Goal: Task Accomplishment & Management: Complete application form

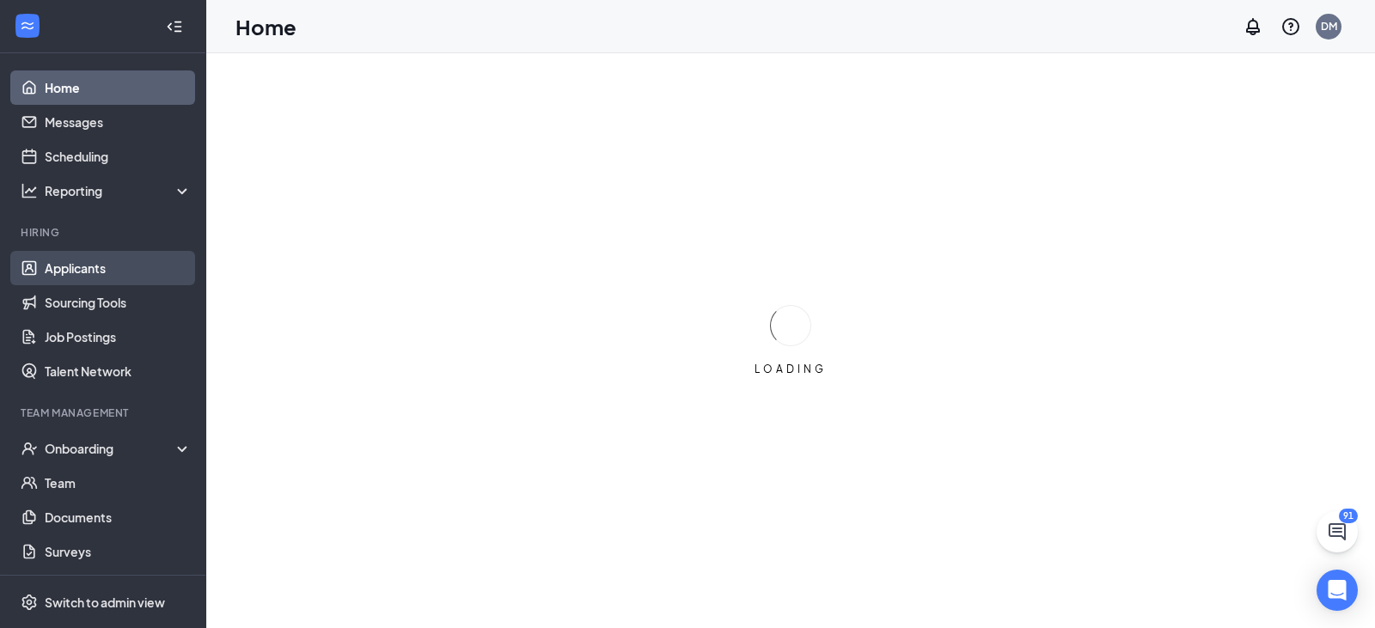
click at [61, 267] on link "Applicants" at bounding box center [118, 268] width 147 height 34
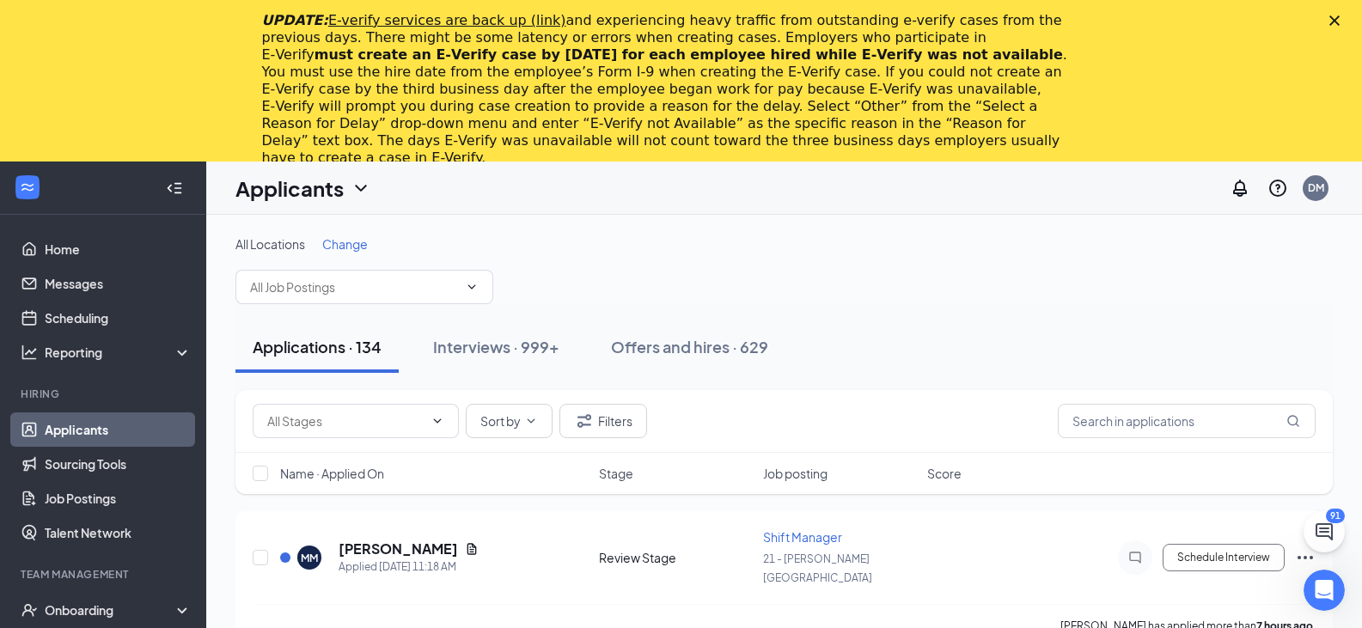
click at [1347, 18] on div "Close" at bounding box center [1337, 20] width 17 height 10
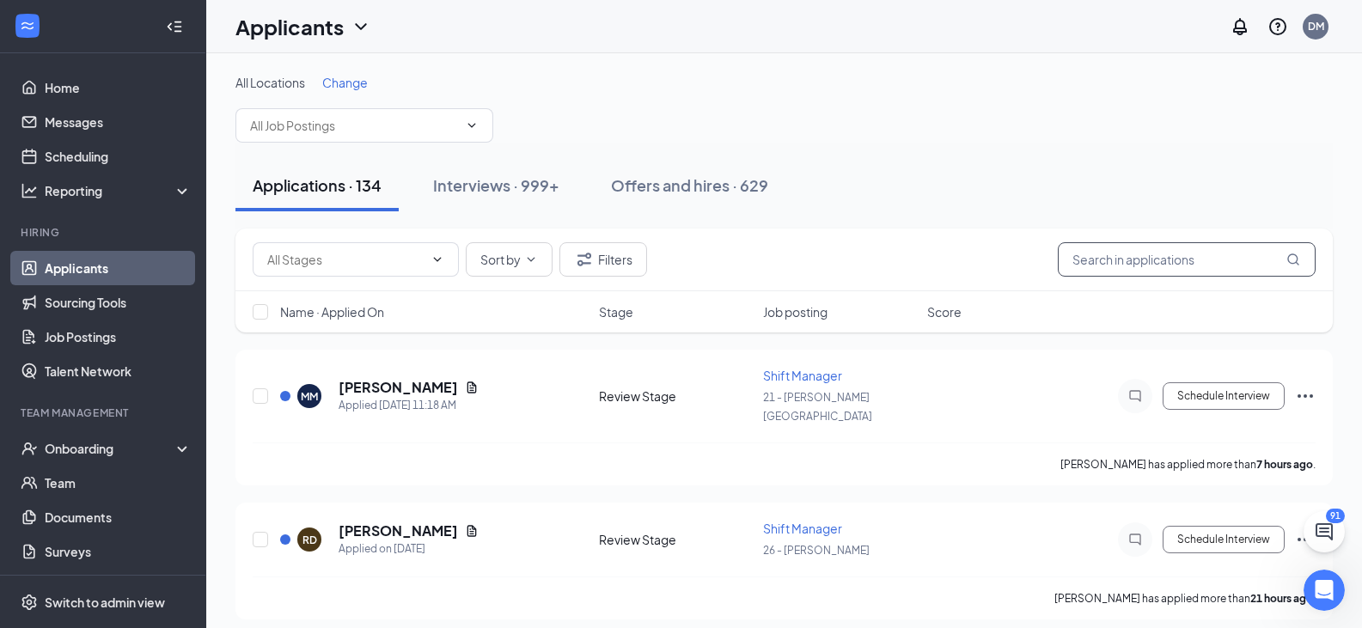
click at [1112, 262] on input "text" at bounding box center [1187, 259] width 258 height 34
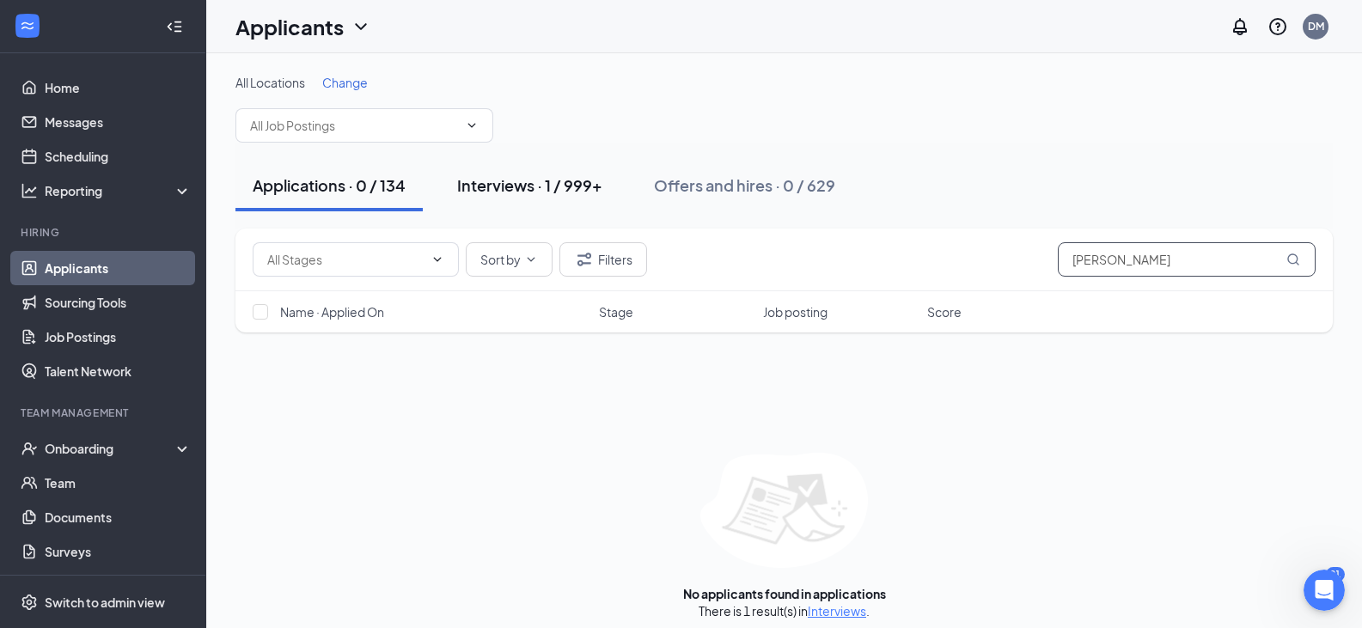
type input "keith"
click at [562, 192] on div "Interviews · 1 / 999+" at bounding box center [529, 184] width 145 height 21
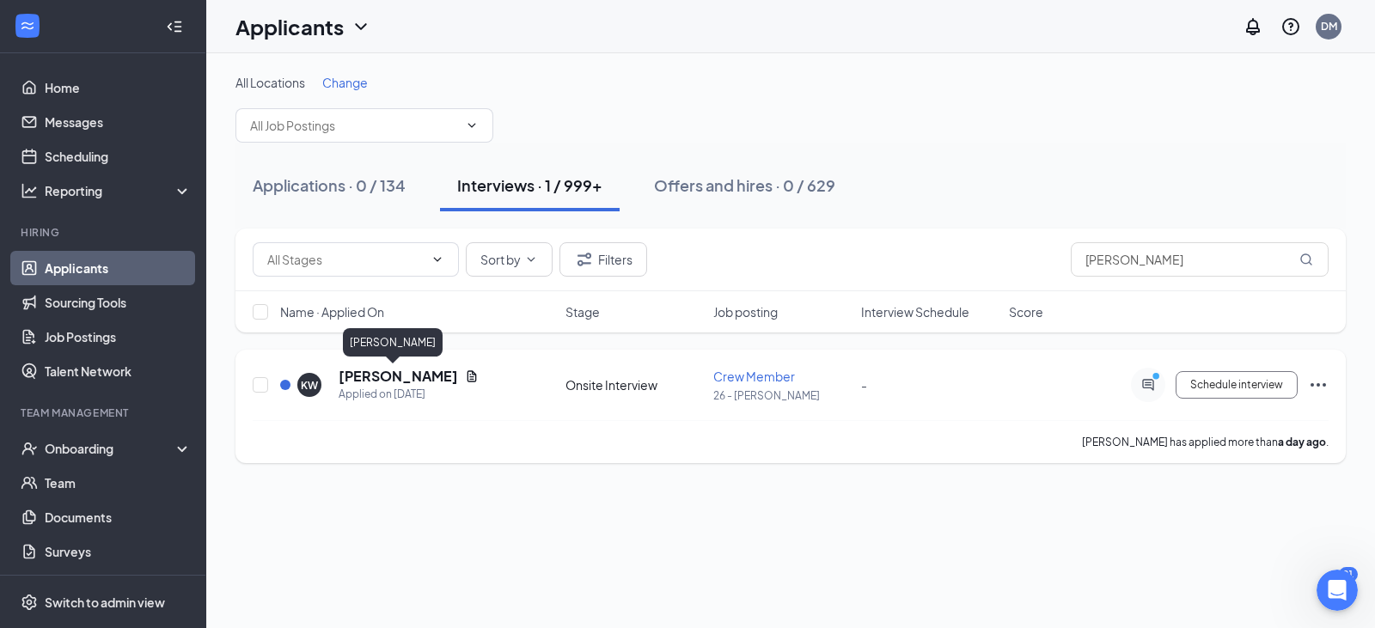
click at [410, 377] on h5 "[PERSON_NAME]" at bounding box center [398, 376] width 119 height 19
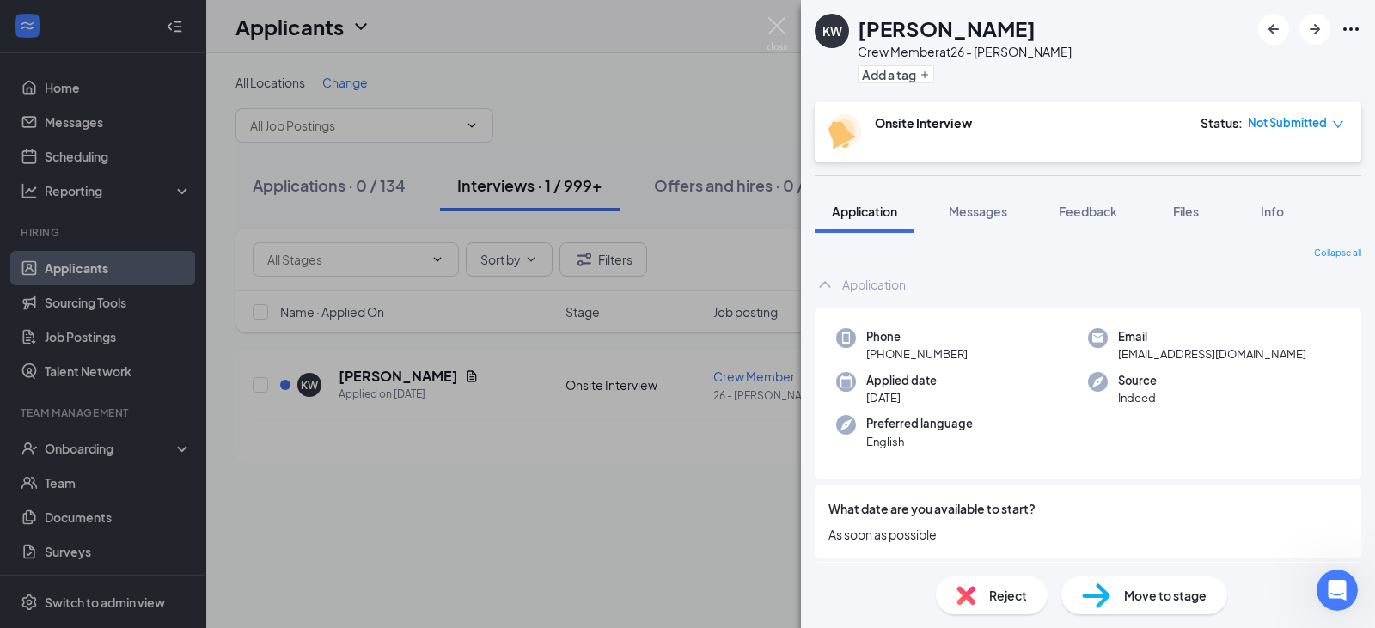
click at [1187, 599] on span "Move to stage" at bounding box center [1165, 595] width 82 height 19
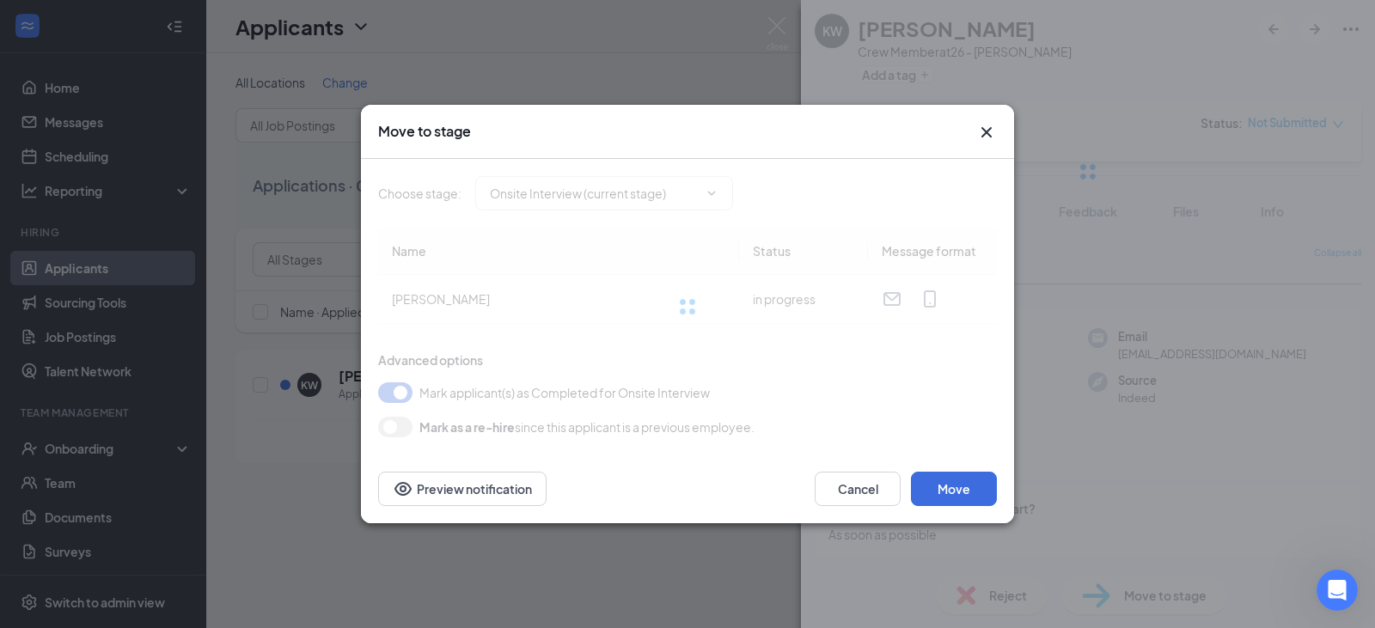
type input "Hiring Complete (final stage)"
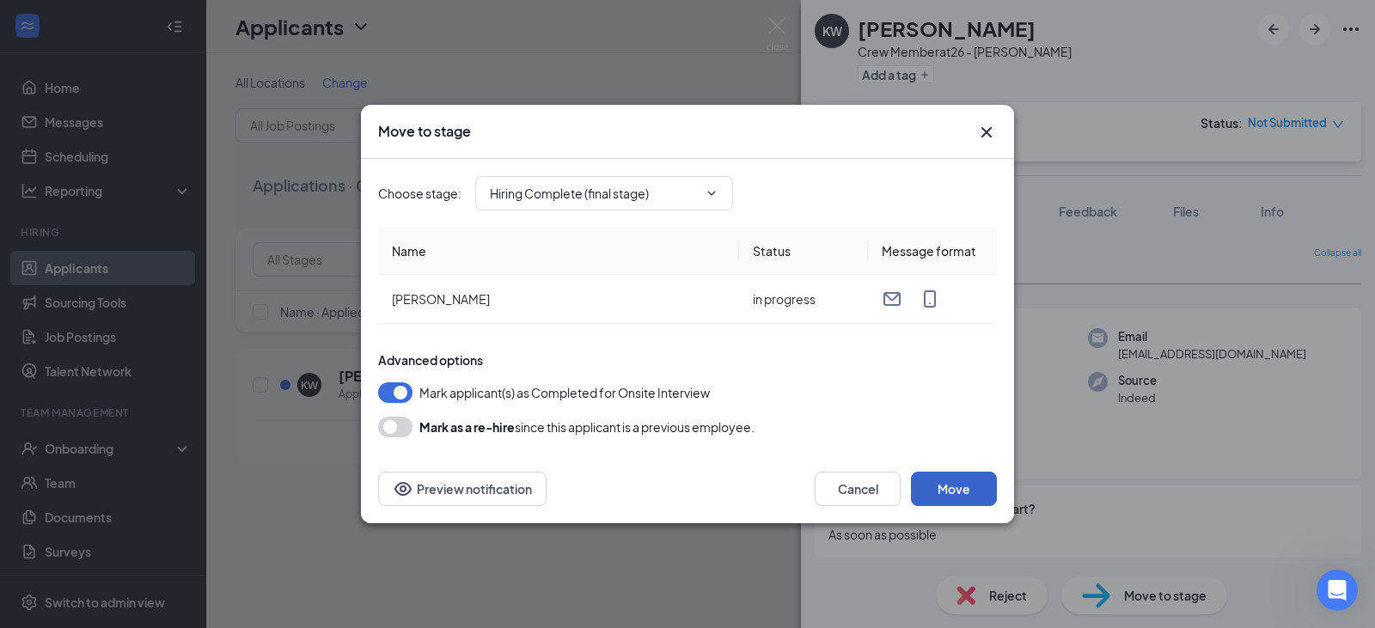
click at [966, 489] on button "Move" at bounding box center [954, 489] width 86 height 34
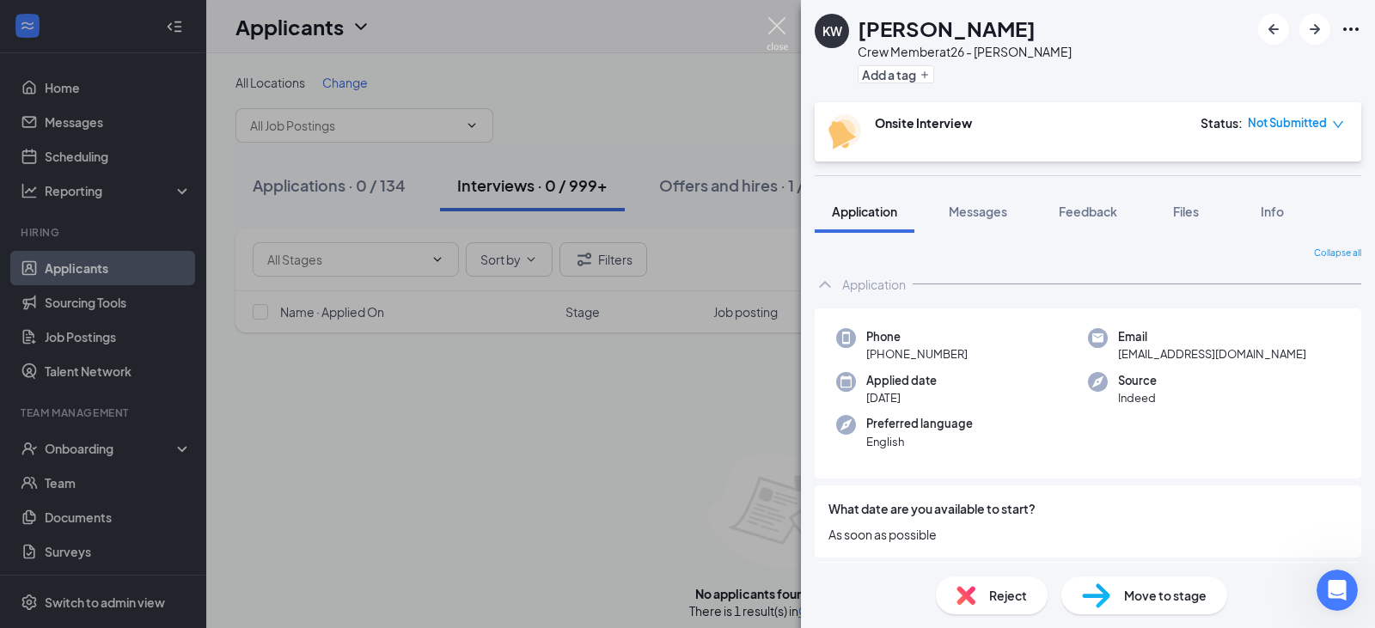
click at [777, 31] on img at bounding box center [777, 34] width 21 height 34
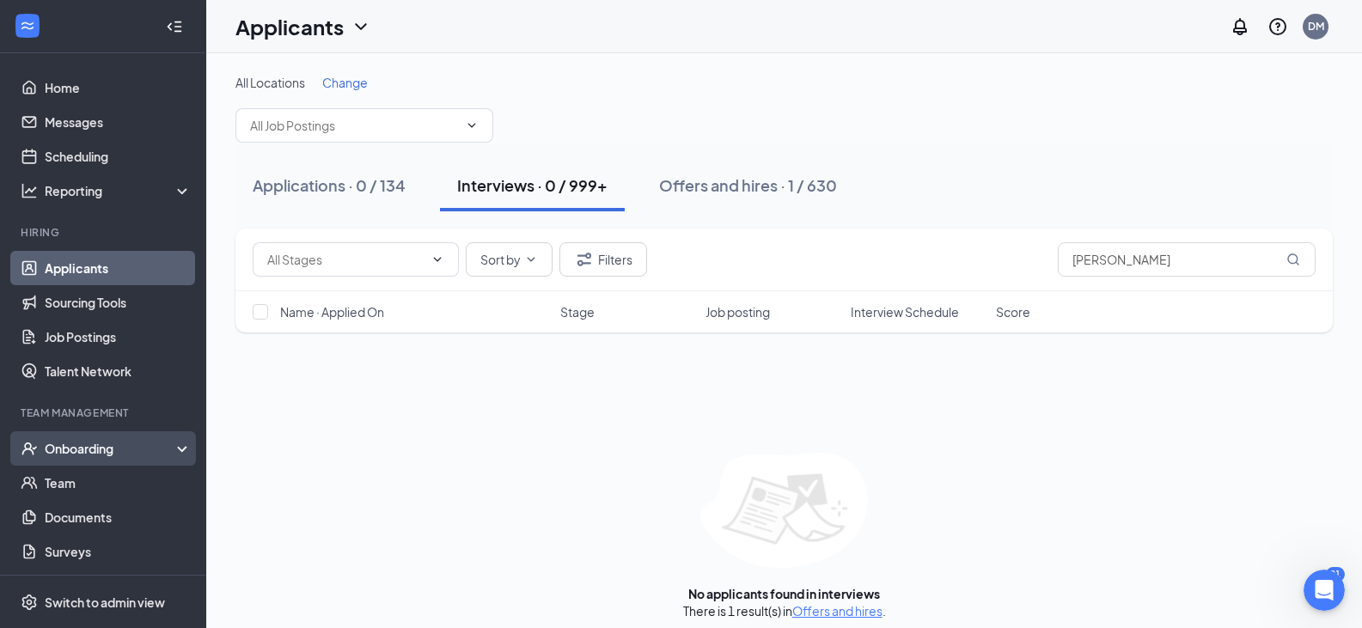
click at [85, 451] on div "Onboarding" at bounding box center [111, 448] width 132 height 17
click at [86, 545] on link "Onboarding Documents" at bounding box center [118, 551] width 147 height 34
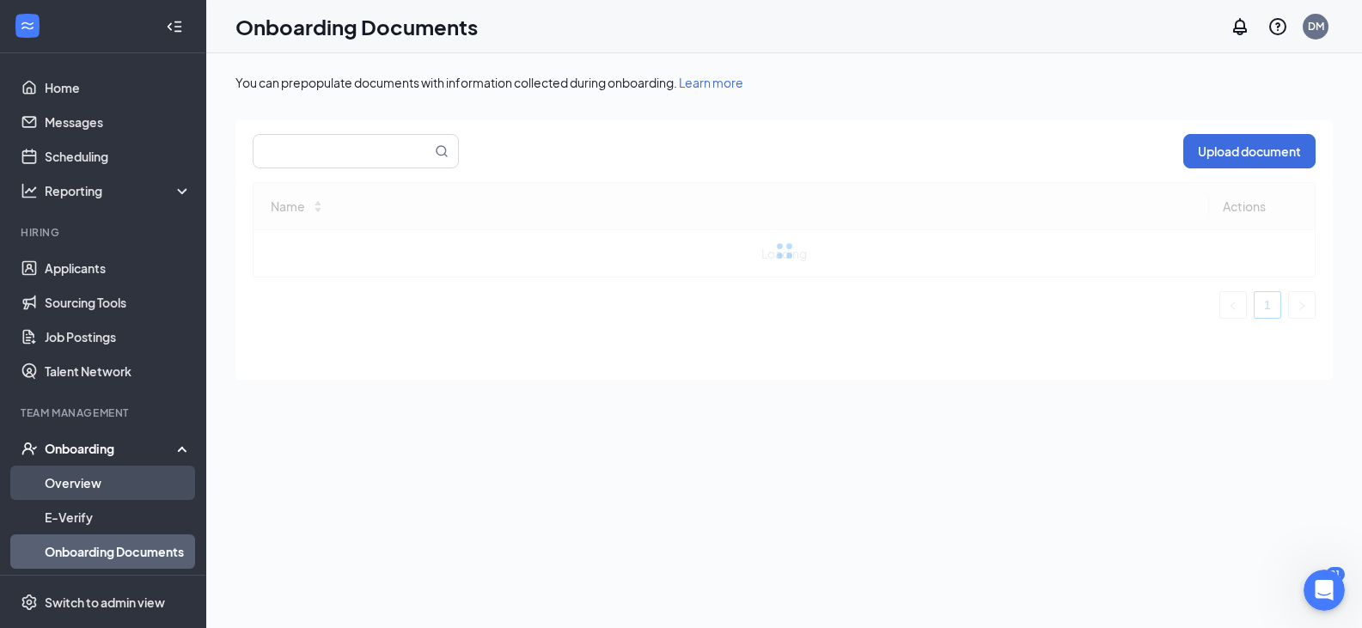
click at [81, 473] on link "Overview" at bounding box center [118, 483] width 147 height 34
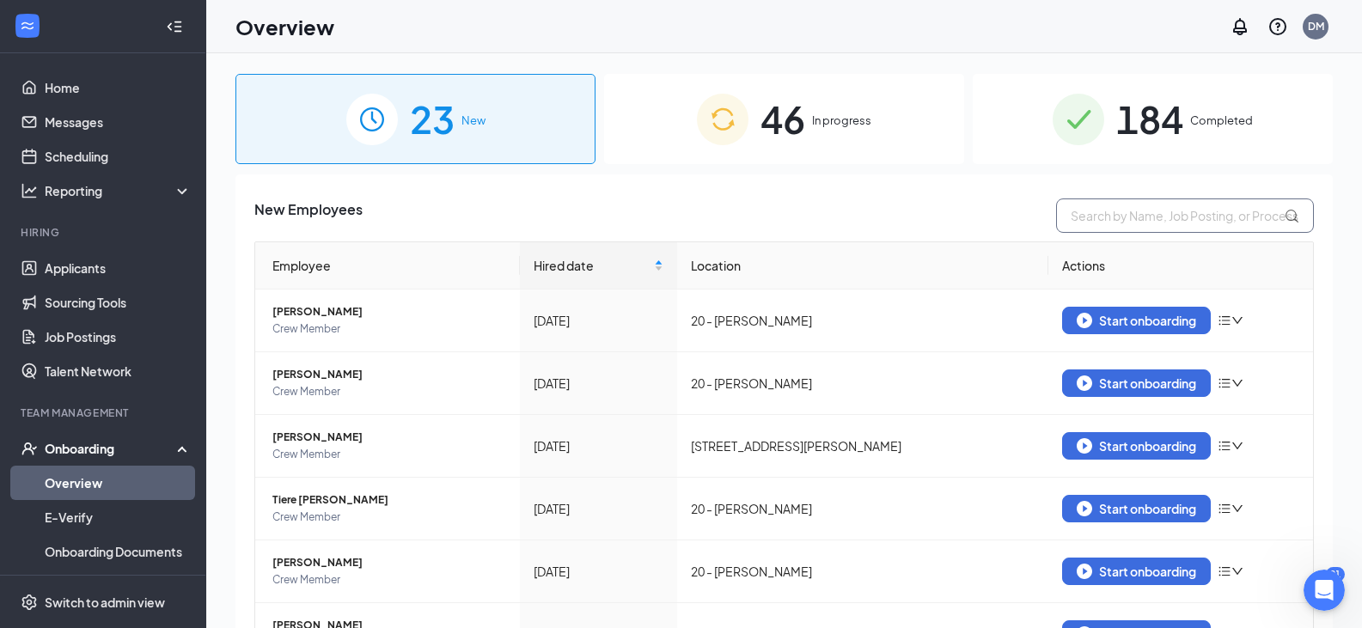
click at [1122, 218] on input "text" at bounding box center [1185, 216] width 258 height 34
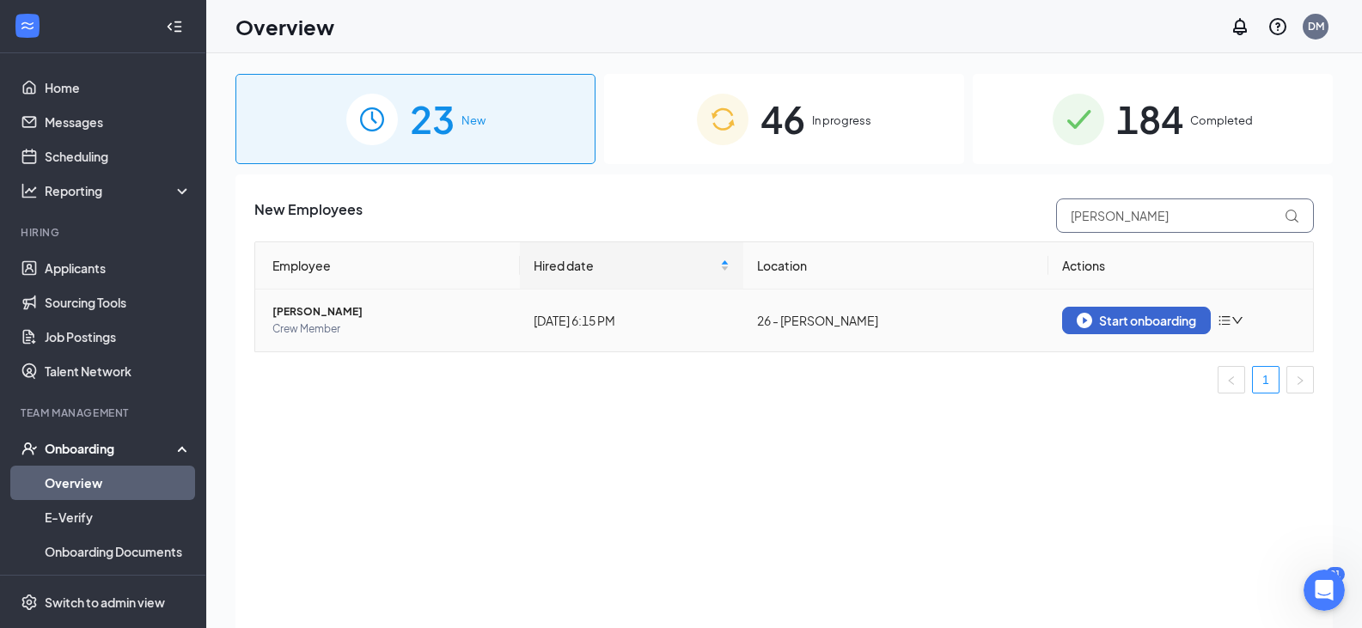
type input "[PERSON_NAME]"
click at [1165, 311] on button "Start onboarding" at bounding box center [1136, 320] width 149 height 27
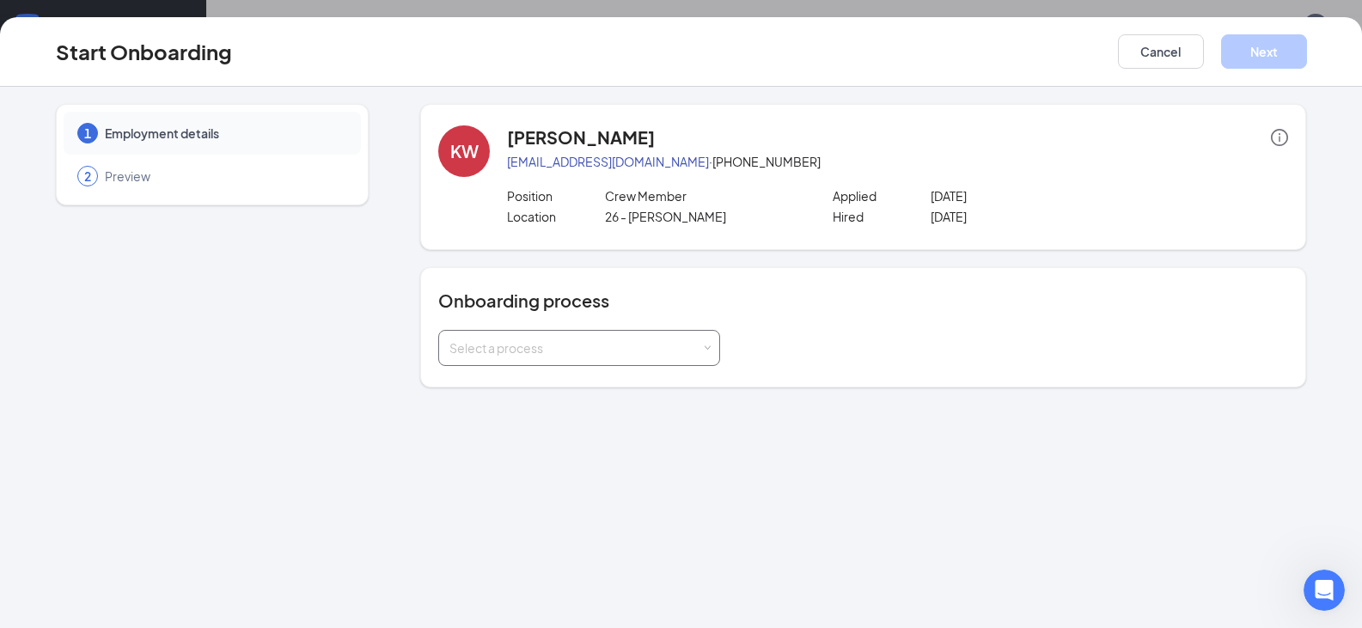
click at [665, 345] on div "Select a process" at bounding box center [575, 347] width 252 height 17
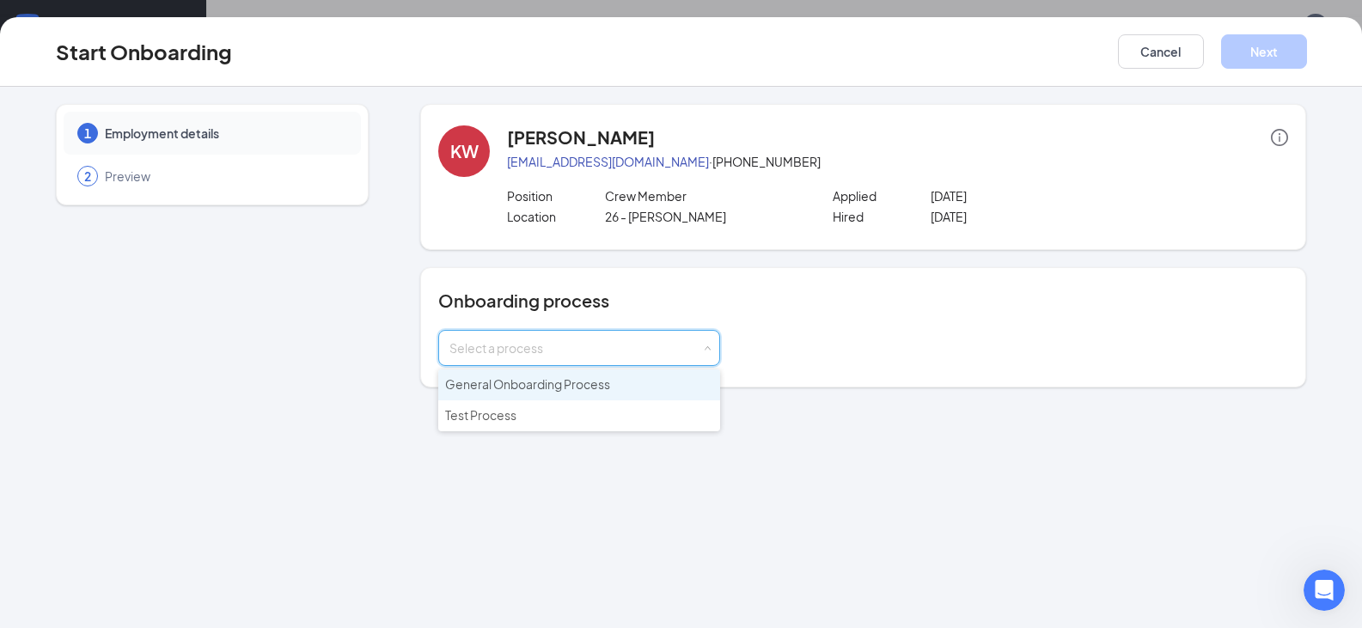
click at [554, 391] on span "General Onboarding Process" at bounding box center [527, 383] width 165 height 15
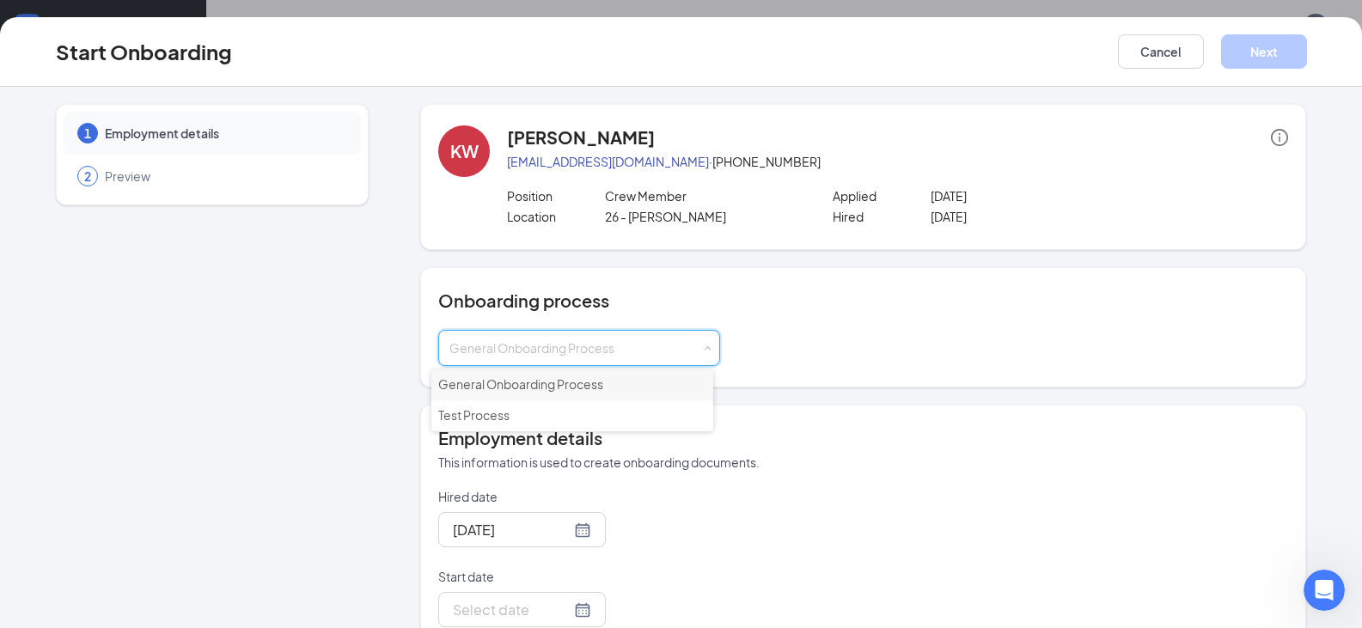
click at [622, 386] on li "General Onboarding Process" at bounding box center [572, 385] width 282 height 31
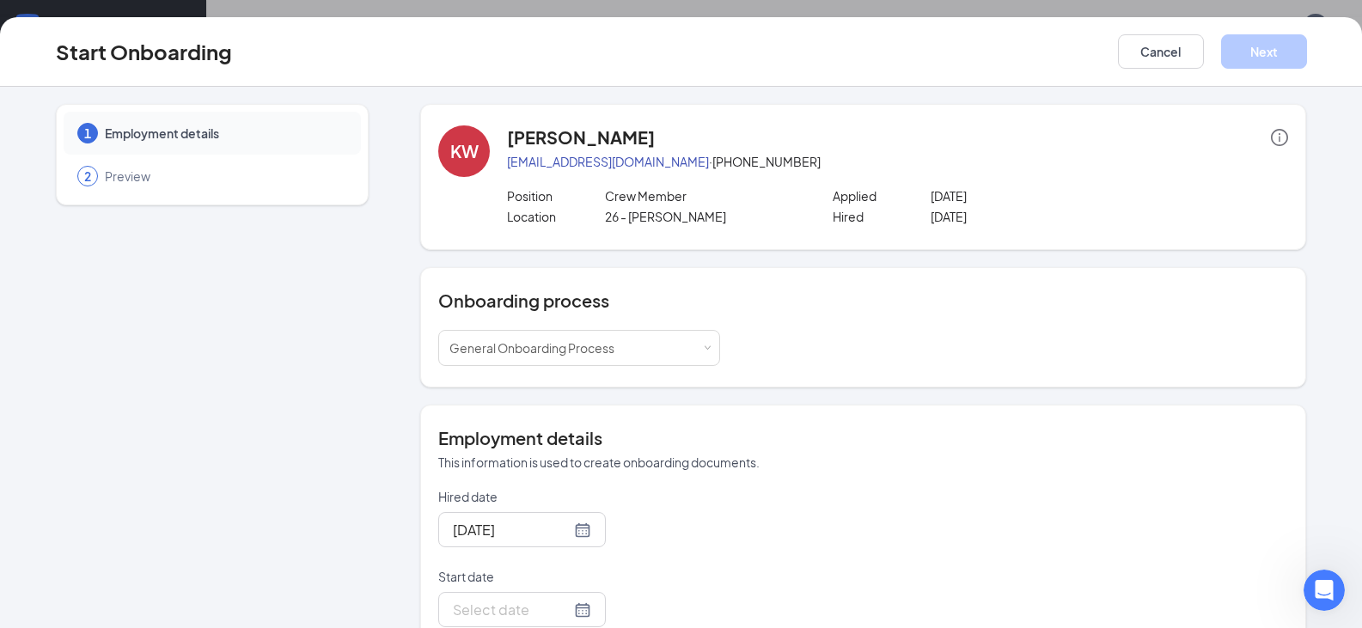
click at [1141, 449] on h4 "Employment details" at bounding box center [863, 438] width 850 height 24
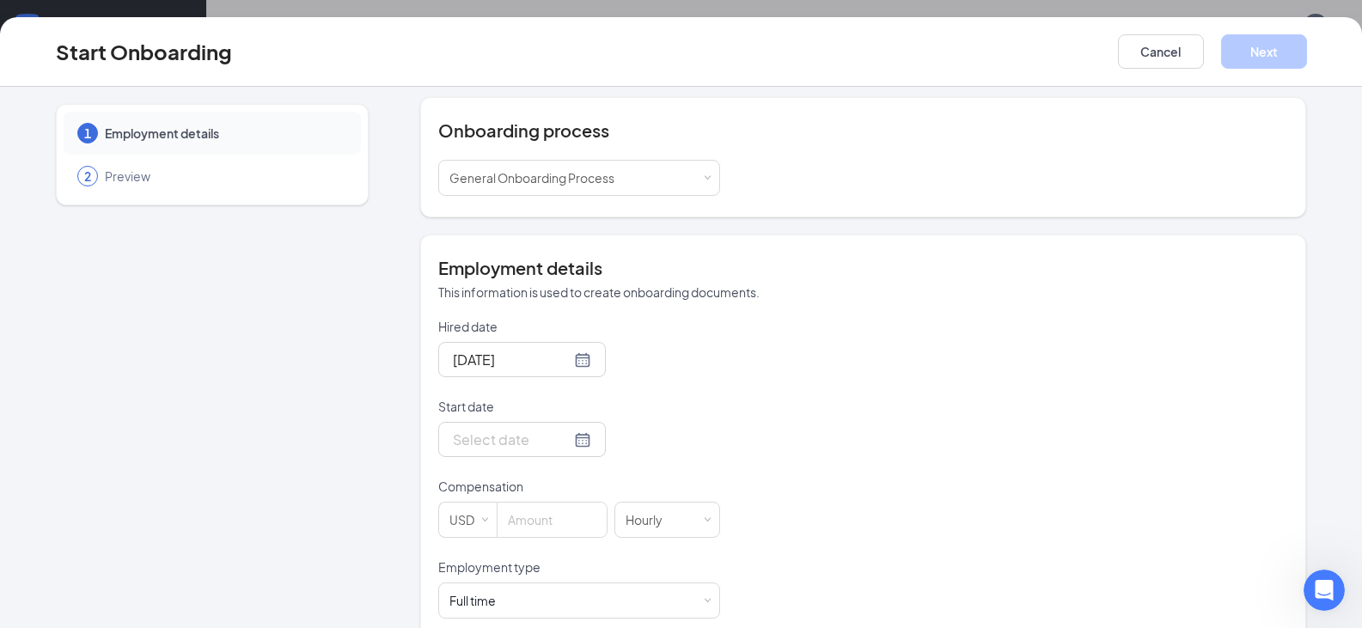
scroll to position [199, 0]
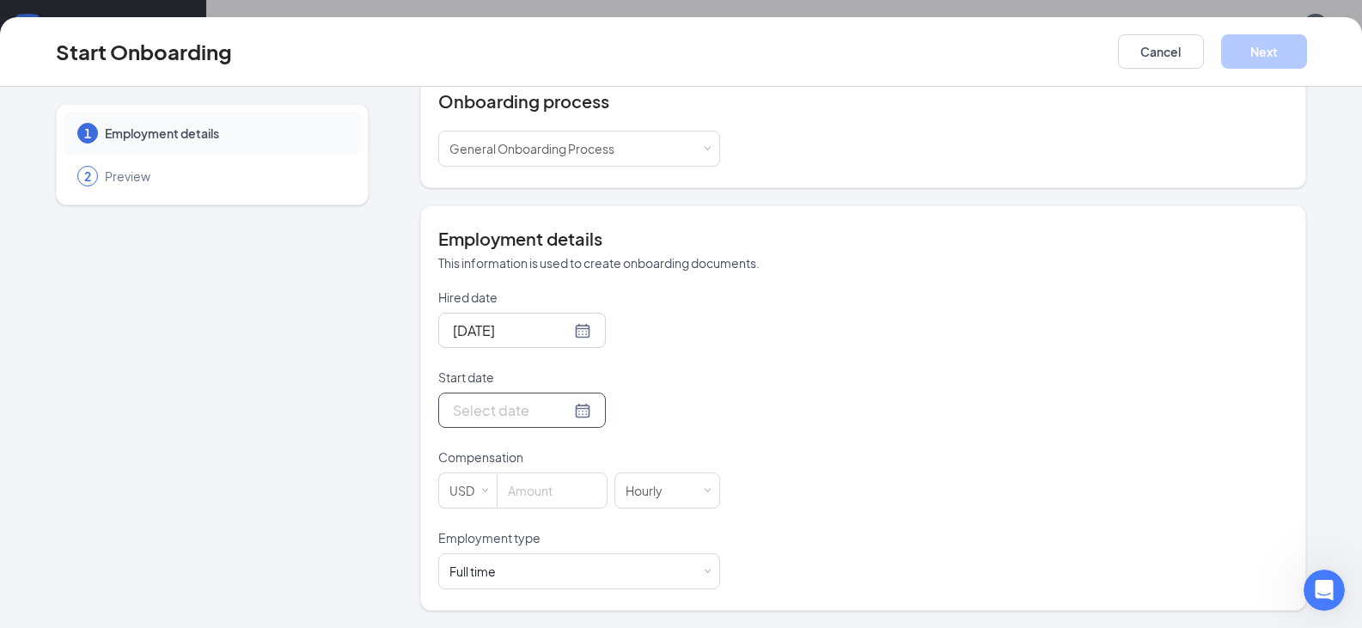
click at [567, 409] on div at bounding box center [522, 410] width 138 height 21
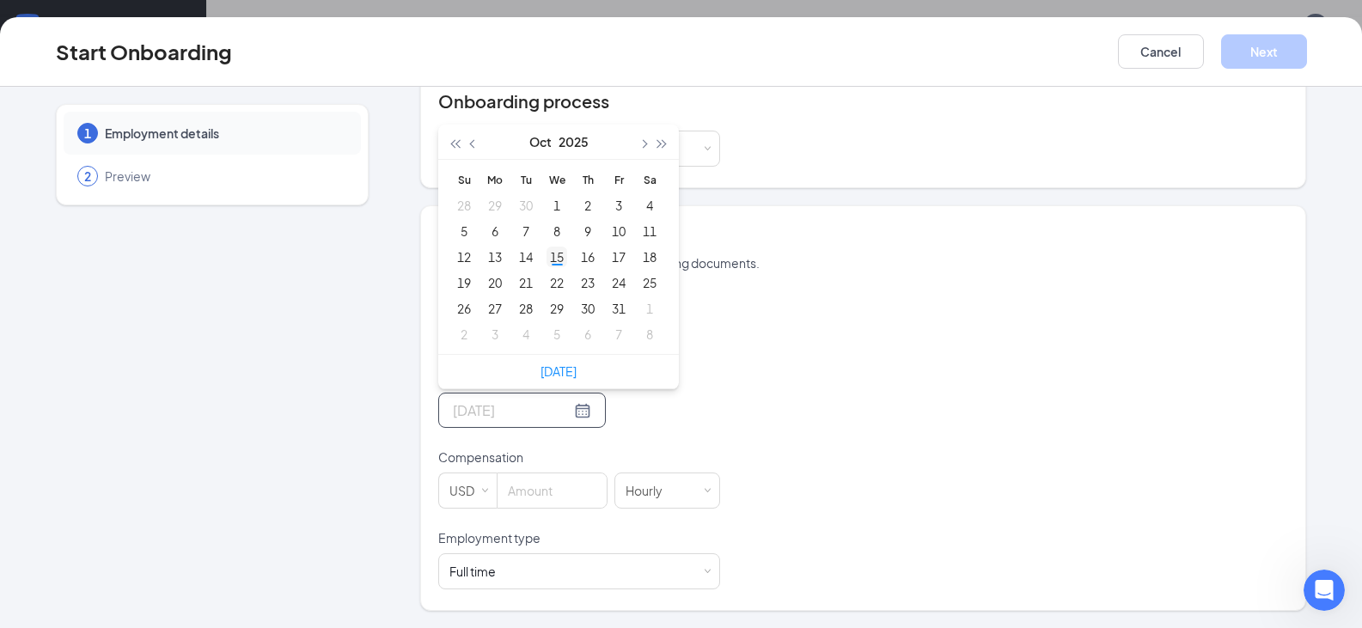
type input "Oct 15, 2025"
click at [547, 262] on div "15" at bounding box center [557, 257] width 21 height 21
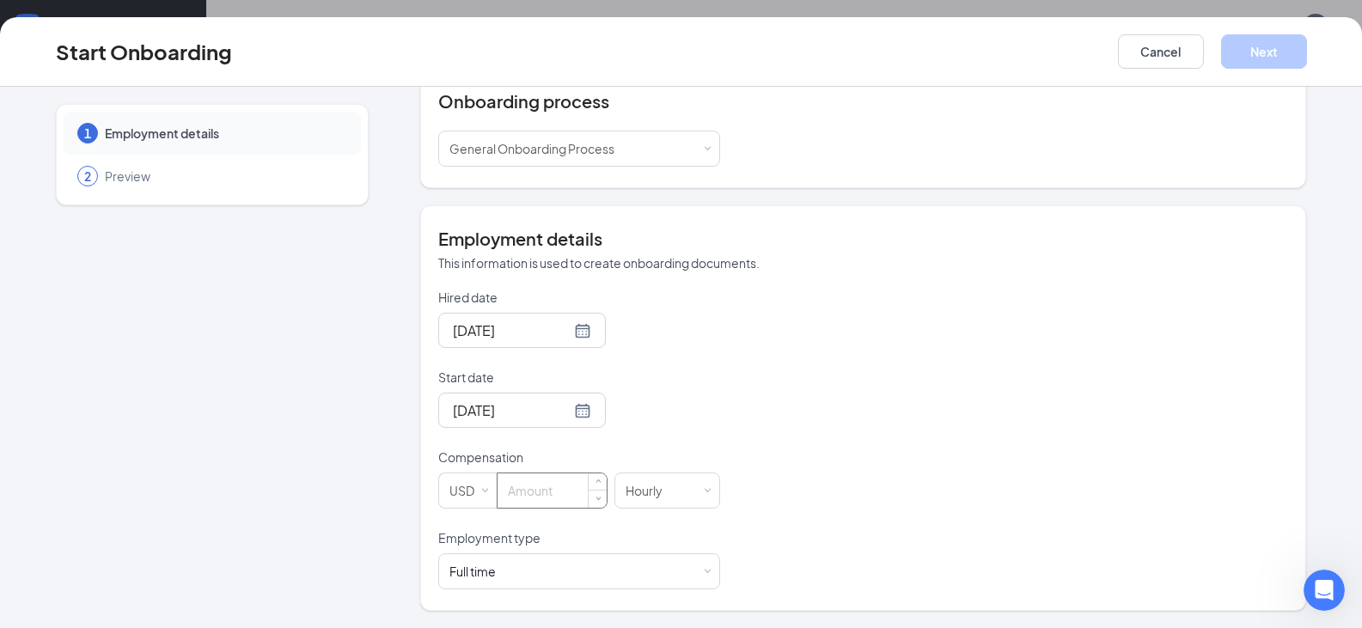
click at [530, 497] on input at bounding box center [552, 490] width 109 height 34
type input "12"
click at [1279, 46] on button "Next" at bounding box center [1264, 51] width 86 height 34
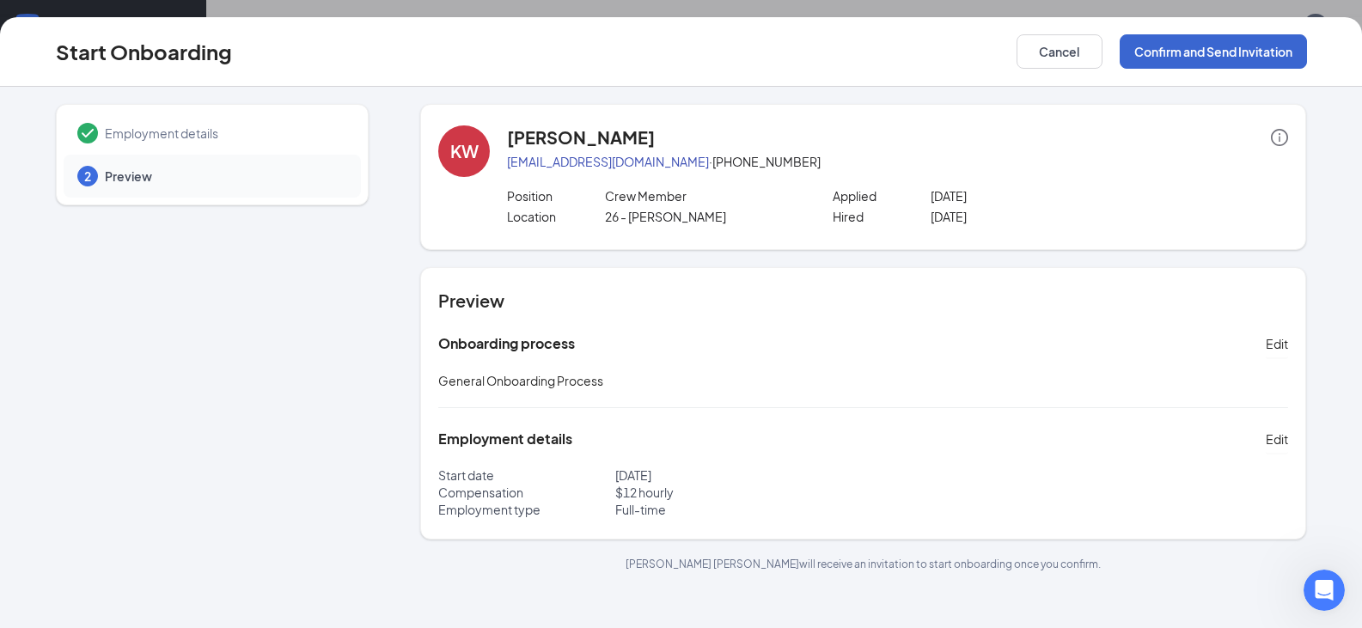
scroll to position [0, 0]
click at [1191, 54] on button "Confirm and Send Invitation" at bounding box center [1213, 51] width 187 height 34
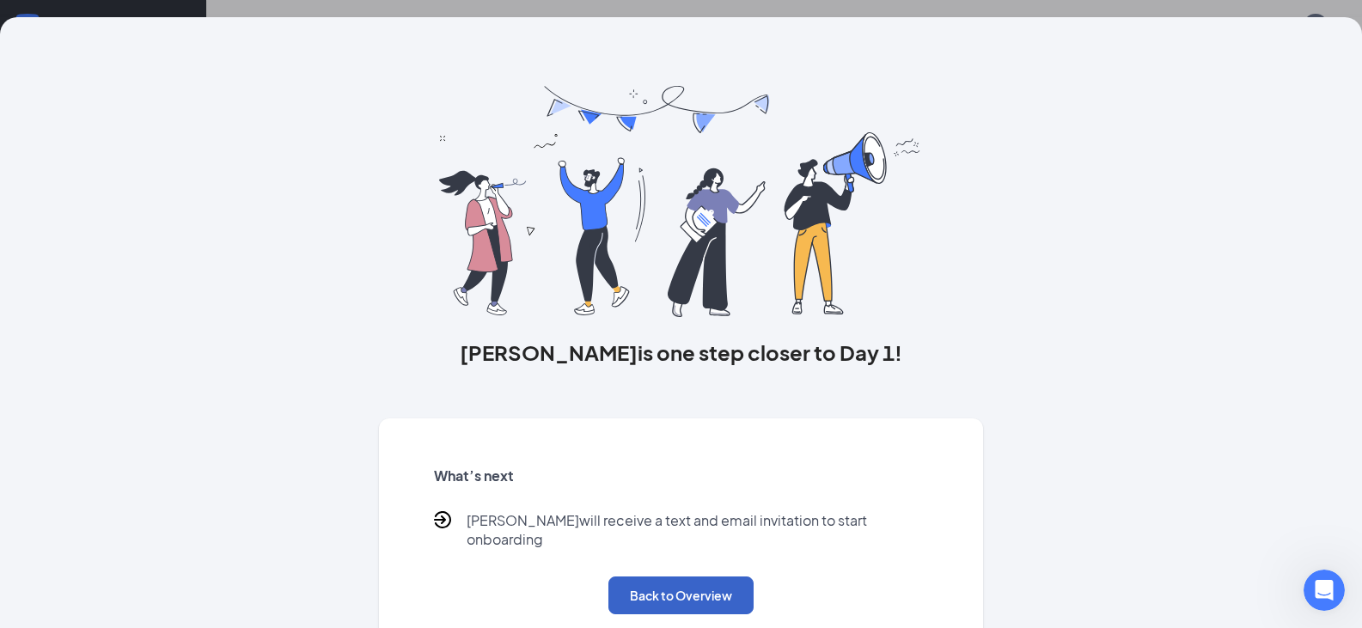
click at [716, 577] on button "Back to Overview" at bounding box center [680, 596] width 145 height 38
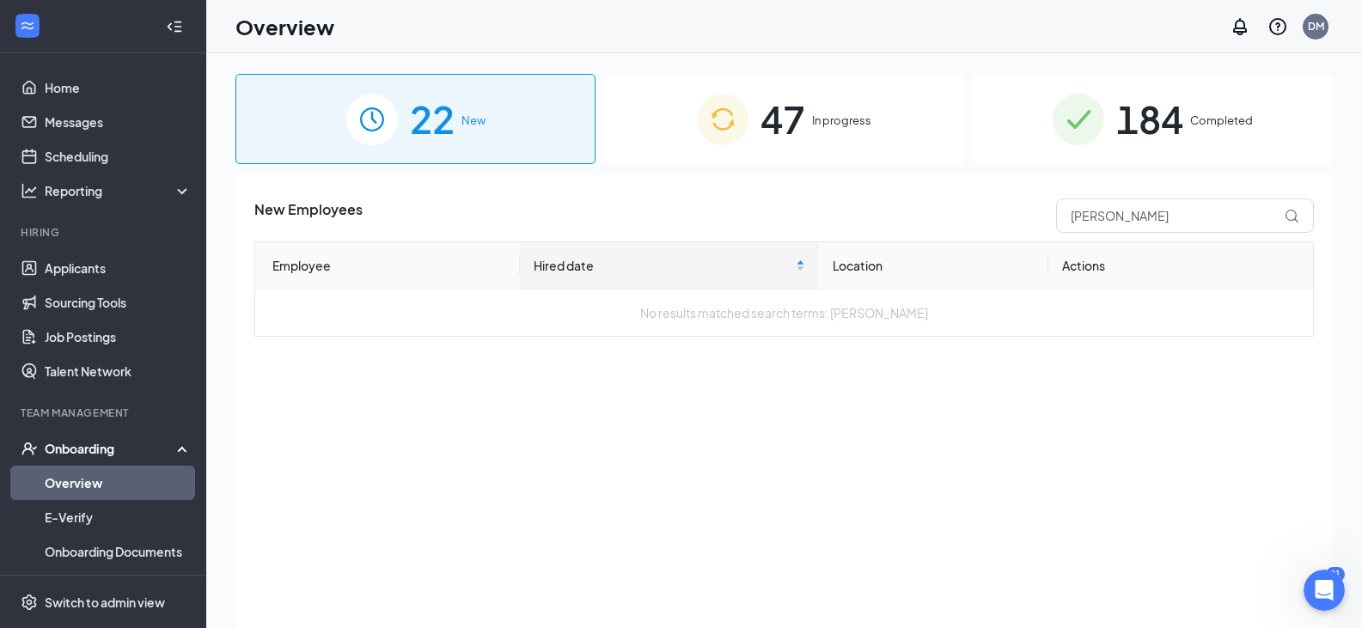
click at [1183, 116] on span "184" at bounding box center [1149, 118] width 67 height 59
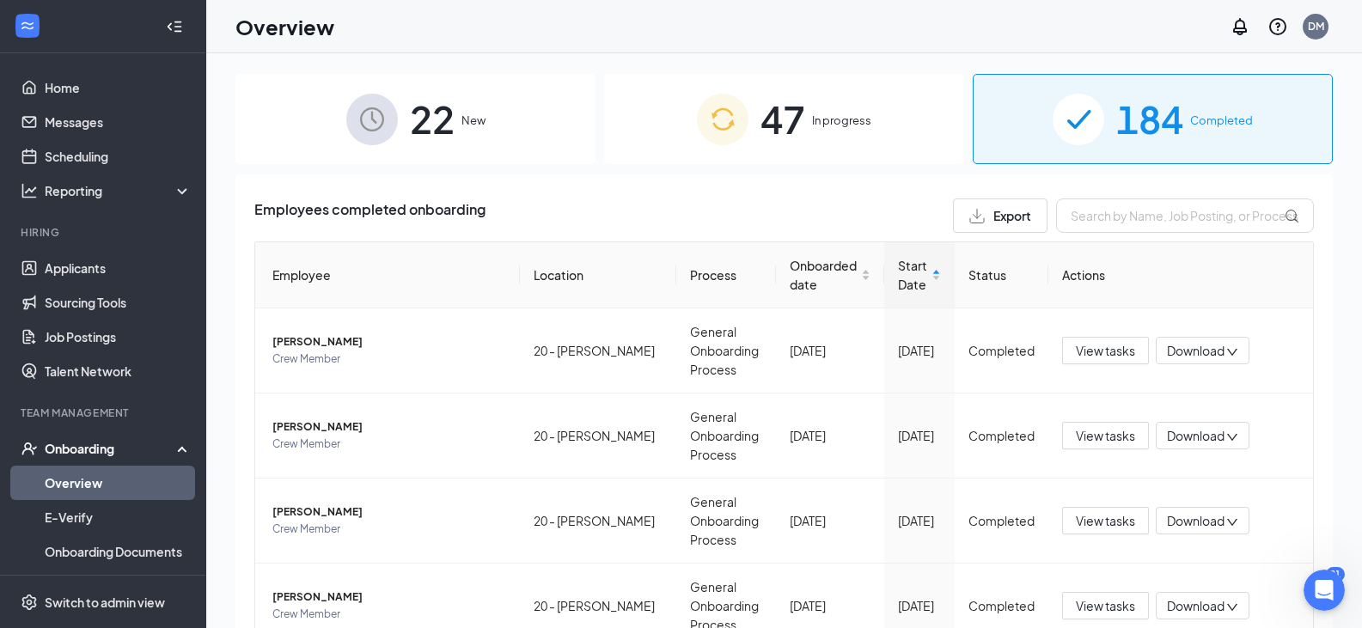
click at [96, 449] on div "Onboarding" at bounding box center [111, 448] width 132 height 17
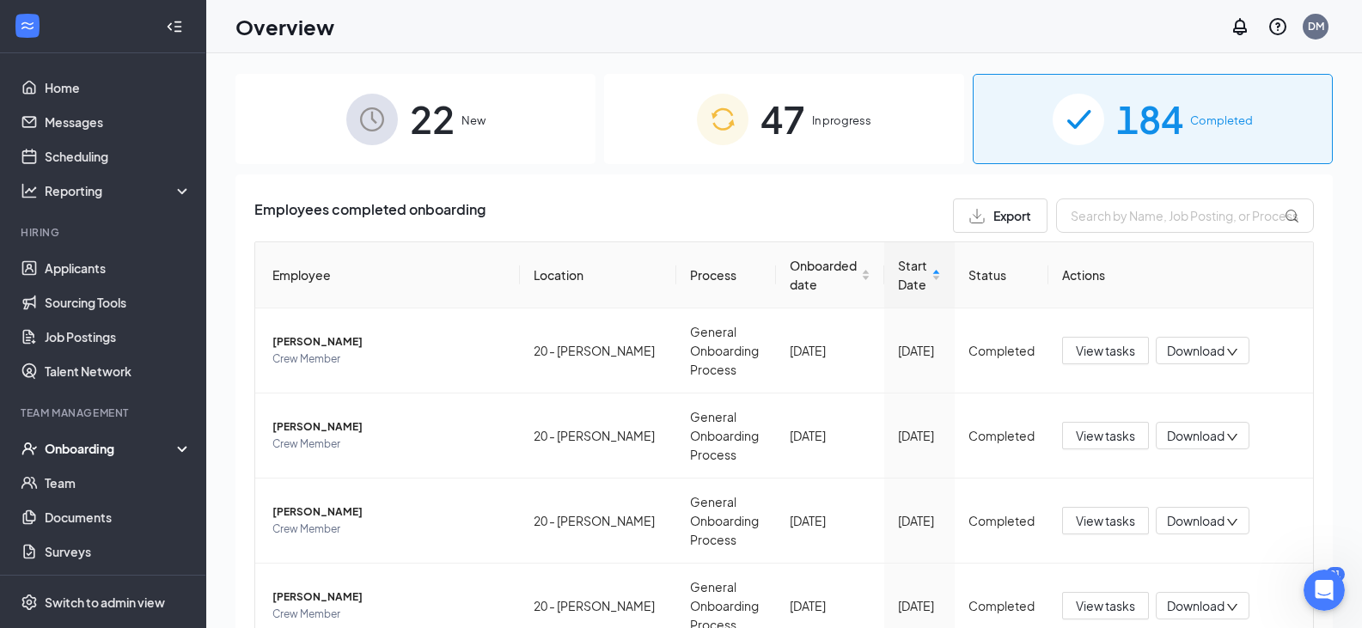
click at [95, 437] on div "Onboarding" at bounding box center [103, 448] width 206 height 34
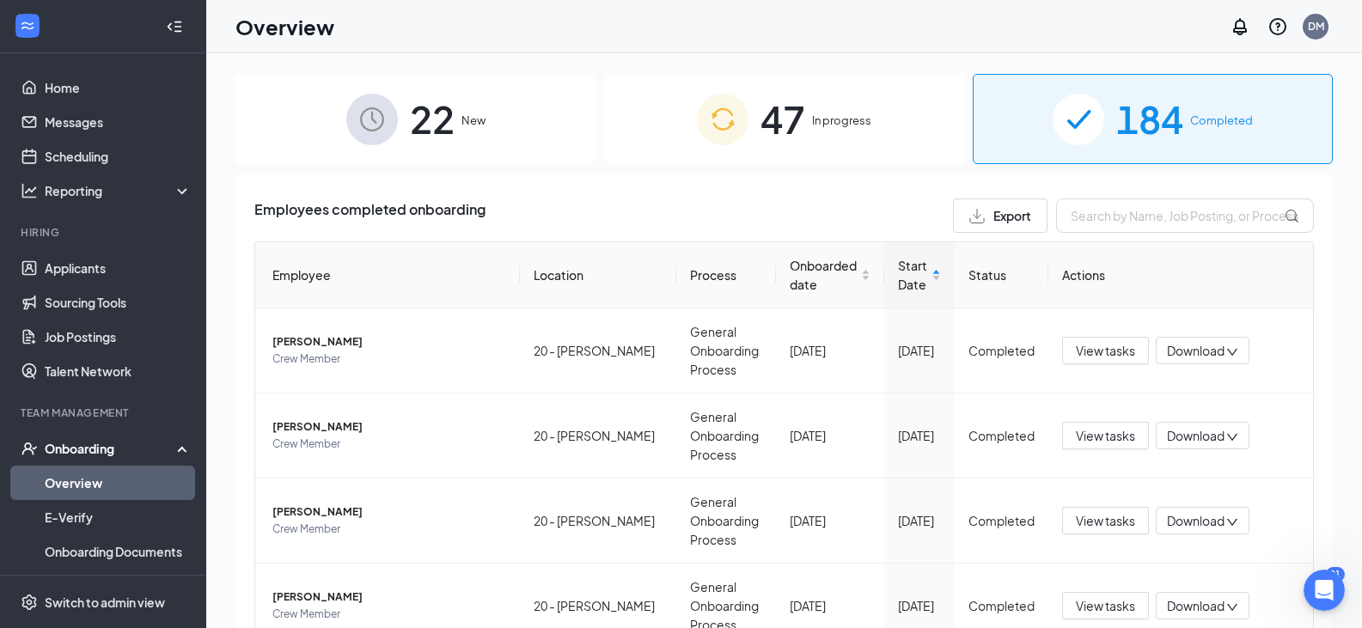
click at [81, 481] on link "Overview" at bounding box center [118, 483] width 147 height 34
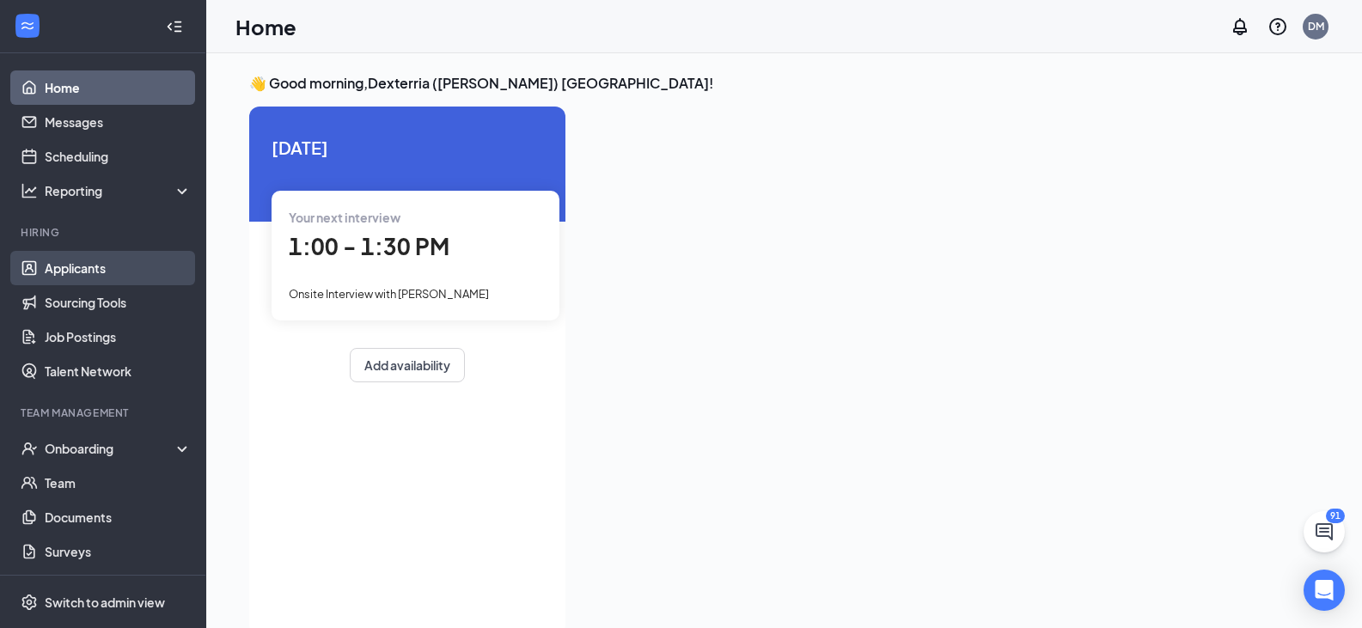
click at [102, 260] on link "Applicants" at bounding box center [118, 268] width 147 height 34
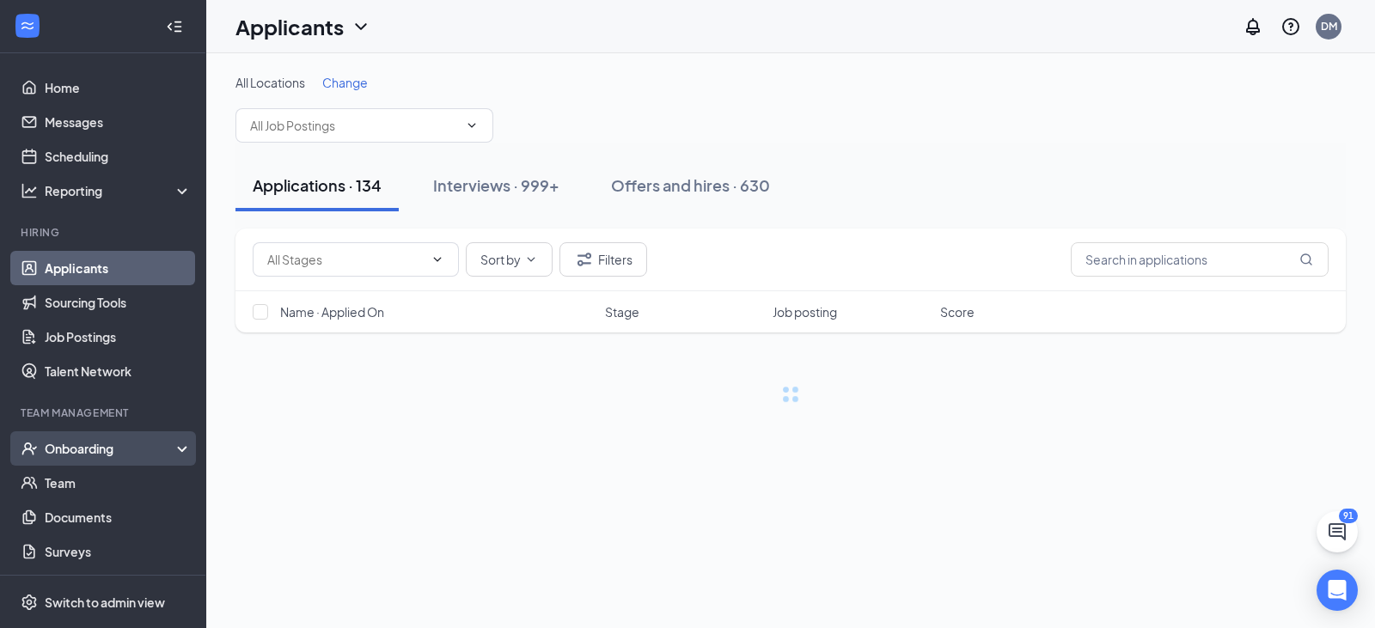
click at [103, 443] on div "Onboarding" at bounding box center [111, 448] width 132 height 17
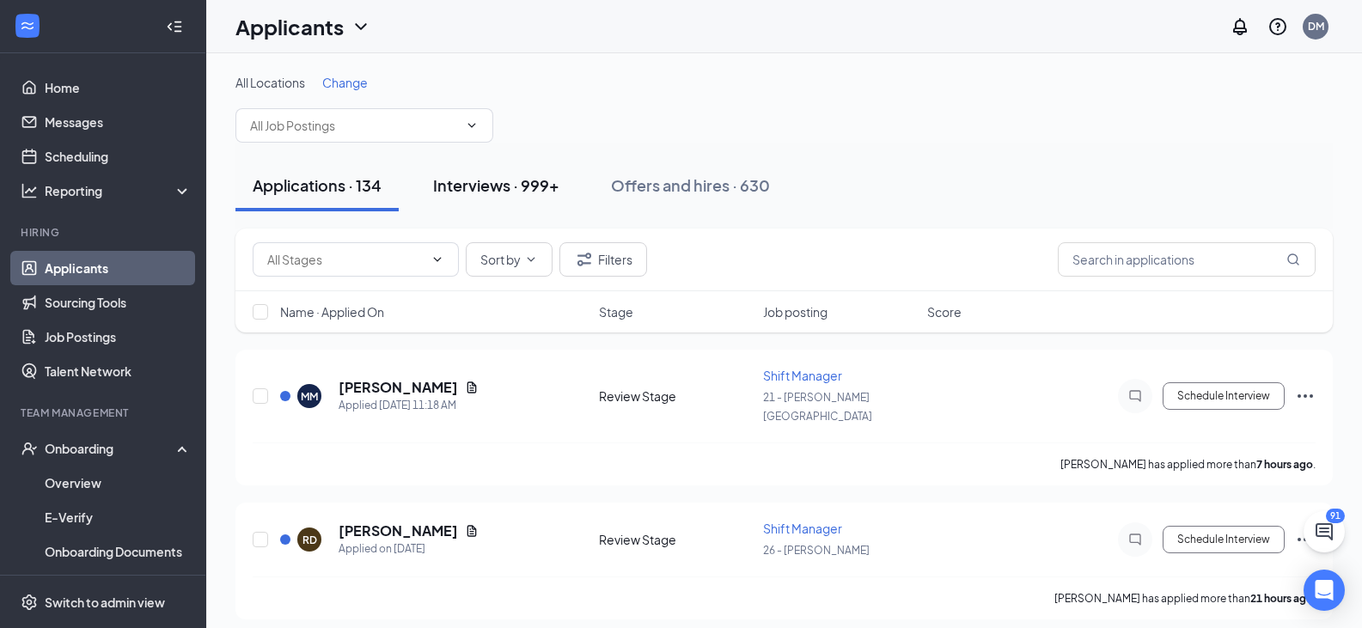
click at [540, 194] on div "Interviews · 999+" at bounding box center [496, 184] width 126 height 21
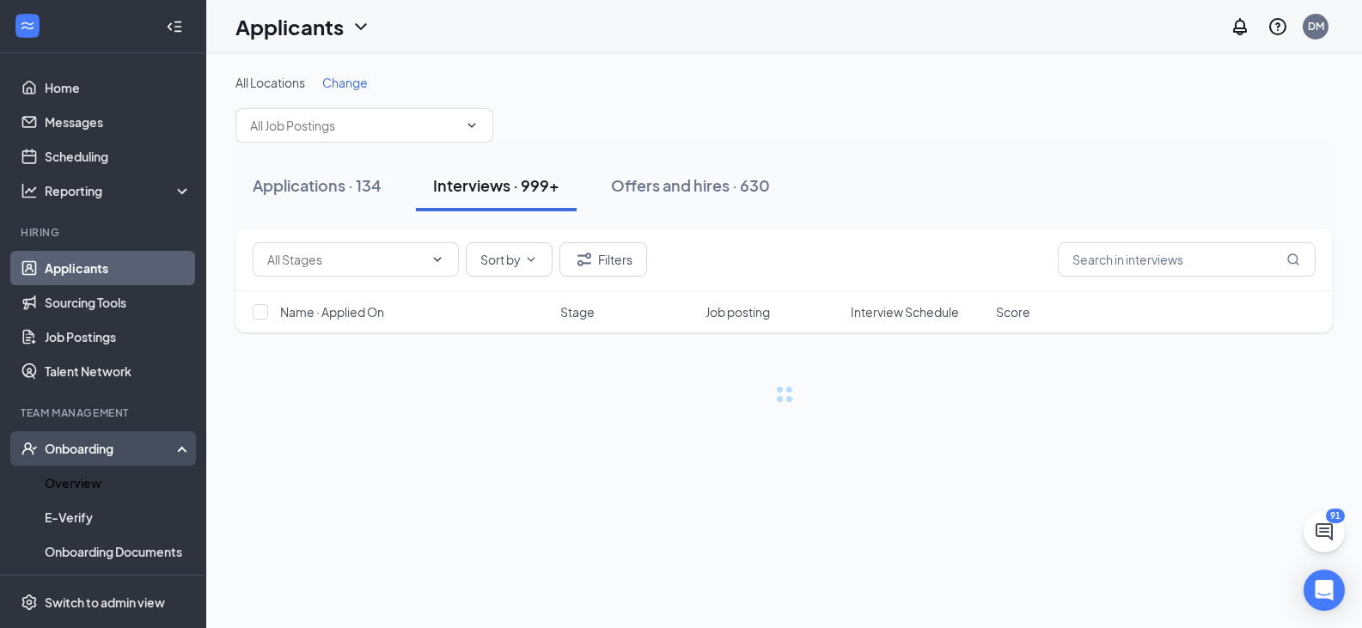
click at [97, 447] on div "Onboarding" at bounding box center [111, 448] width 132 height 17
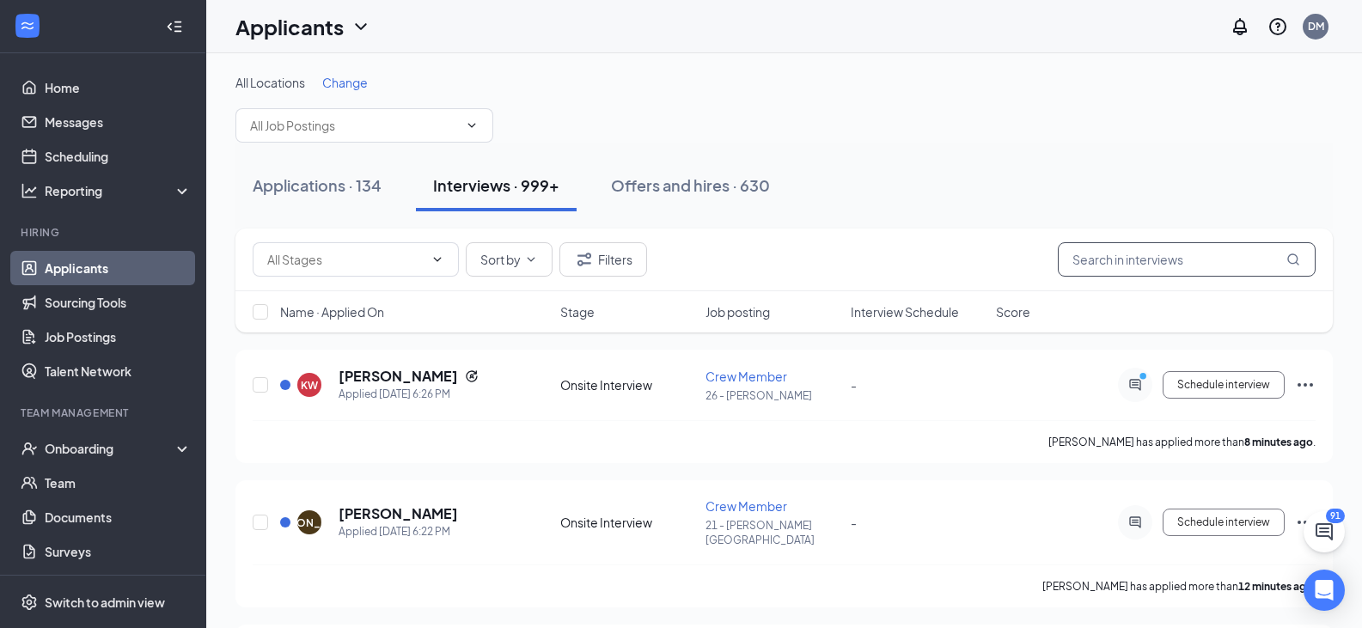
click at [1176, 260] on input "text" at bounding box center [1187, 259] width 258 height 34
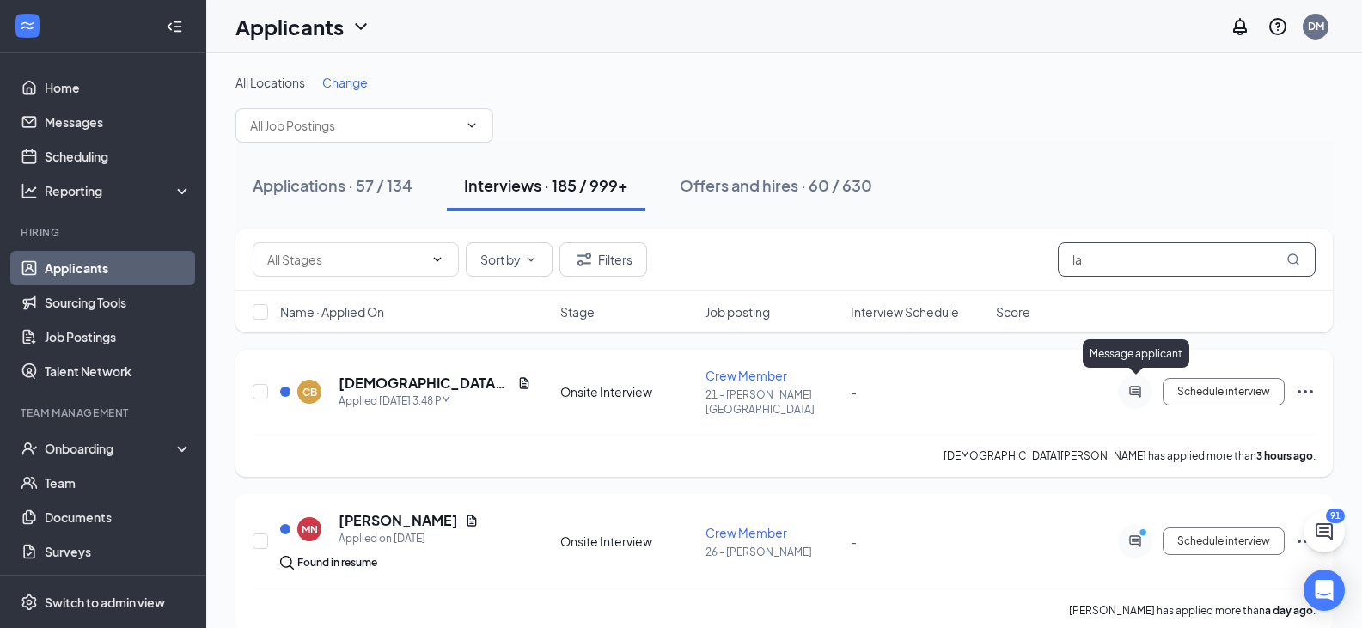
type input "l"
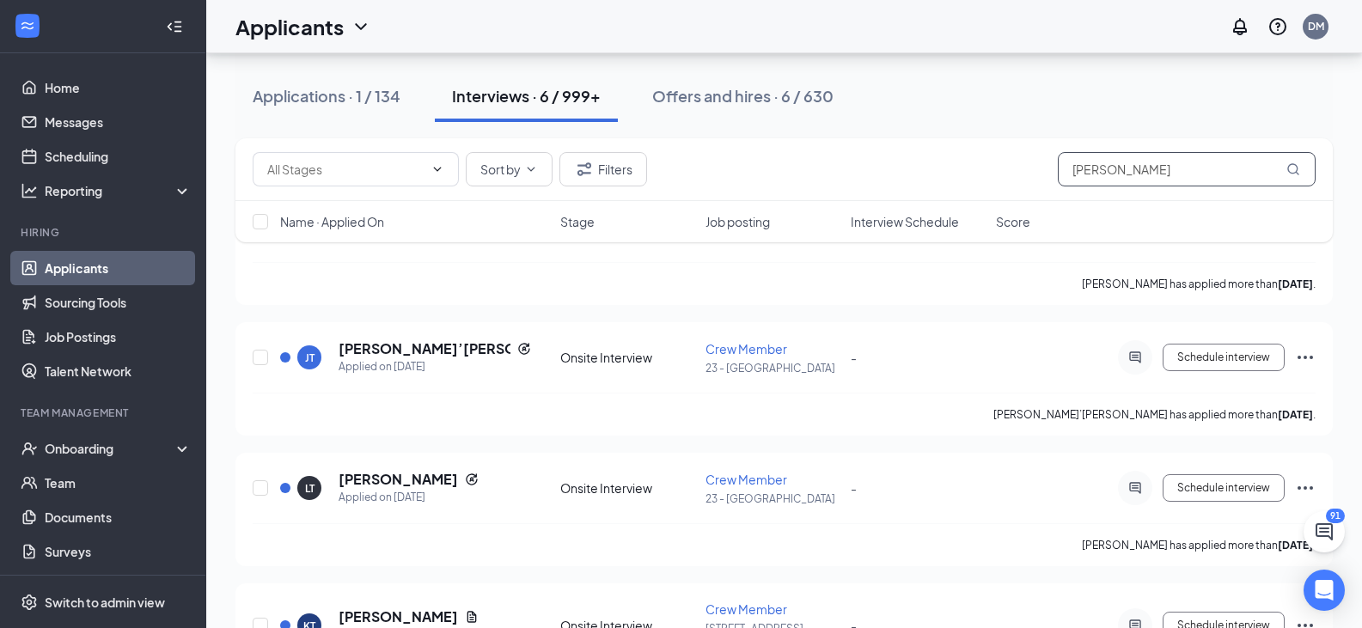
scroll to position [509, 0]
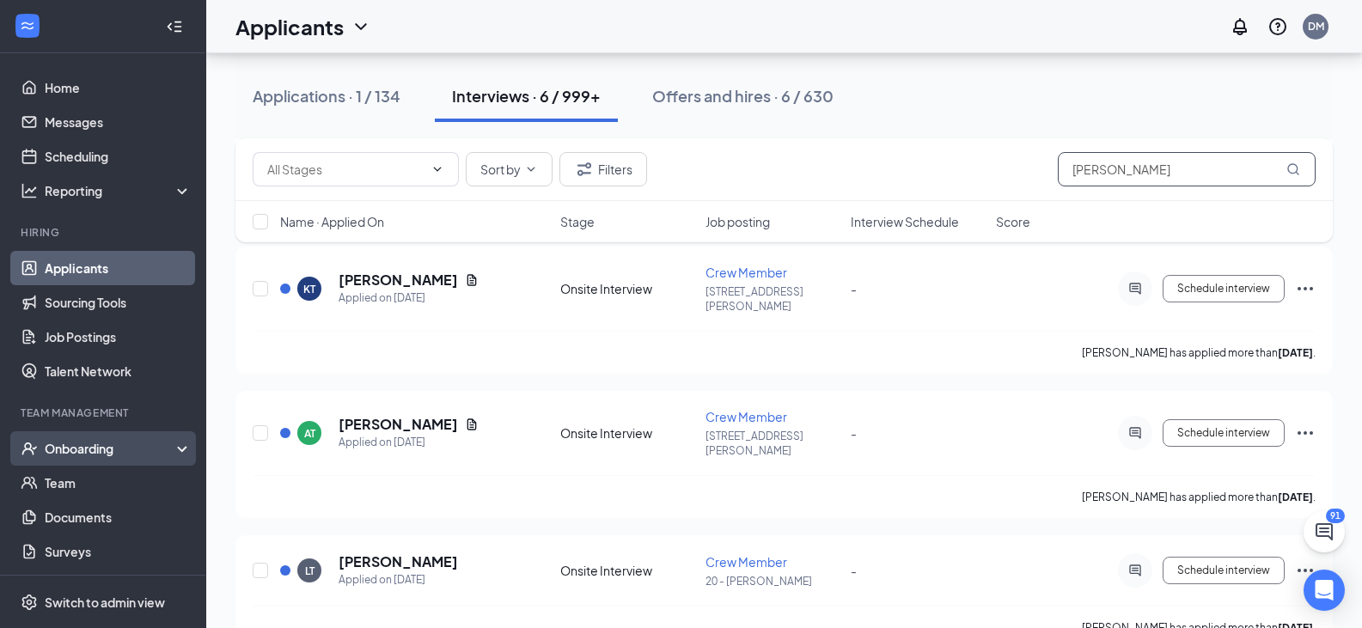
type input "[PERSON_NAME]"
click at [119, 440] on div "Onboarding" at bounding box center [111, 448] width 132 height 17
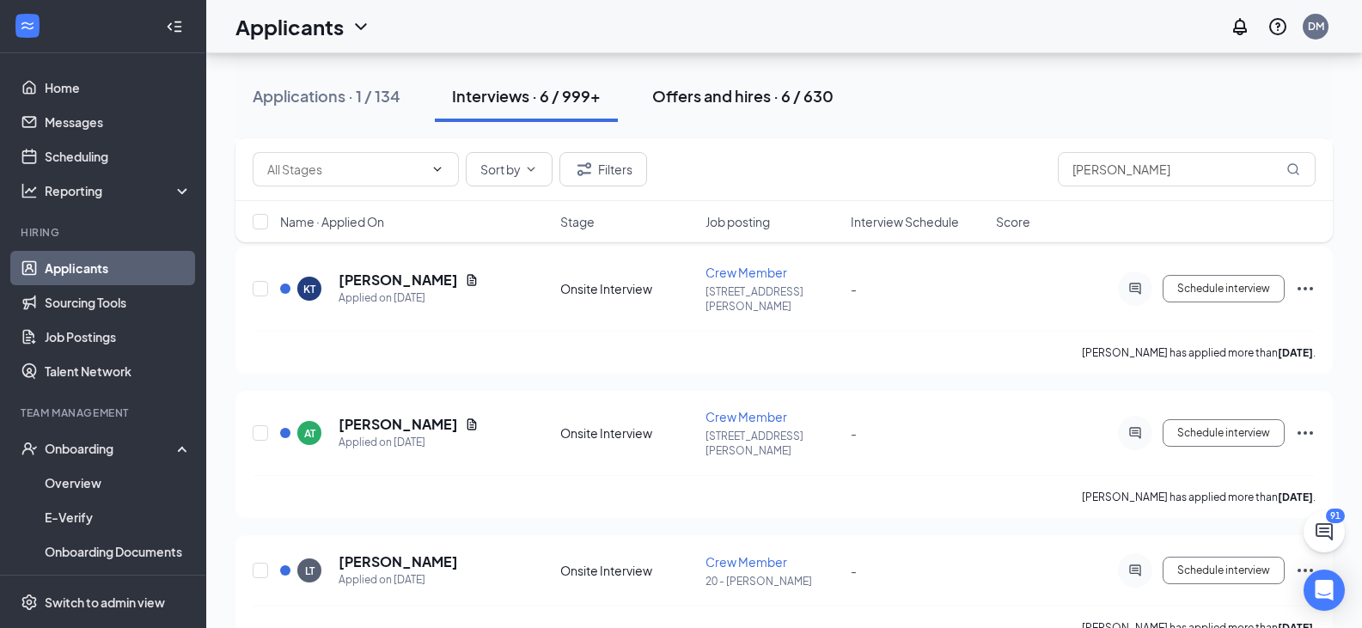
click at [777, 85] on div "Offers and hires · 6 / 630" at bounding box center [742, 95] width 181 height 21
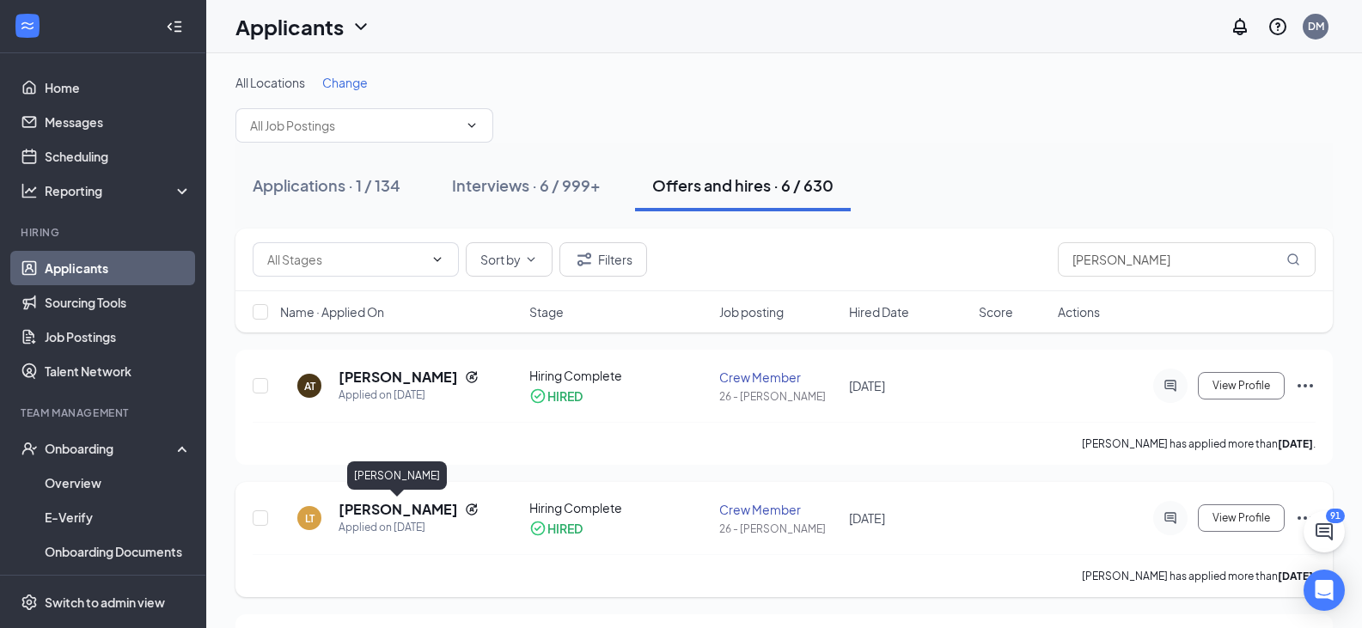
click at [370, 504] on h5 "[PERSON_NAME]" at bounding box center [398, 509] width 119 height 19
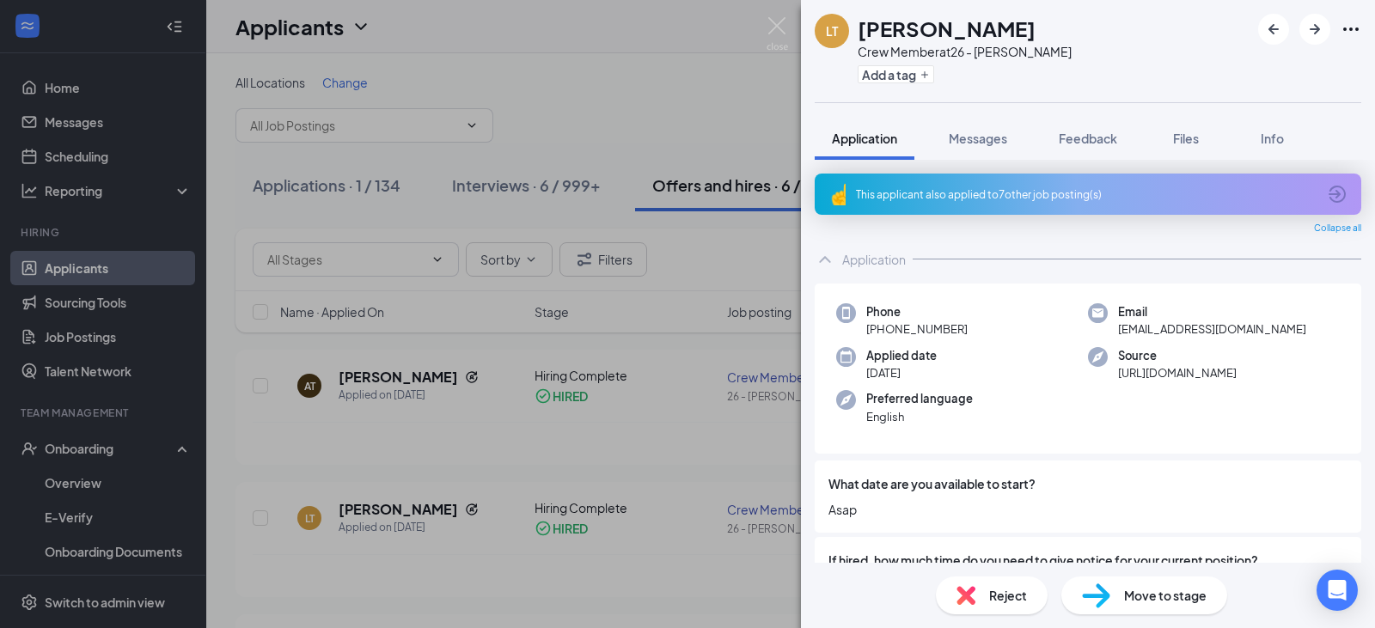
click at [461, 542] on div "LT LaNeicia Thomas Crew Member at 26 - Byron Add a tag Application Messages Fee…" at bounding box center [687, 314] width 1375 height 628
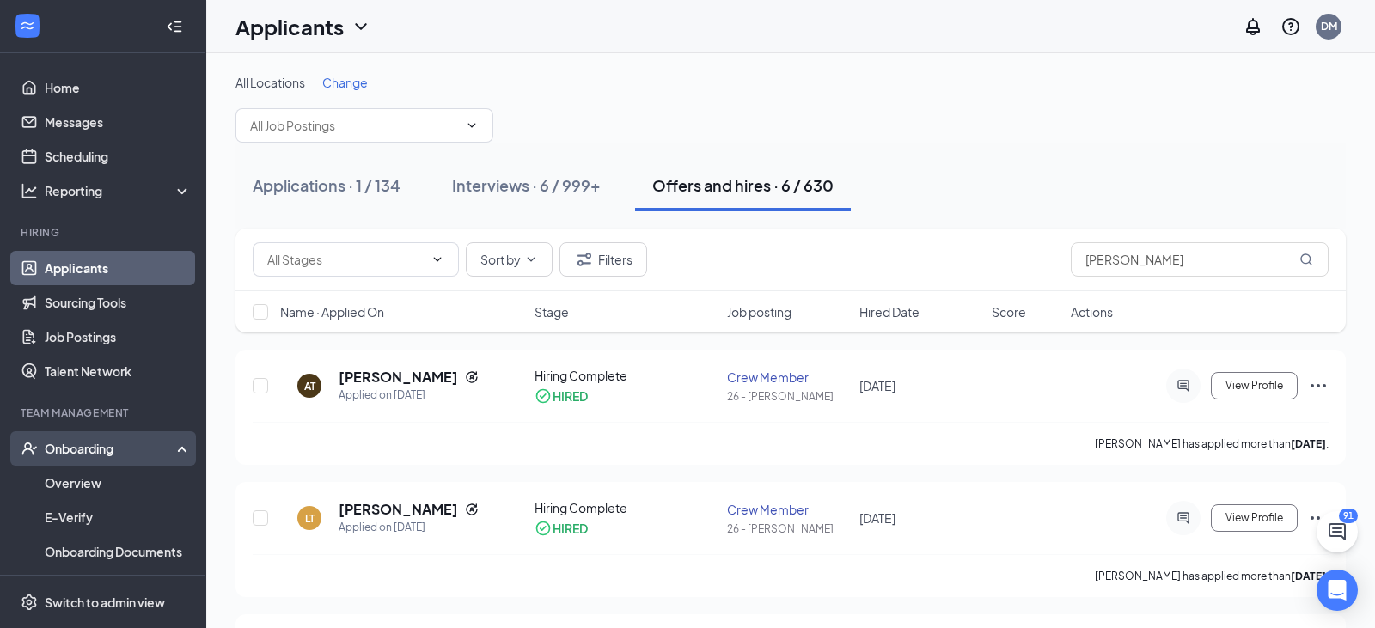
click at [103, 453] on div "Onboarding" at bounding box center [111, 448] width 132 height 17
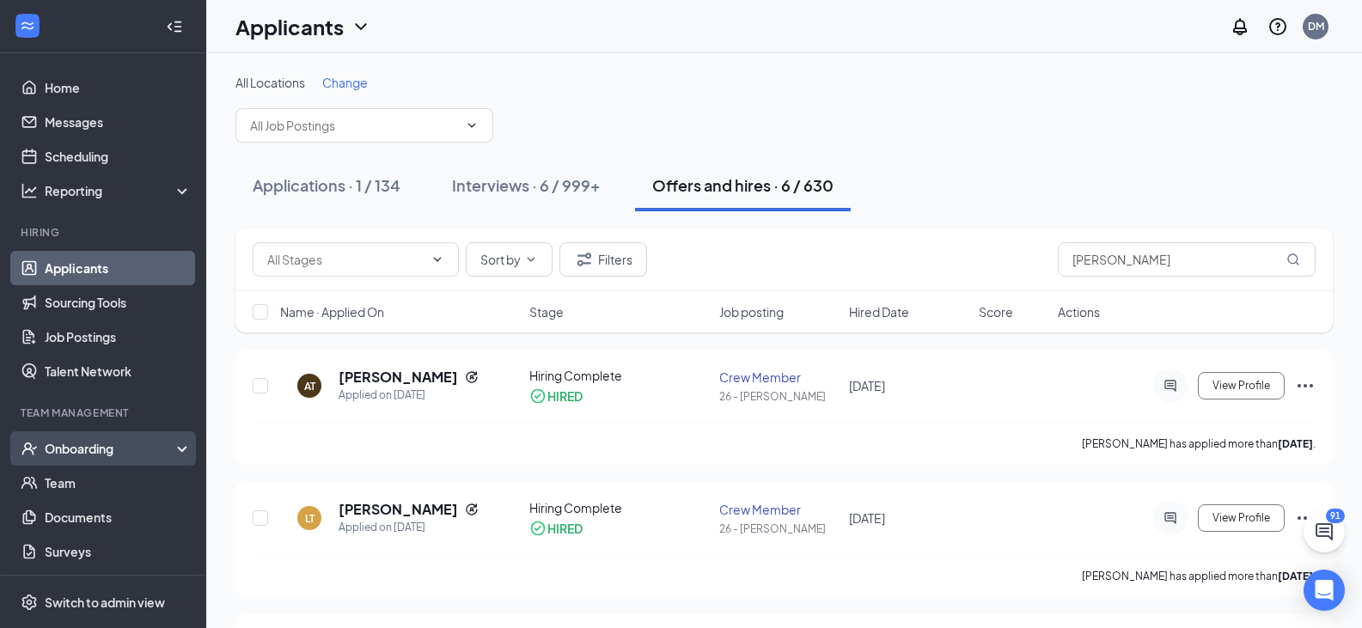
click at [89, 454] on div "Onboarding" at bounding box center [111, 448] width 132 height 17
click at [74, 474] on link "Overview" at bounding box center [118, 483] width 147 height 34
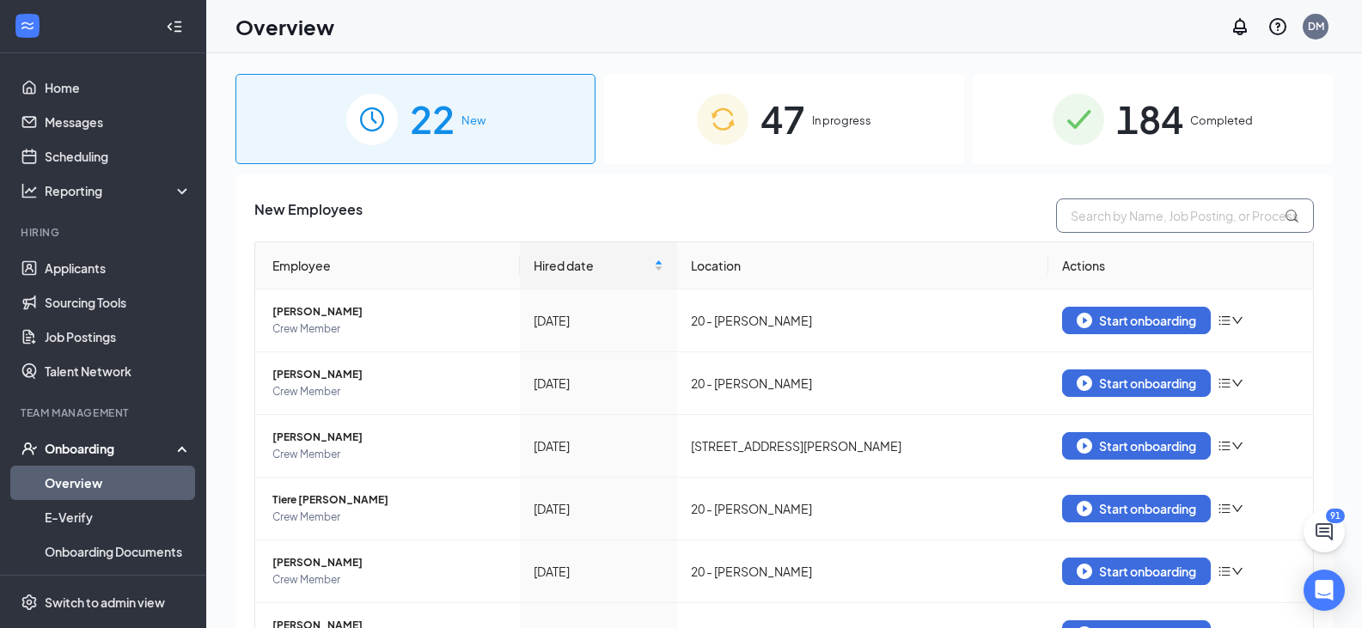
click at [1122, 210] on input "text" at bounding box center [1185, 216] width 258 height 34
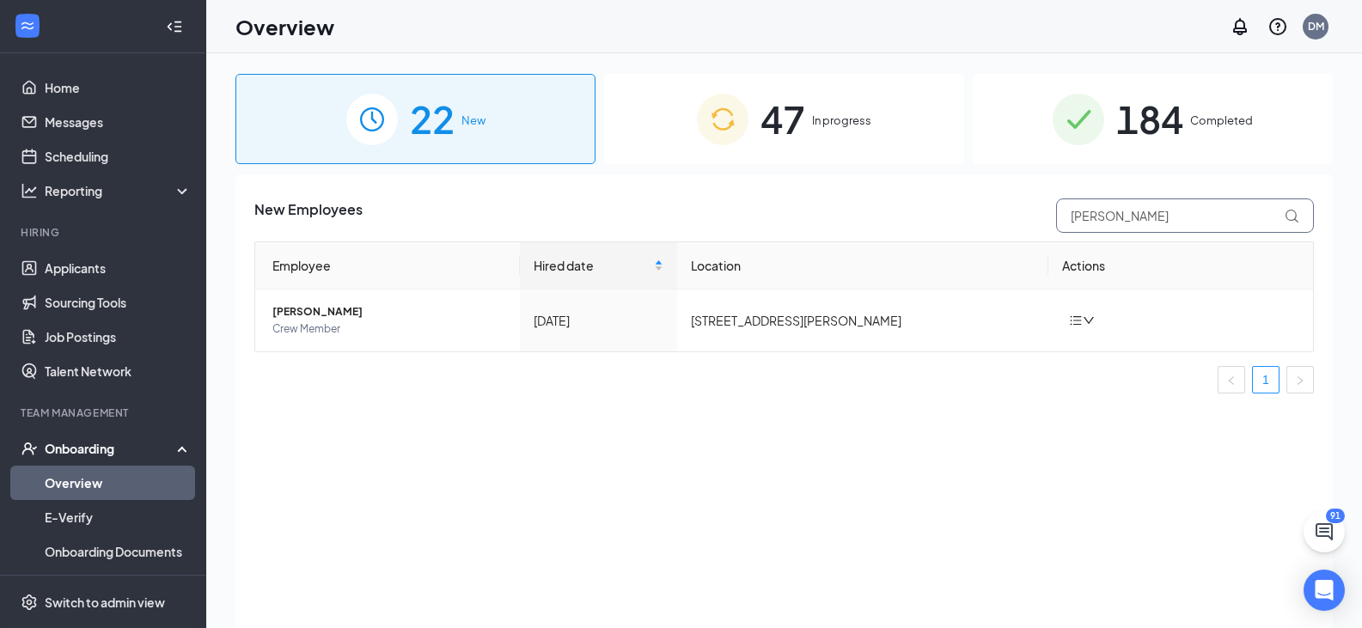
type input "[PERSON_NAME]"
click at [821, 119] on span "In progress" at bounding box center [841, 120] width 59 height 17
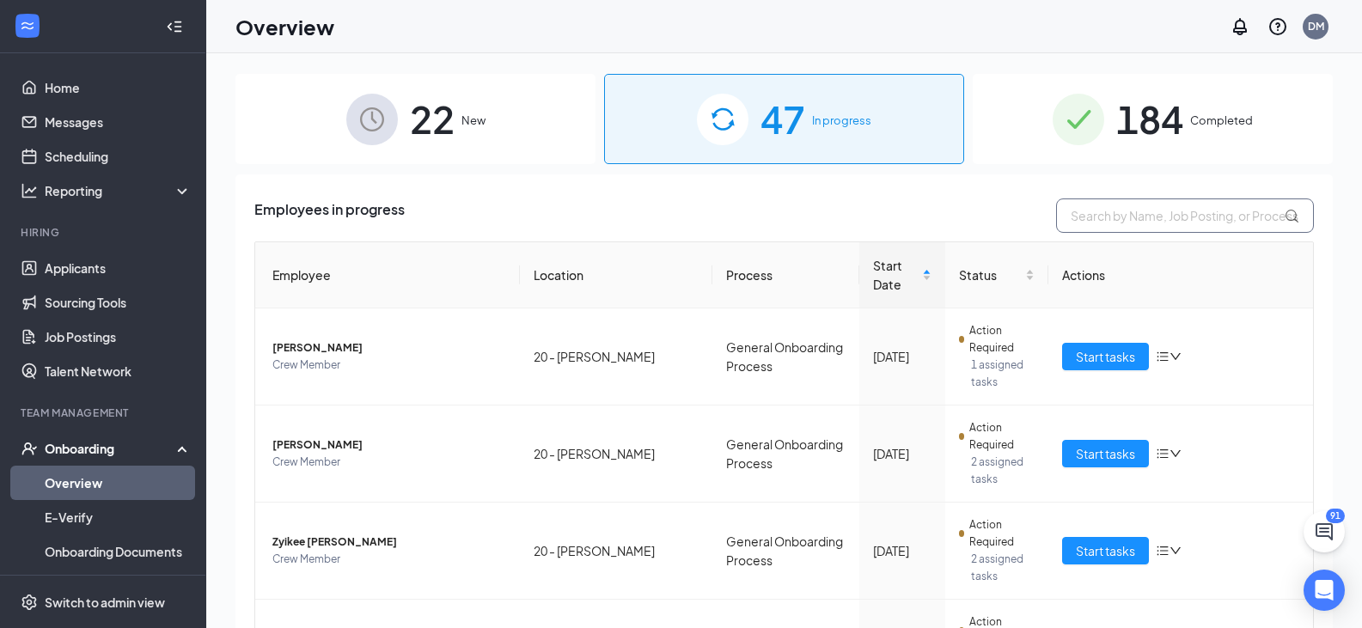
click at [1092, 210] on input "text" at bounding box center [1185, 216] width 258 height 34
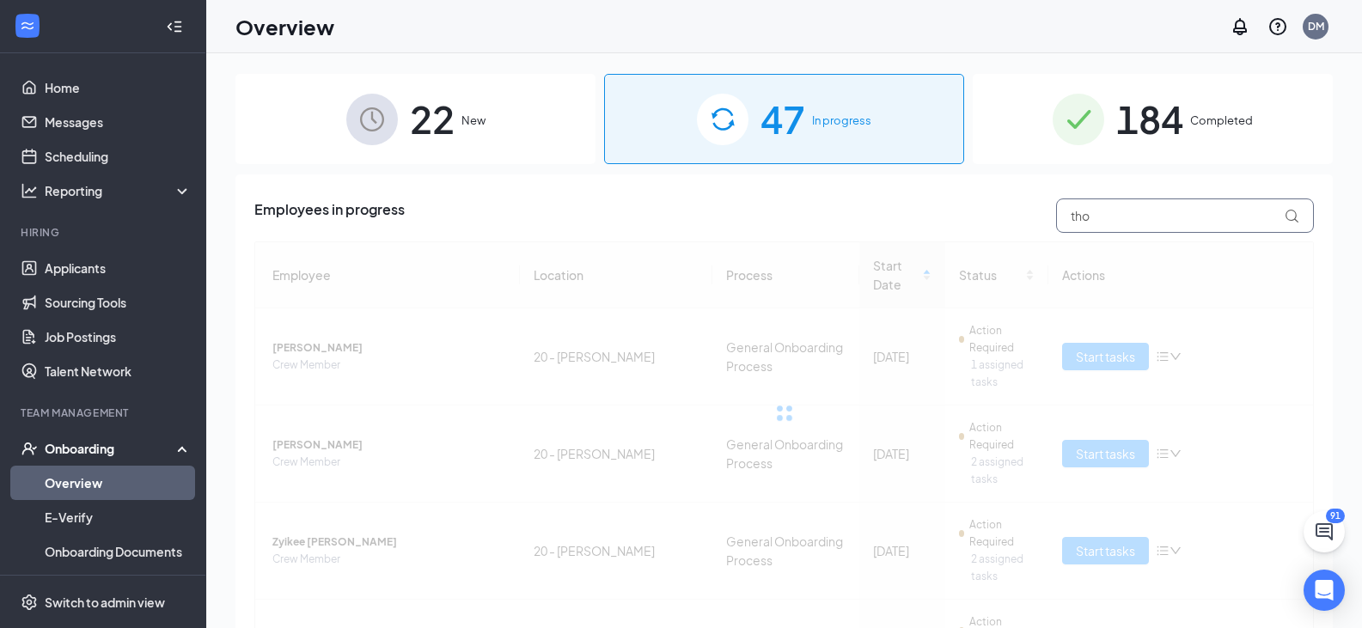
type input "[PERSON_NAME]"
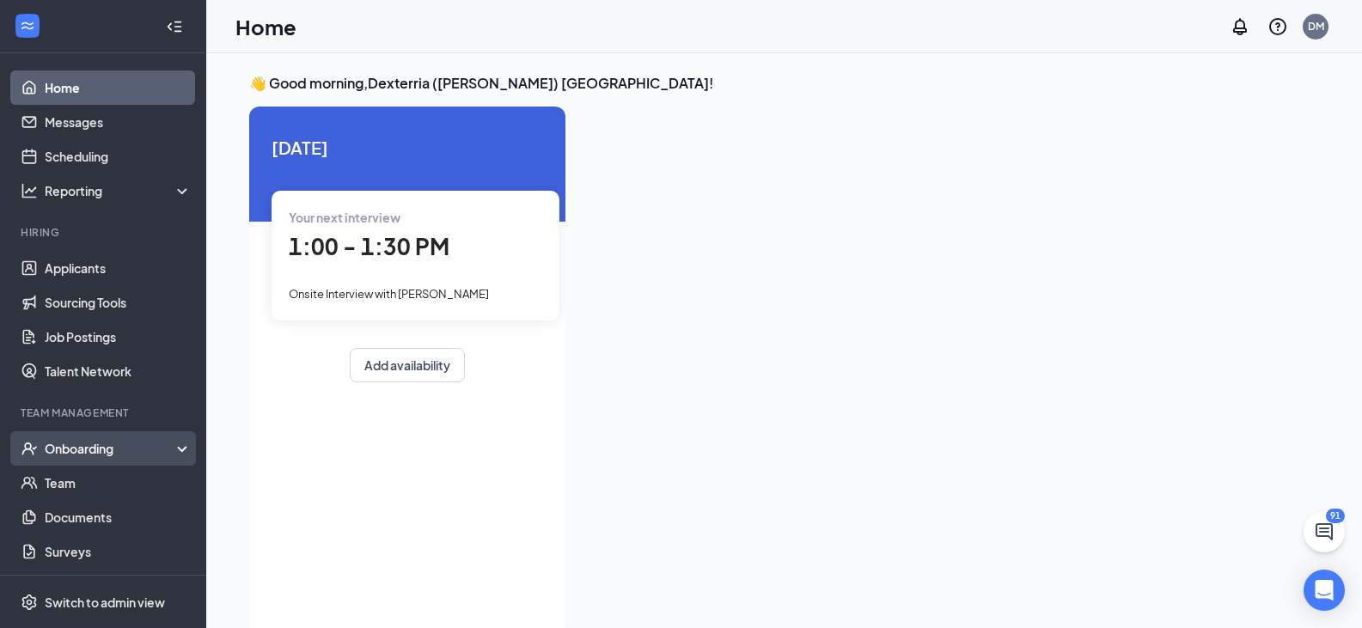
click at [119, 444] on div "Onboarding" at bounding box center [111, 448] width 132 height 17
click at [92, 474] on link "Overview" at bounding box center [118, 483] width 147 height 34
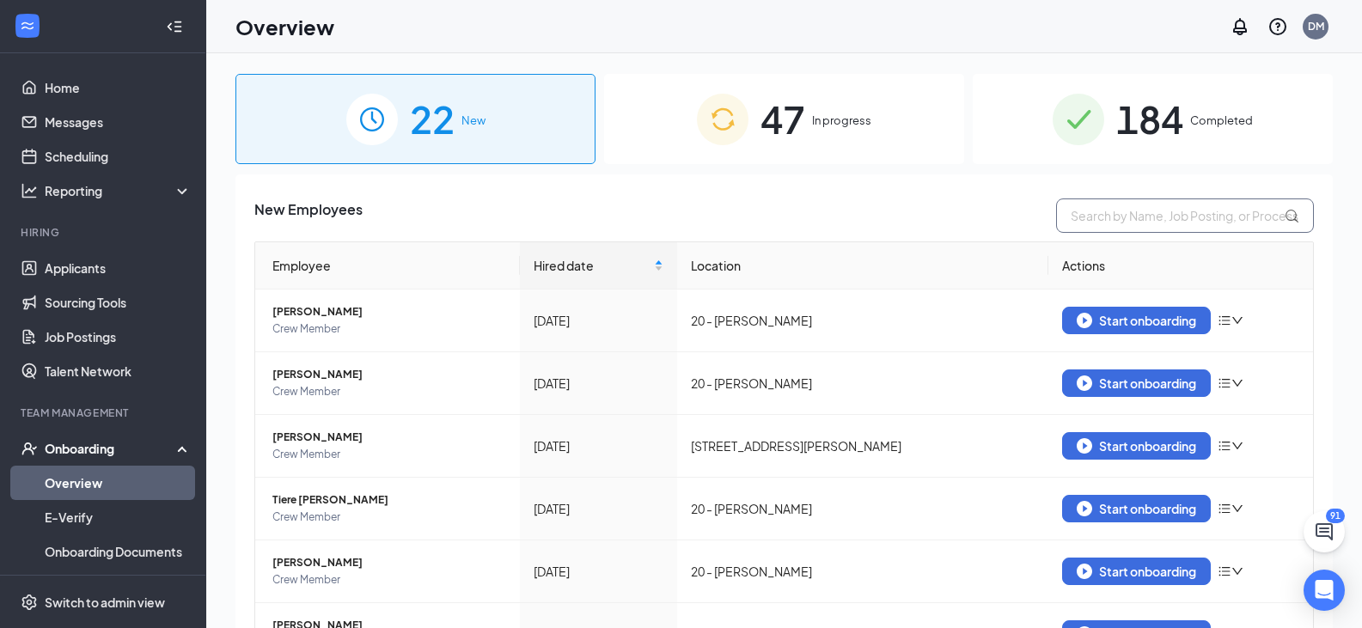
click at [1127, 199] on input "text" at bounding box center [1185, 216] width 258 height 34
click at [1124, 209] on input "text" at bounding box center [1185, 216] width 258 height 34
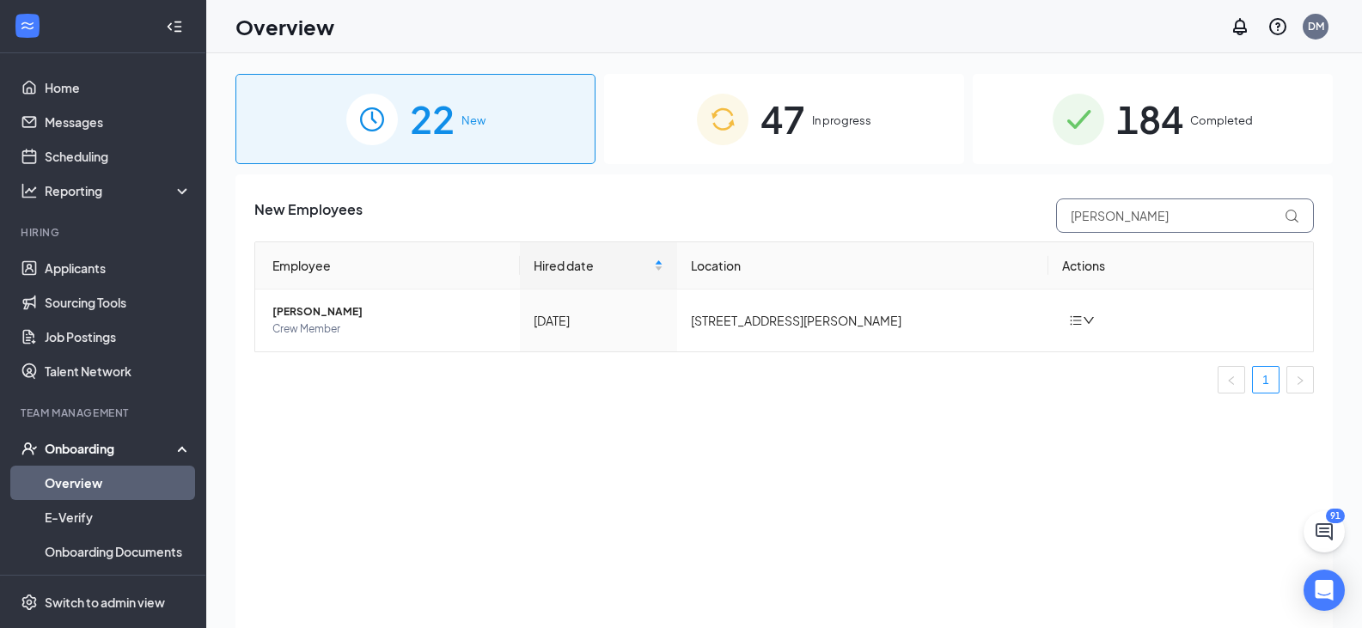
type input "[PERSON_NAME]"
click at [834, 133] on div "47 In progress" at bounding box center [784, 119] width 360 height 90
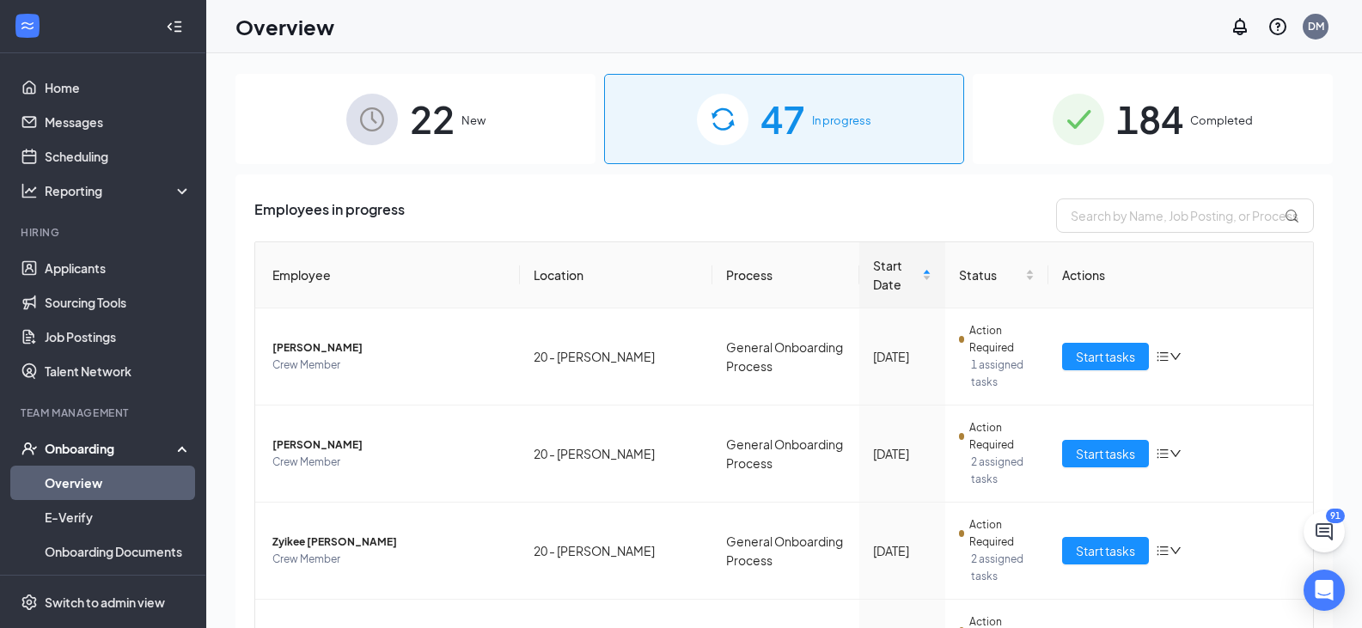
click at [1210, 110] on div "184 Completed" at bounding box center [1153, 119] width 360 height 90
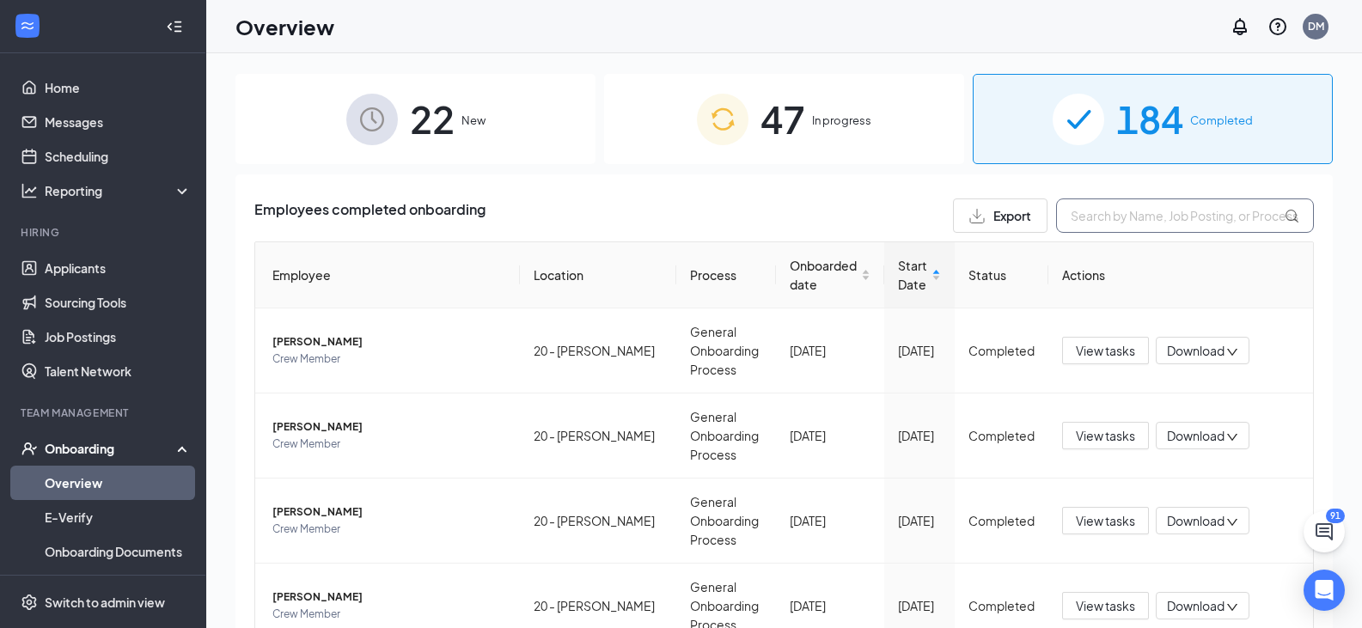
click at [1151, 213] on input "text" at bounding box center [1185, 216] width 258 height 34
type input "[PERSON_NAME]"
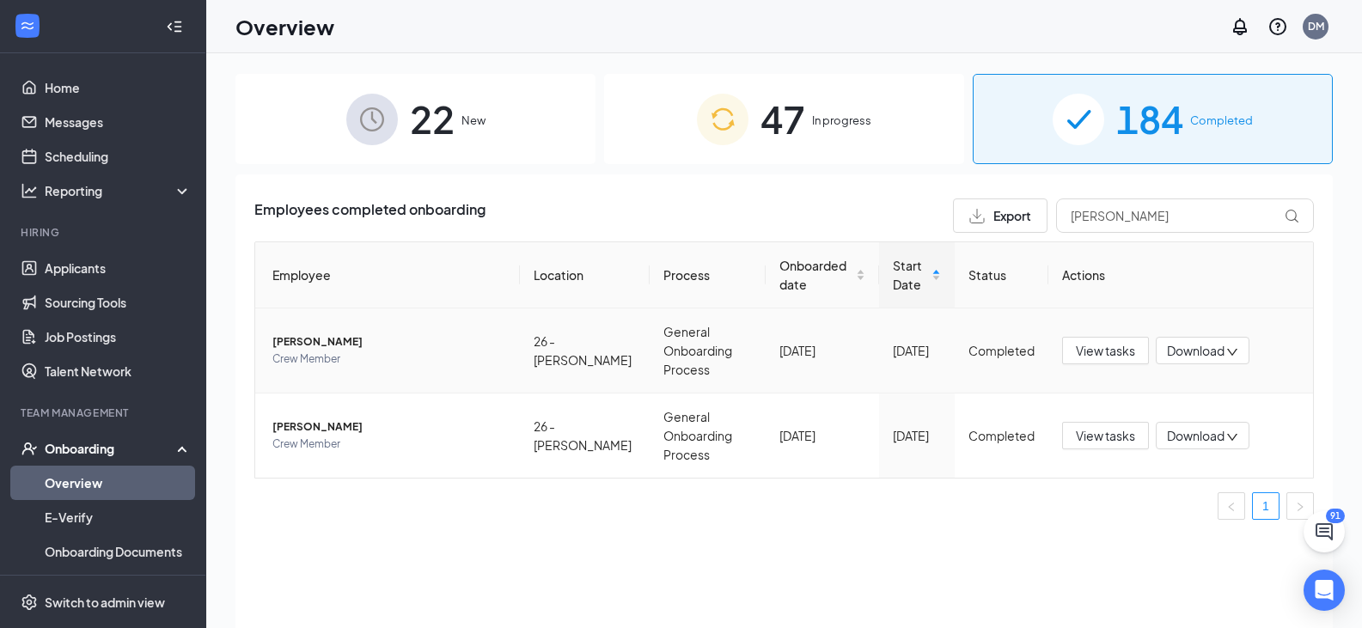
click at [320, 337] on span "[PERSON_NAME]" at bounding box center [389, 341] width 234 height 17
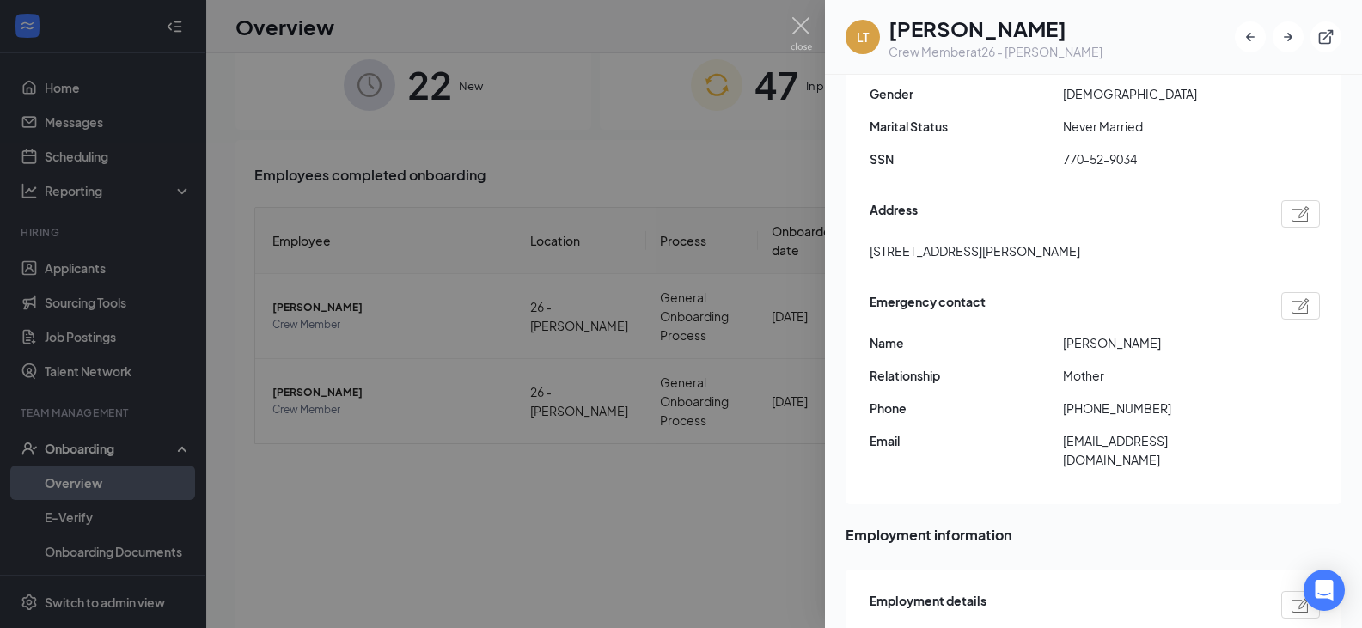
scroll to position [968, 0]
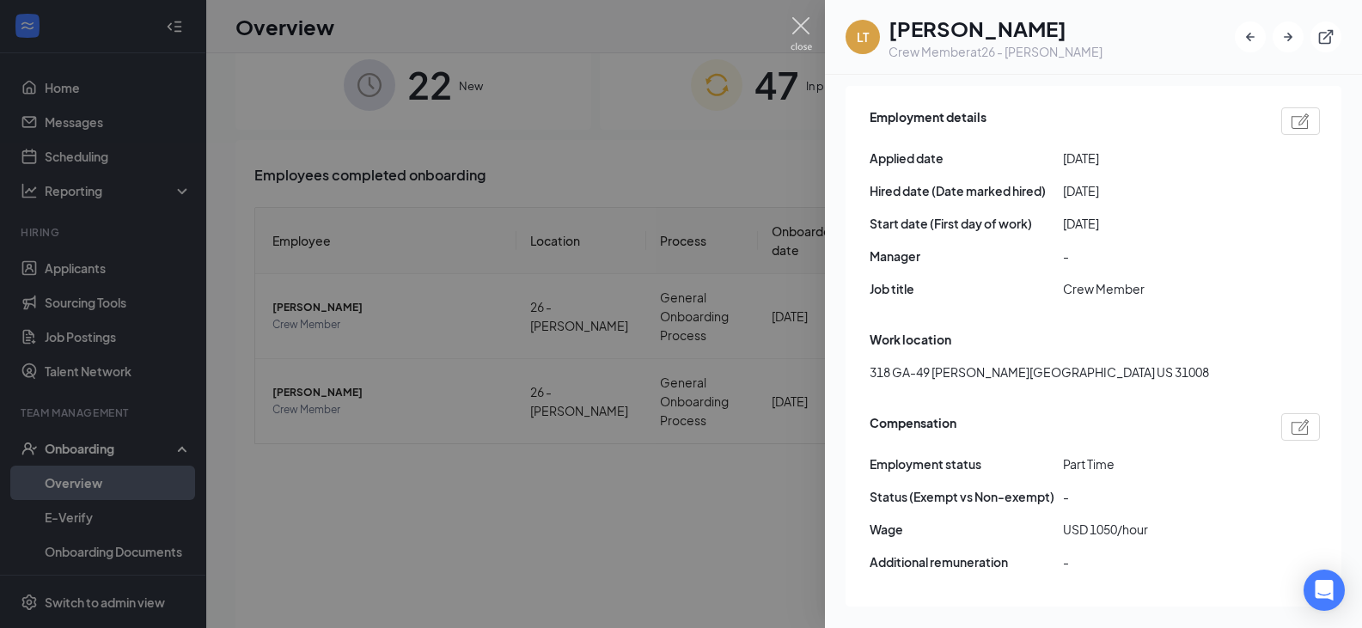
click at [802, 20] on img at bounding box center [801, 34] width 21 height 34
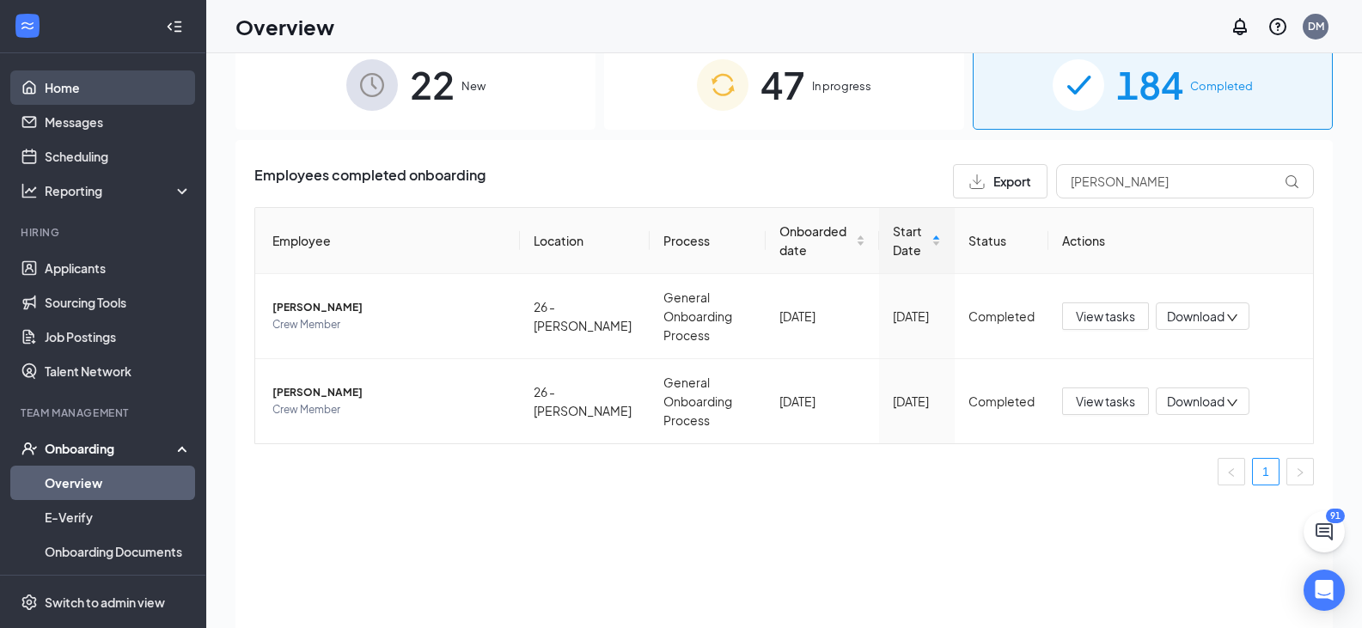
click at [131, 92] on link "Home" at bounding box center [118, 87] width 147 height 34
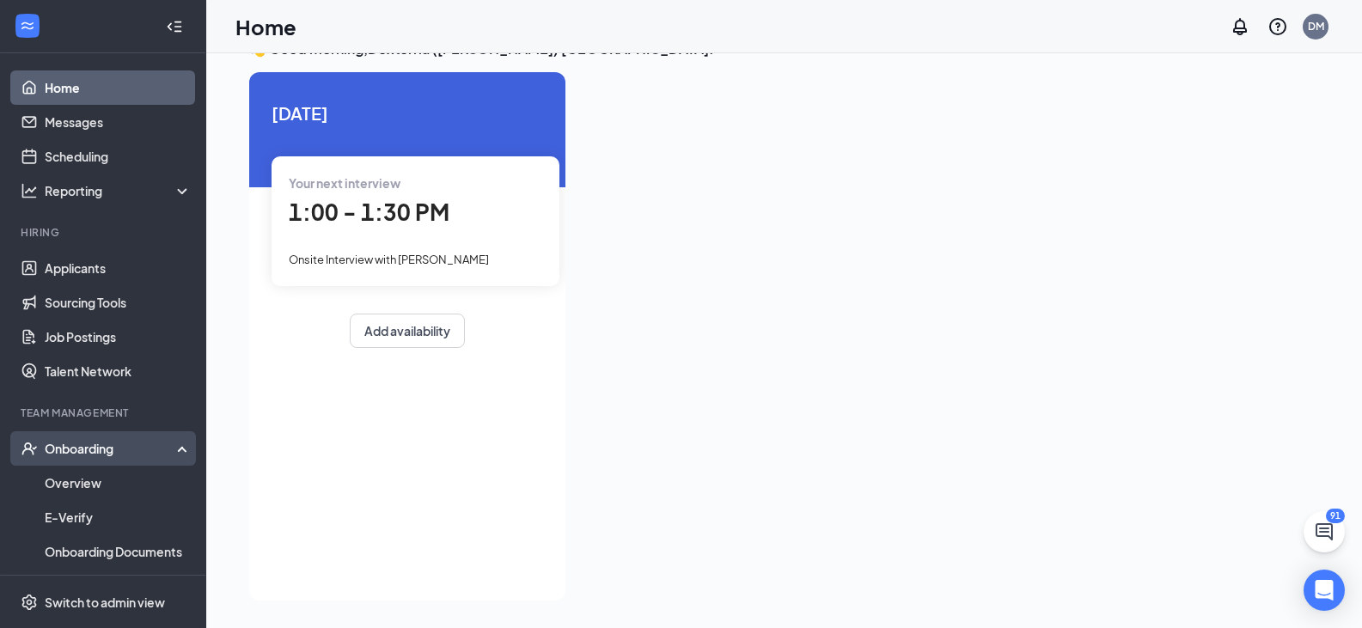
click at [83, 441] on div "Onboarding" at bounding box center [111, 448] width 132 height 17
click at [116, 441] on div "Onboarding" at bounding box center [111, 448] width 132 height 17
click at [100, 477] on link "Overview" at bounding box center [118, 483] width 147 height 34
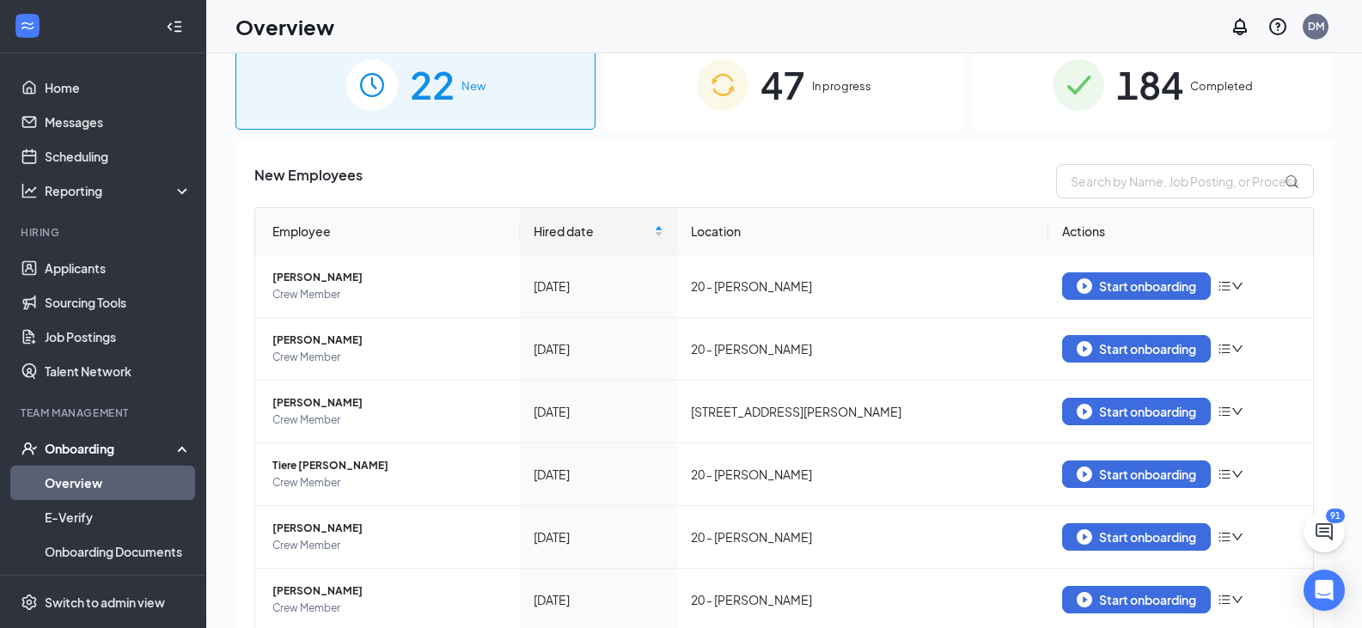
click at [1139, 98] on span "184" at bounding box center [1149, 84] width 67 height 59
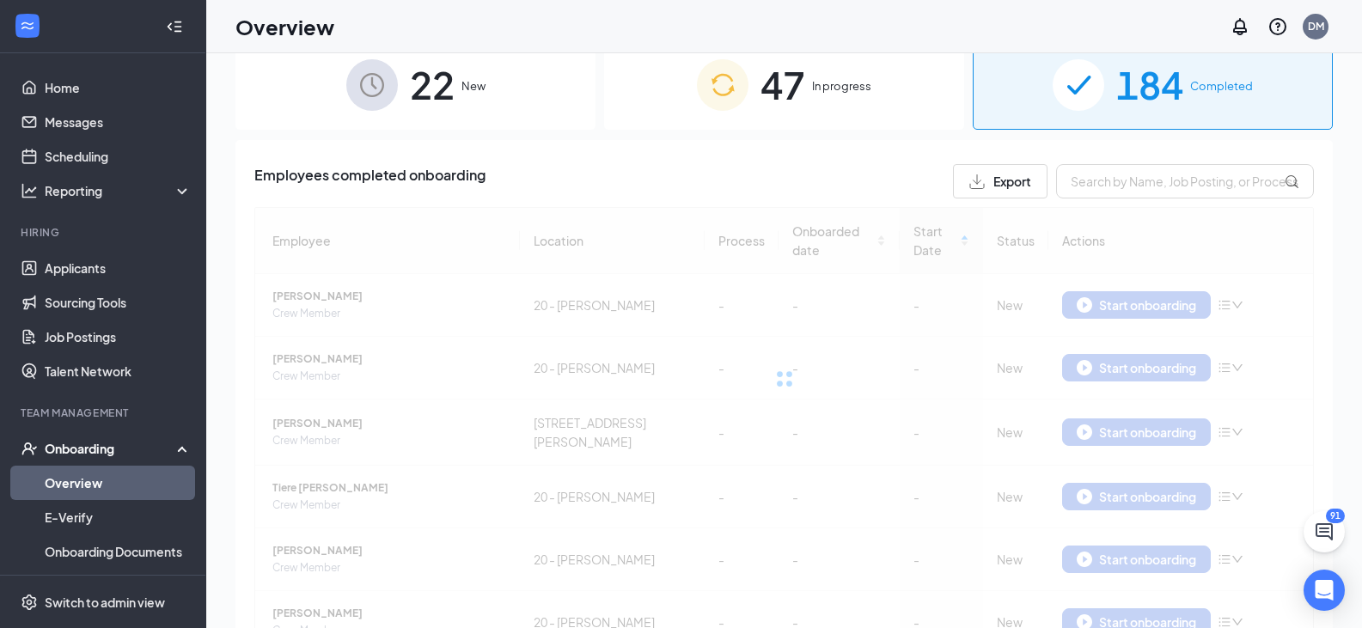
click at [834, 84] on span "In progress" at bounding box center [841, 85] width 59 height 17
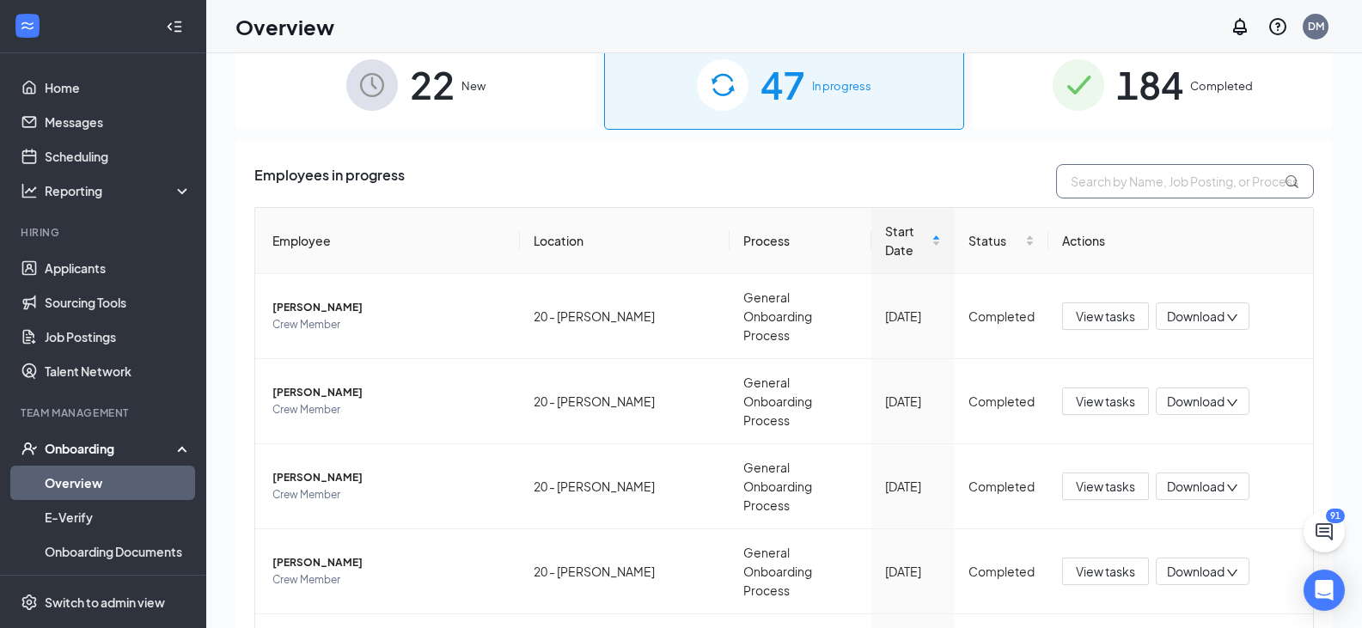
click at [1078, 174] on input "text" at bounding box center [1185, 181] width 258 height 34
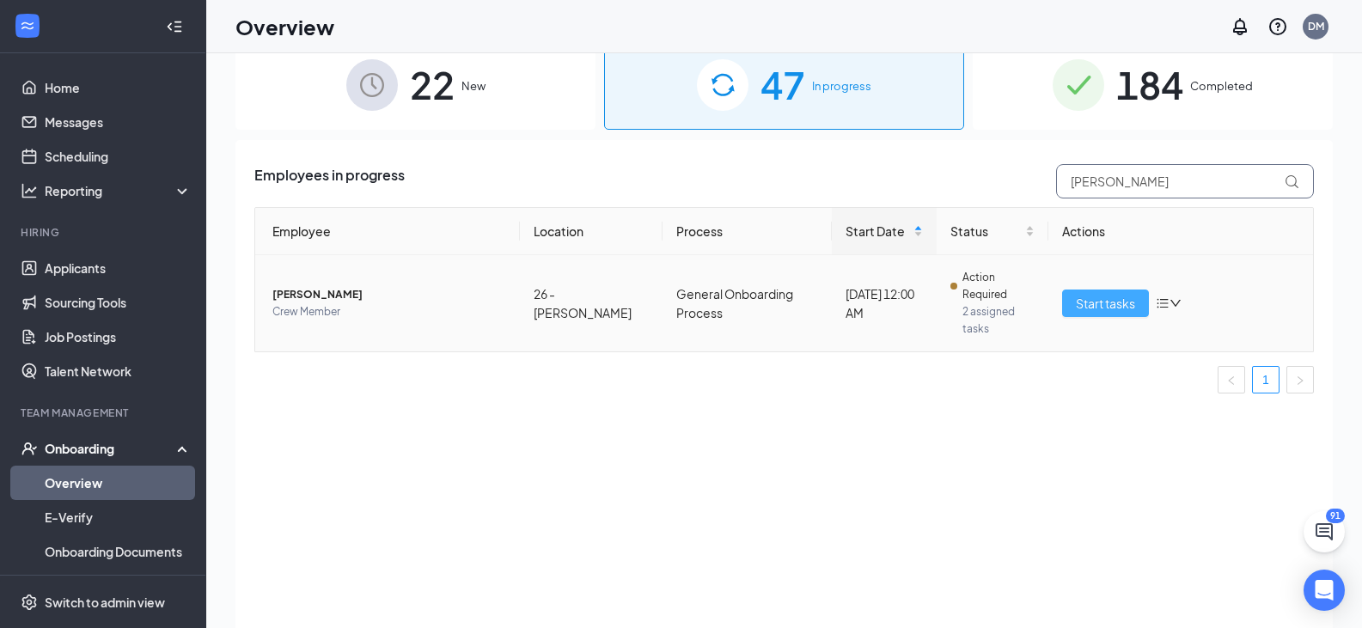
type input "[PERSON_NAME]"
click at [1105, 290] on button "Start tasks" at bounding box center [1105, 303] width 87 height 27
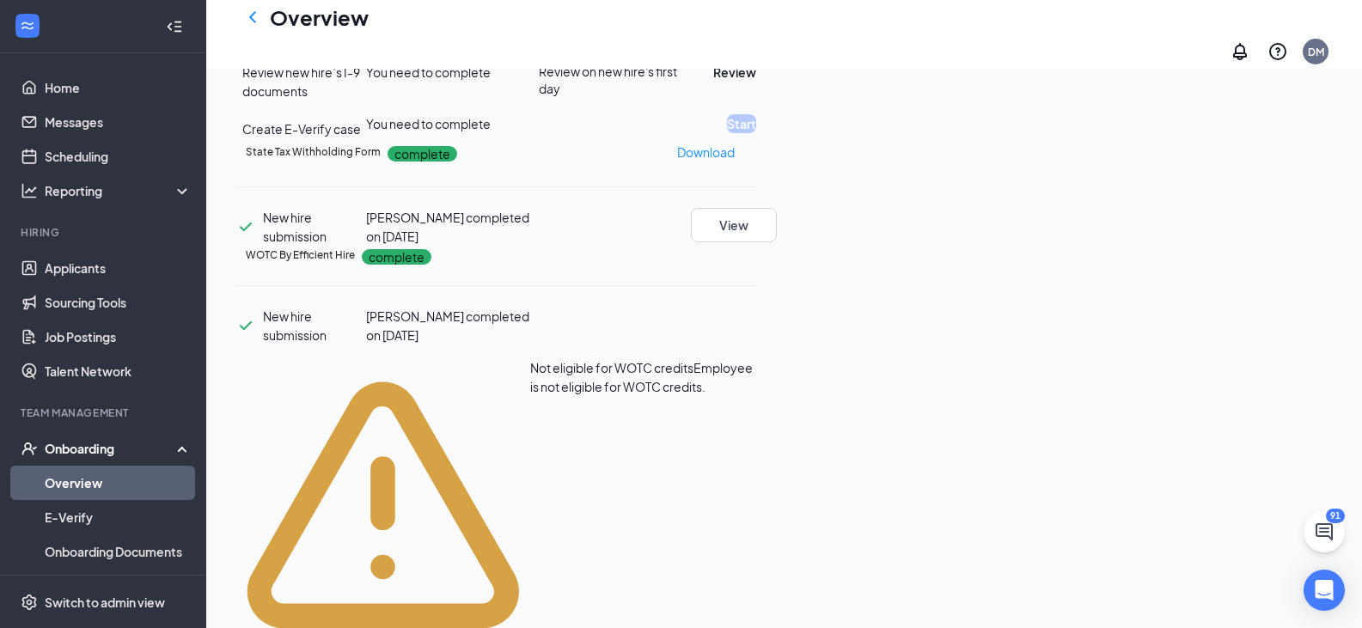
scroll to position [447, 0]
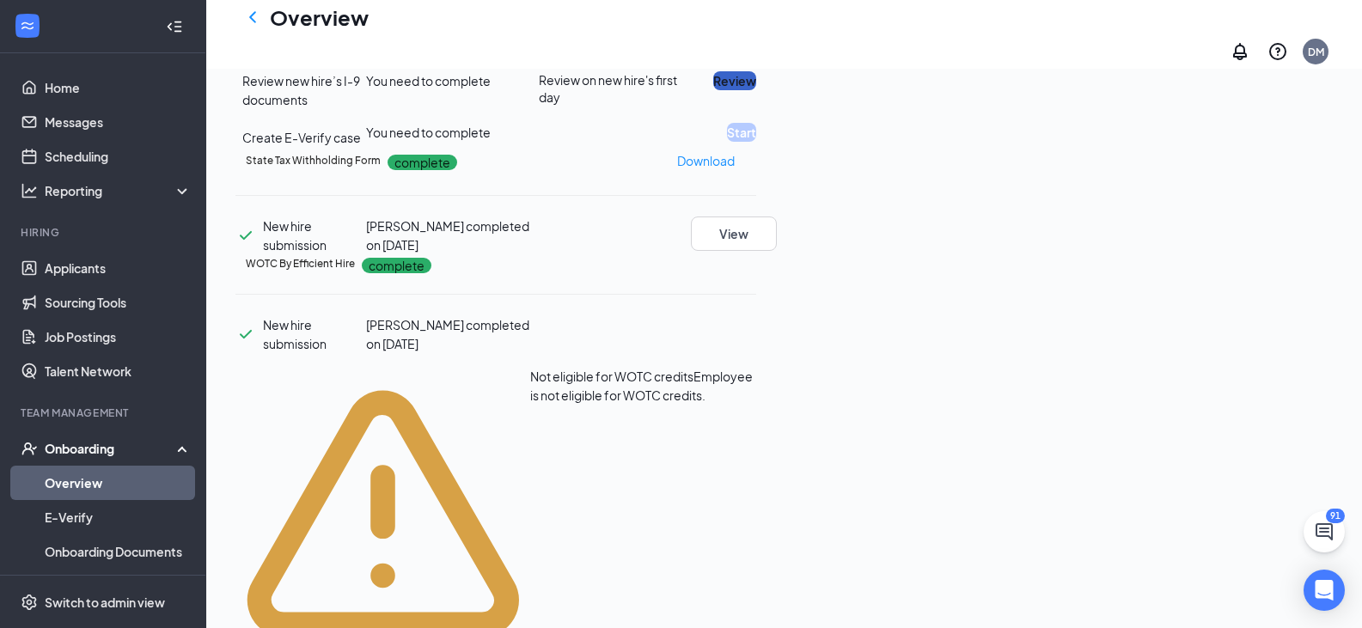
click at [756, 90] on button "Review" at bounding box center [734, 80] width 43 height 19
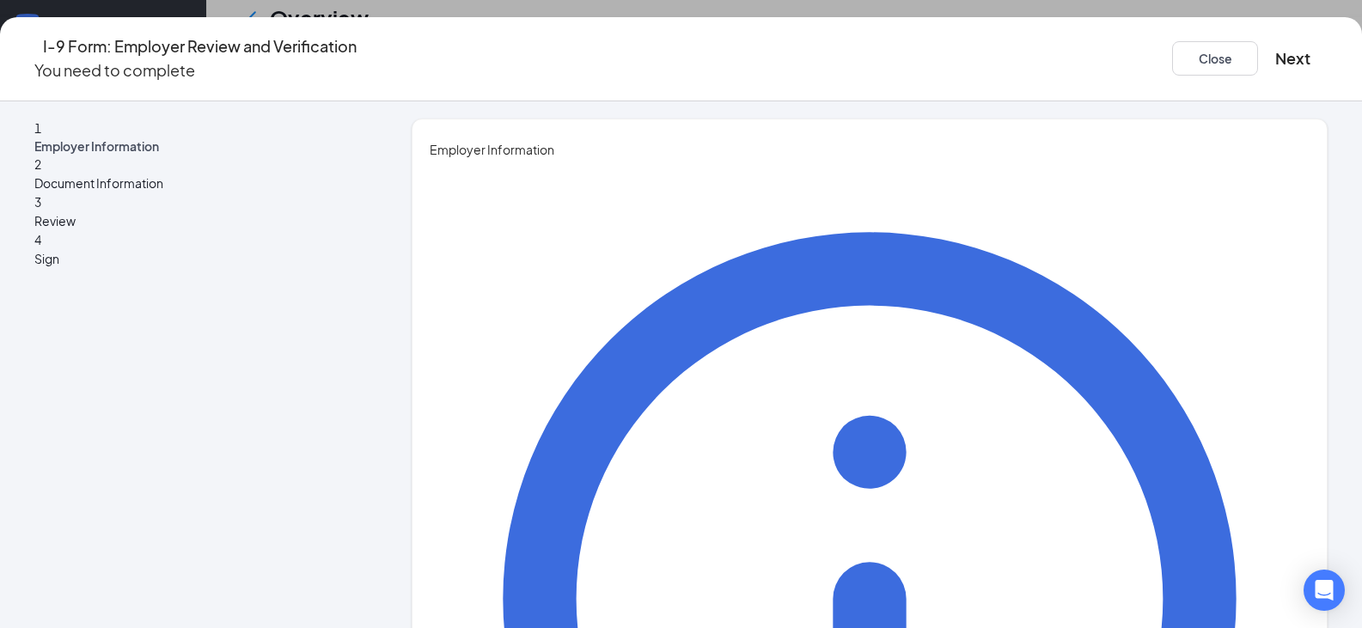
type input "Dexterria"
type input "R"
type input "[GEOGRAPHIC_DATA]"
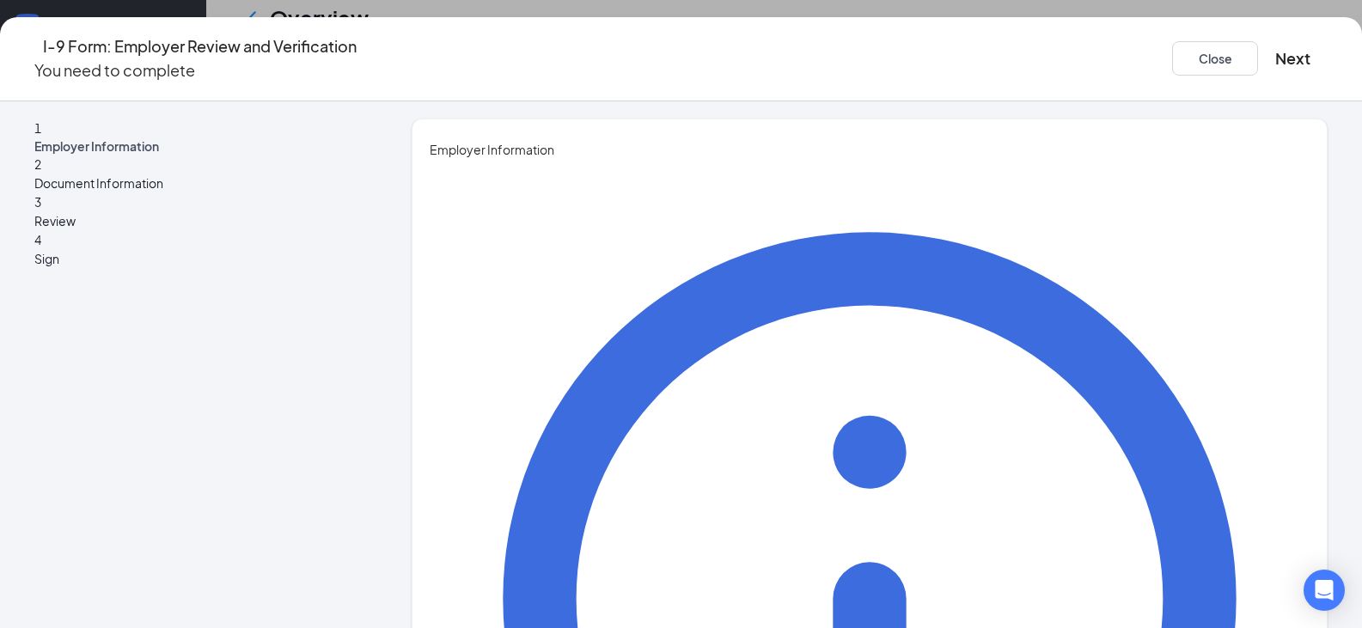
type input "District Manager"
type input "[EMAIL_ADDRESS][DOMAIN_NAME]"
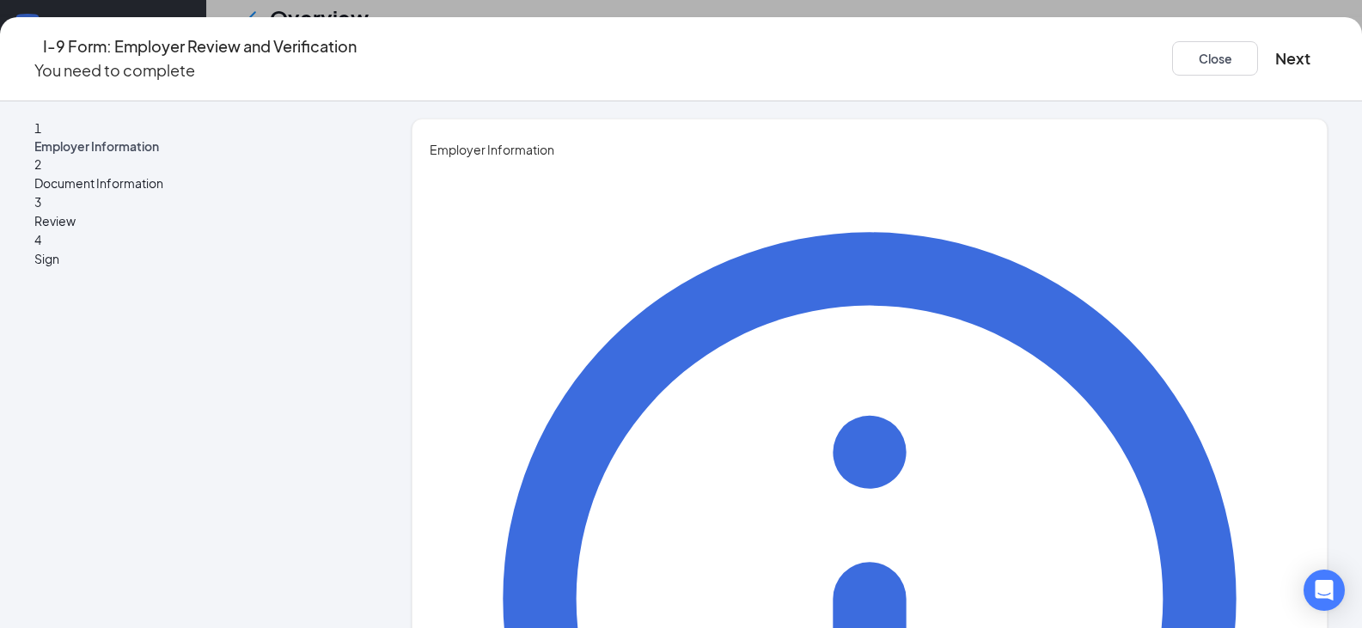
type input "4787879550"
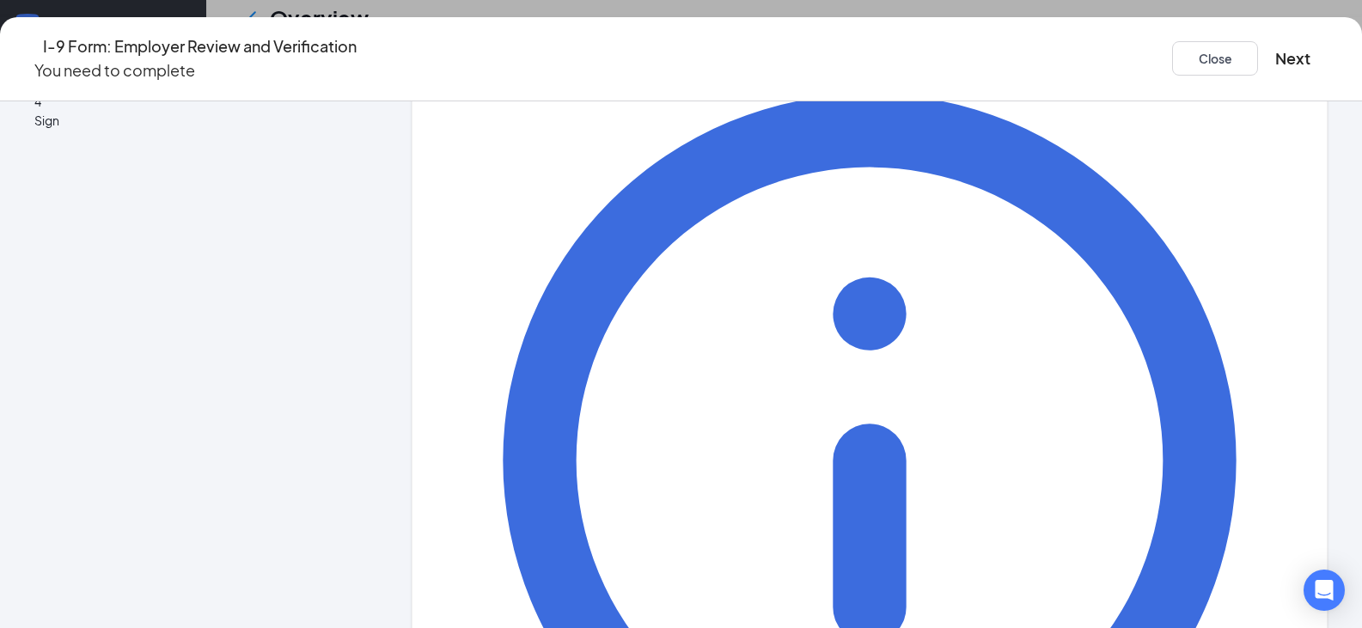
scroll to position [166, 0]
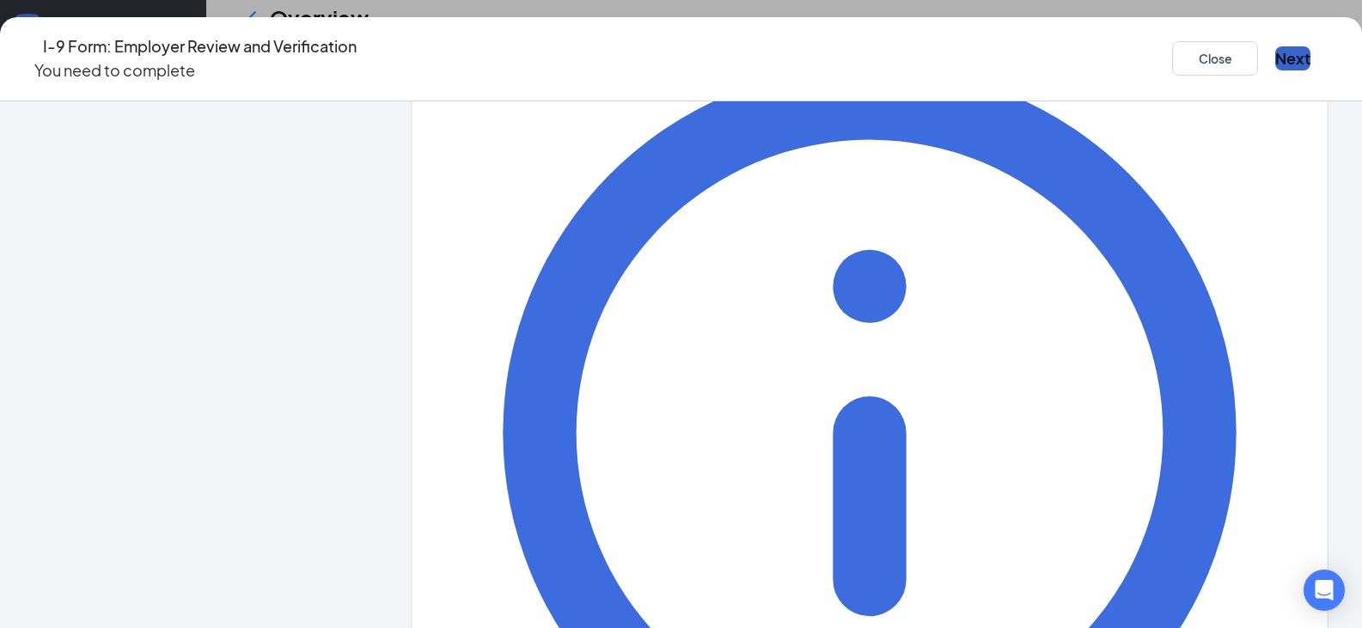
click at [1275, 47] on button "Next" at bounding box center [1292, 58] width 35 height 24
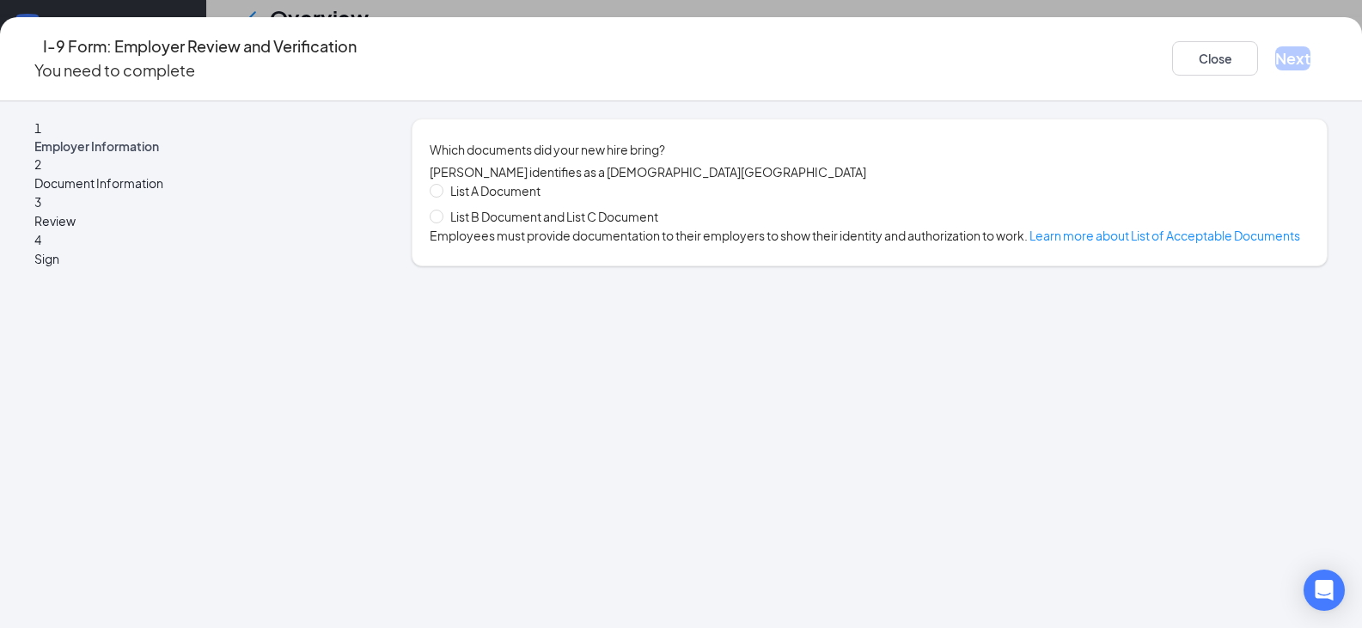
scroll to position [0, 0]
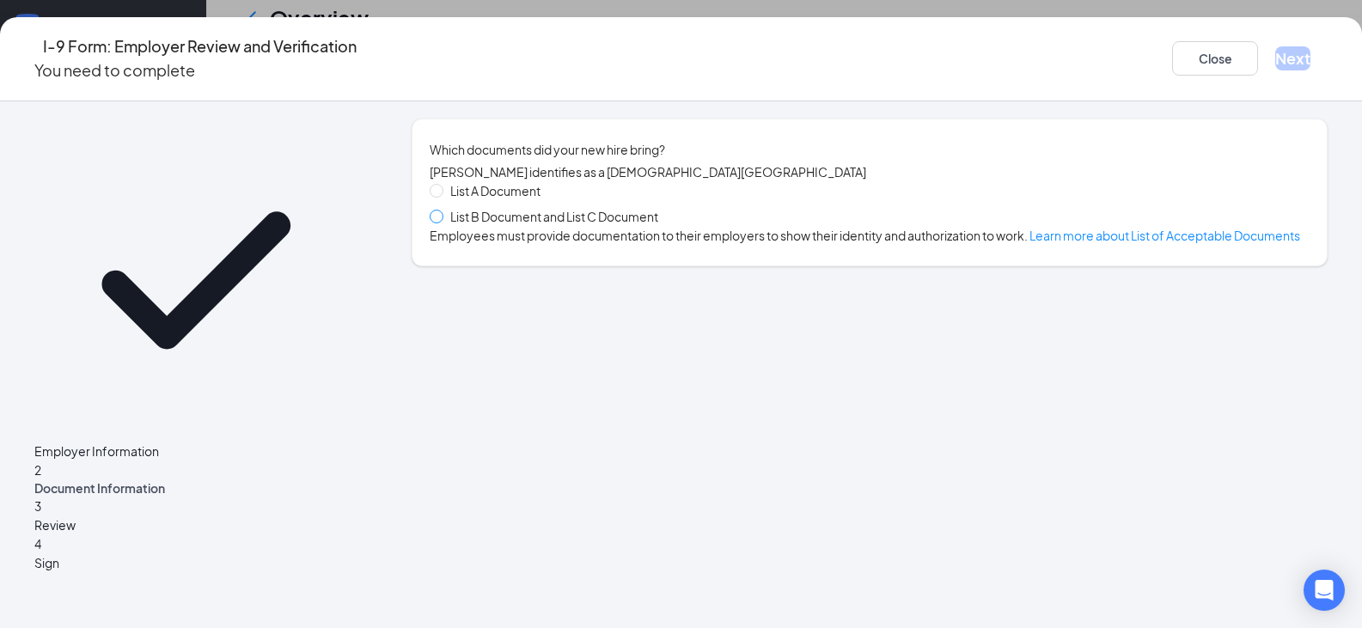
click at [443, 223] on span at bounding box center [437, 217] width 14 height 14
click at [442, 222] on input "List B Document and List C Document" at bounding box center [436, 216] width 12 height 12
radio input "true"
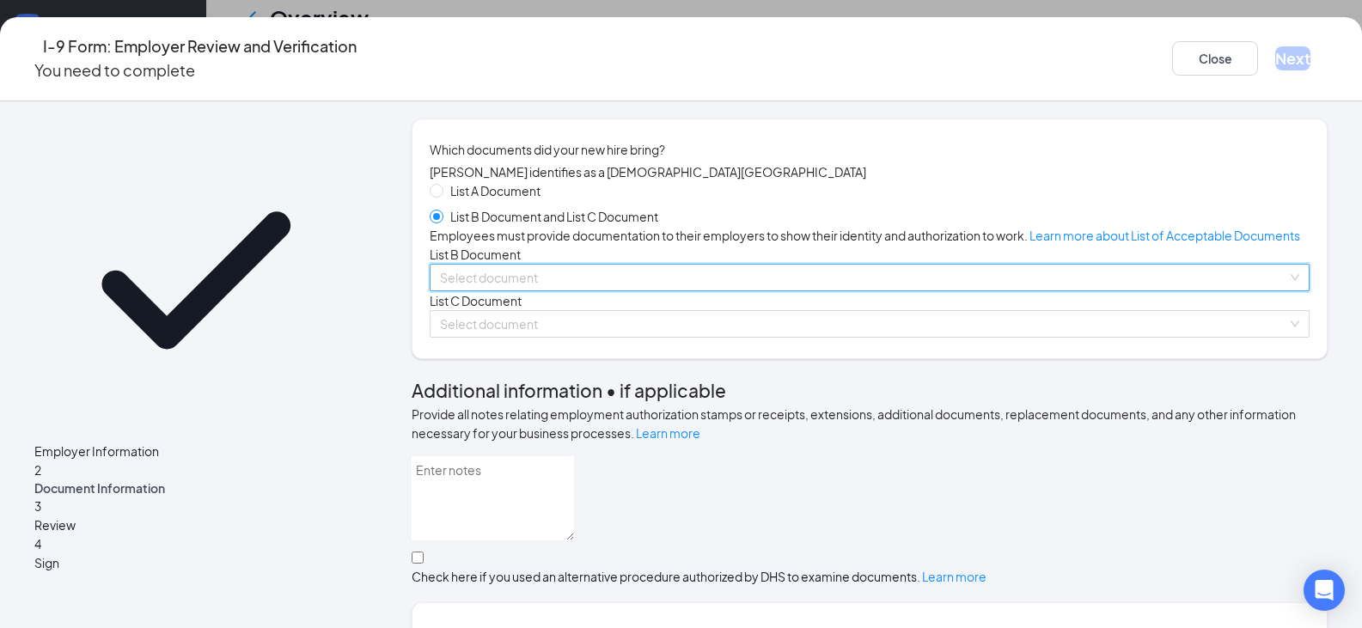
click at [499, 290] on input "search" at bounding box center [863, 278] width 847 height 26
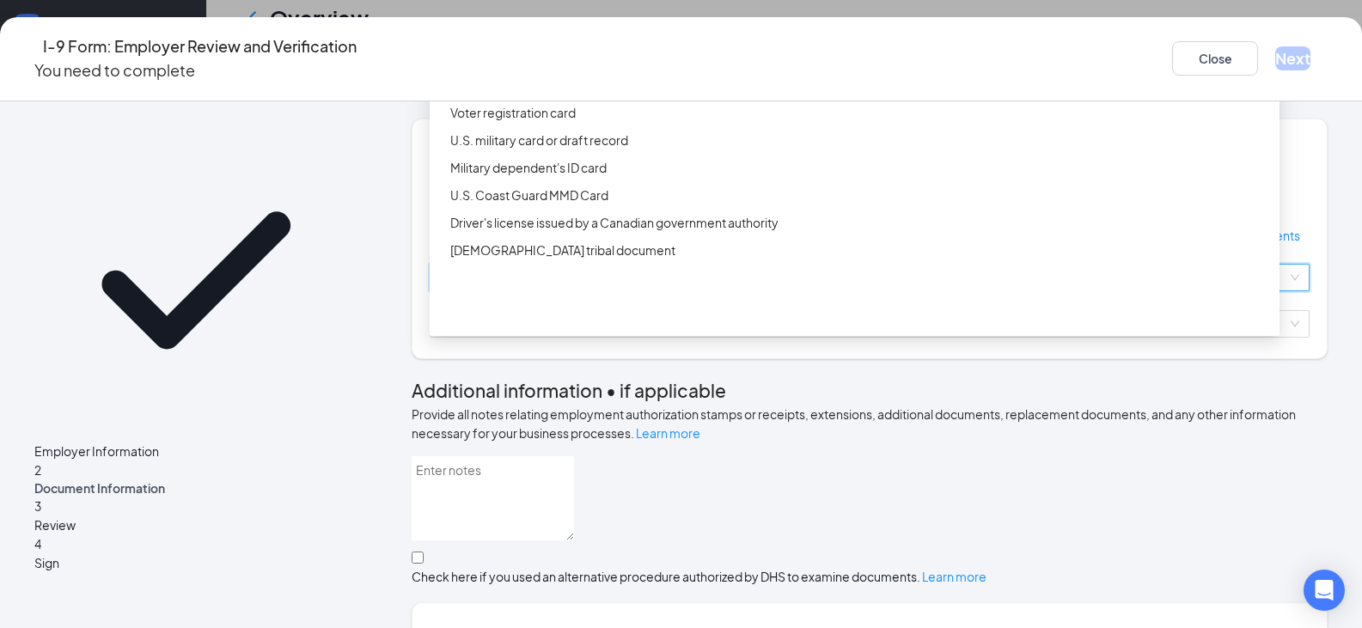
click at [598, 40] on div "Driver’s License issued by U.S State or outlying US possession" at bounding box center [859, 30] width 819 height 19
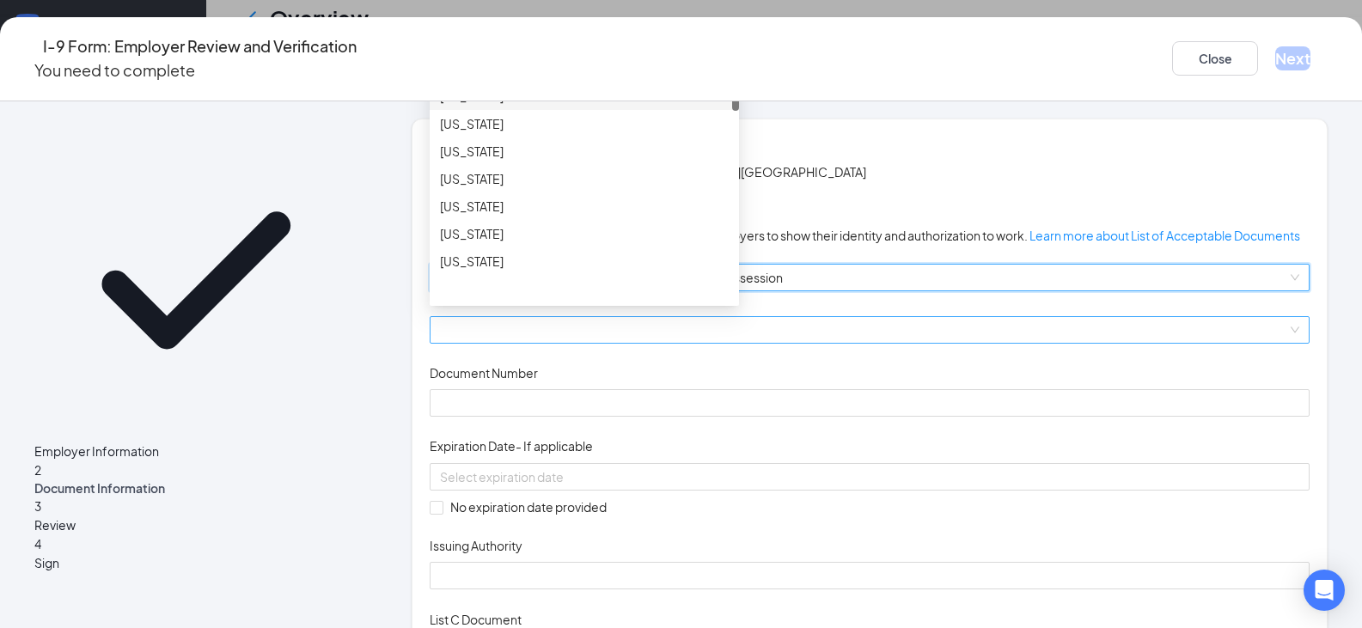
click at [523, 343] on span at bounding box center [869, 330] width 859 height 26
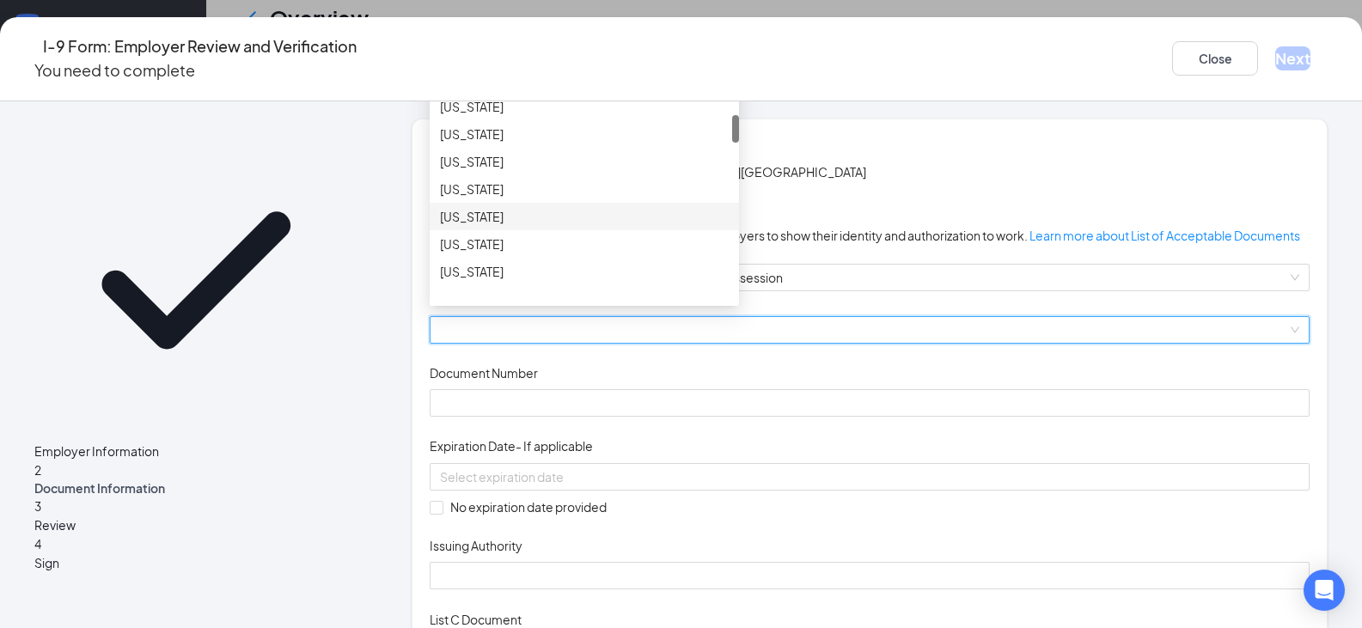
scroll to position [294, 0]
click at [562, 199] on div "[US_STATE]" at bounding box center [584, 189] width 289 height 19
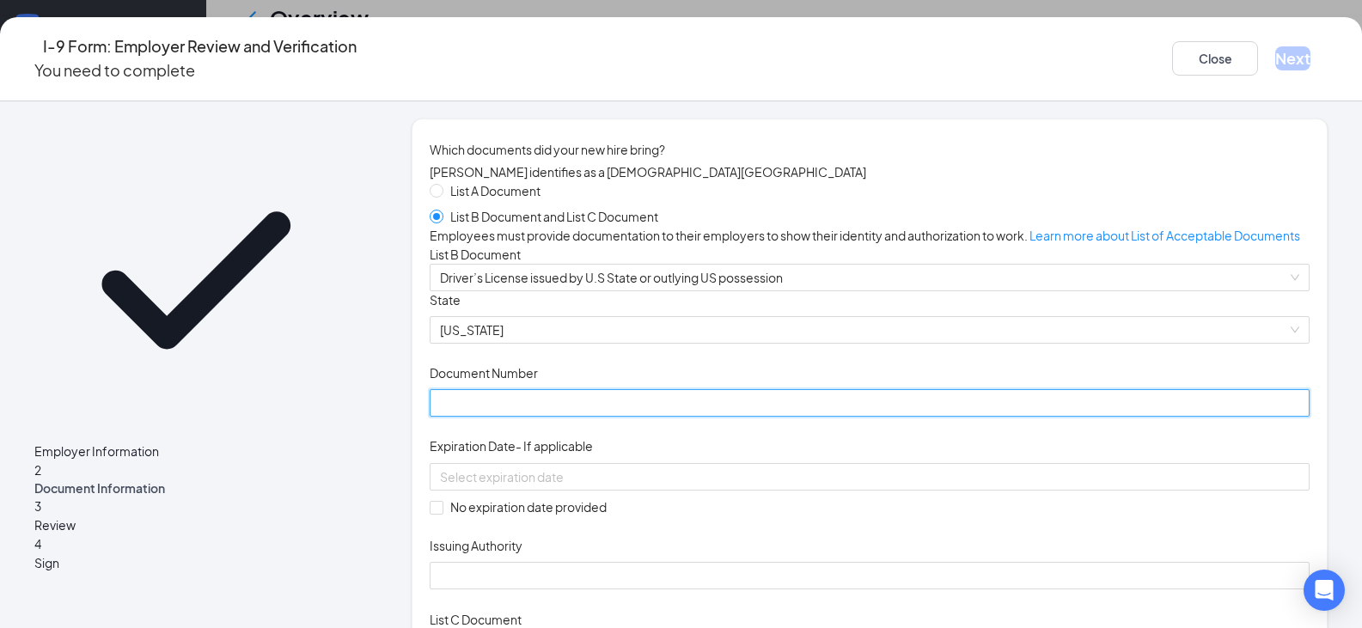
click at [483, 417] on input "Document Number" at bounding box center [870, 402] width 880 height 27
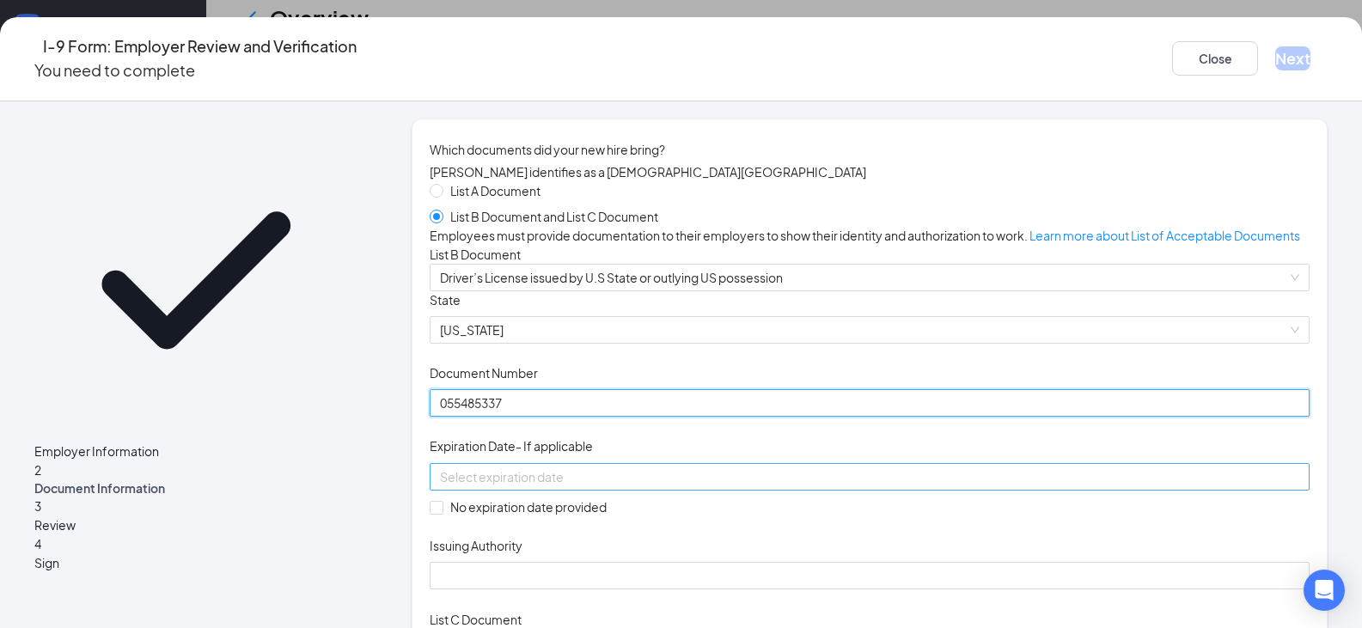
type input "055485337"
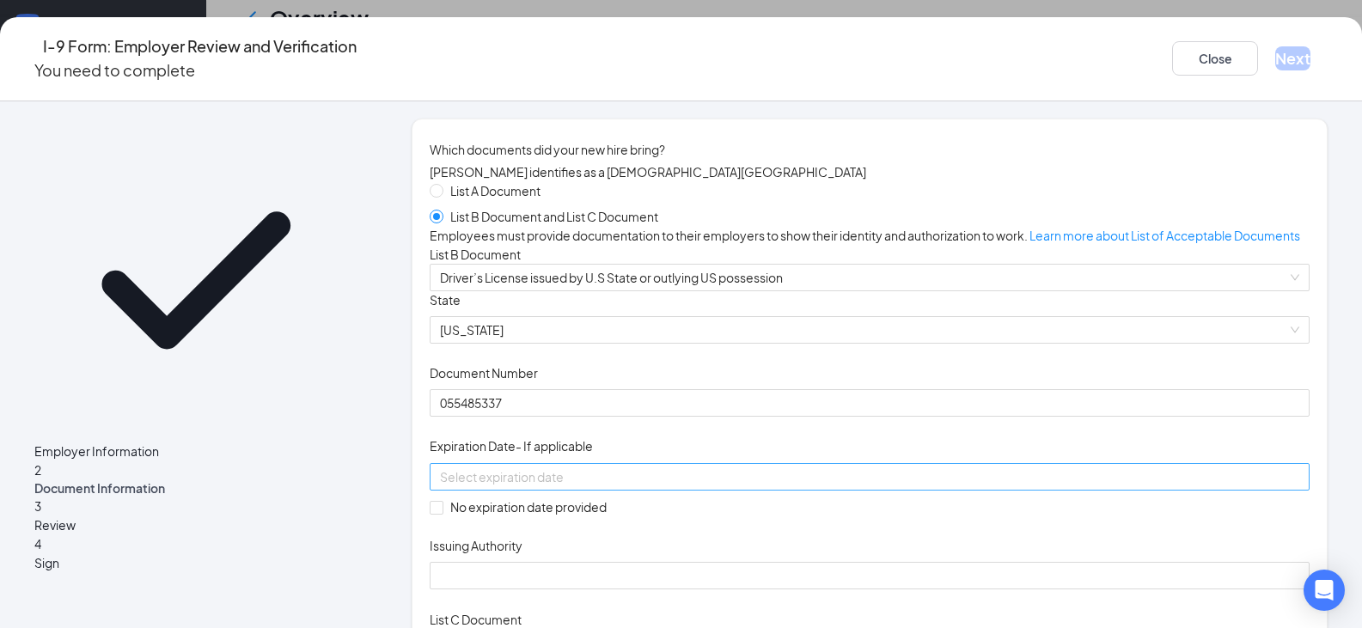
click at [555, 491] on div at bounding box center [870, 476] width 880 height 27
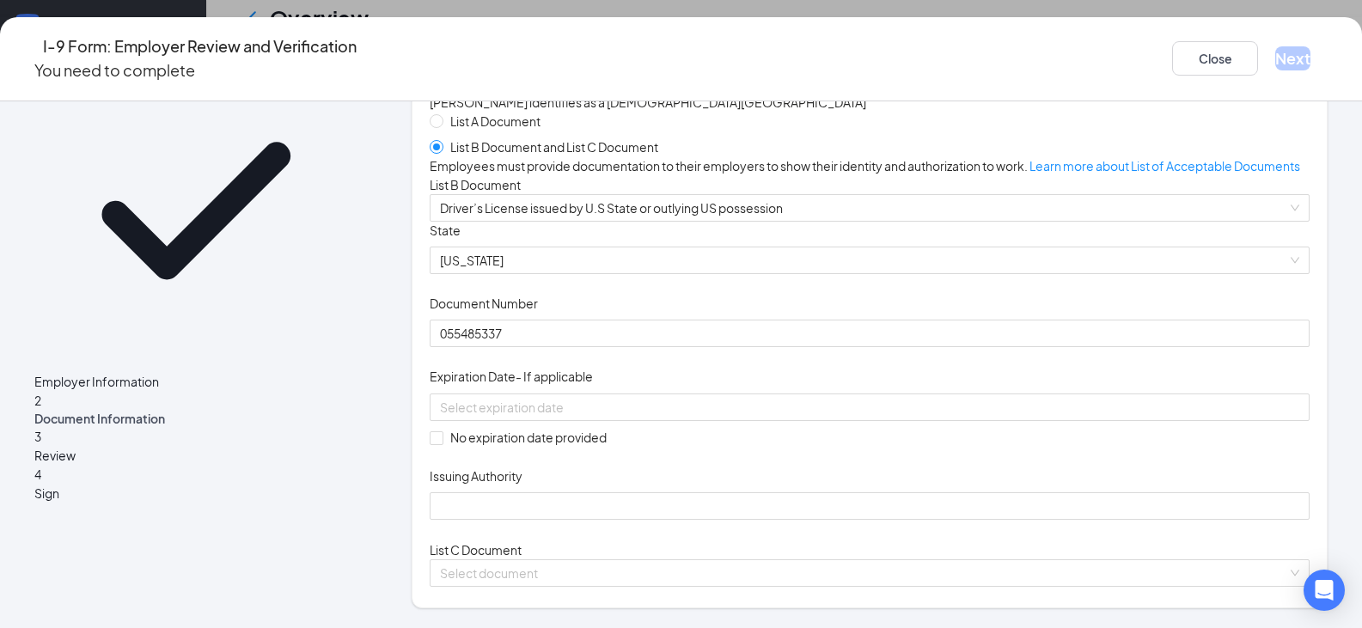
scroll to position [104, 0]
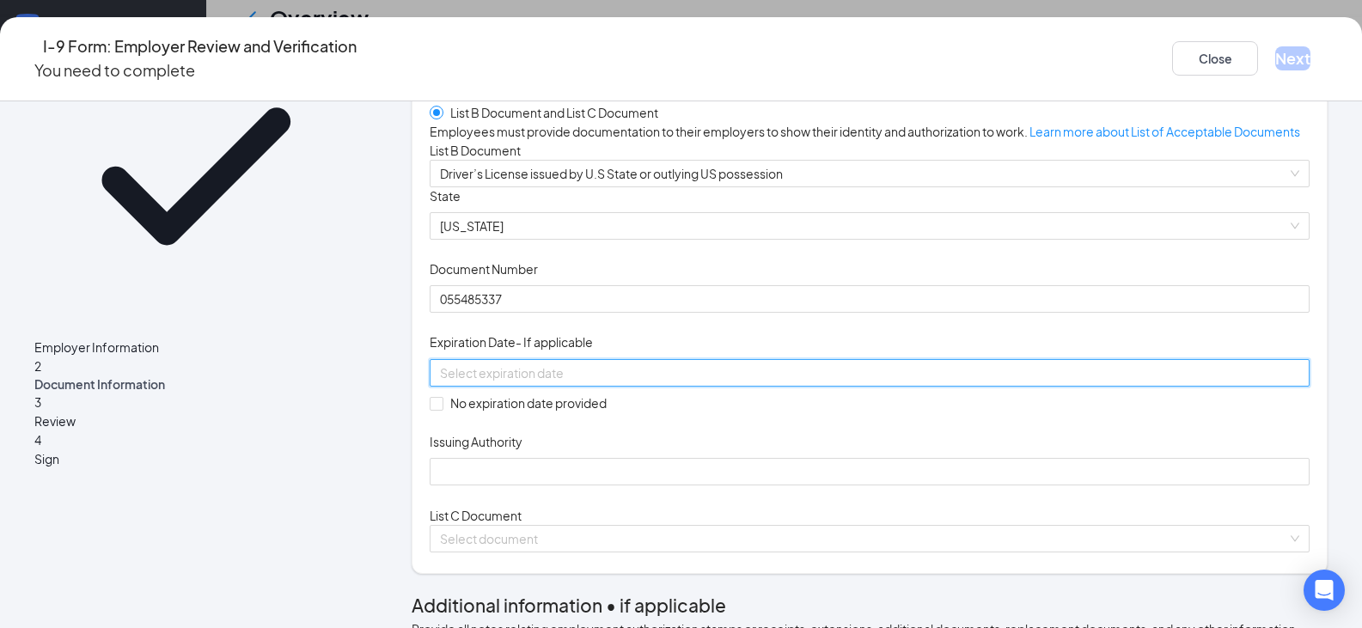
click at [493, 382] on input at bounding box center [868, 372] width 856 height 19
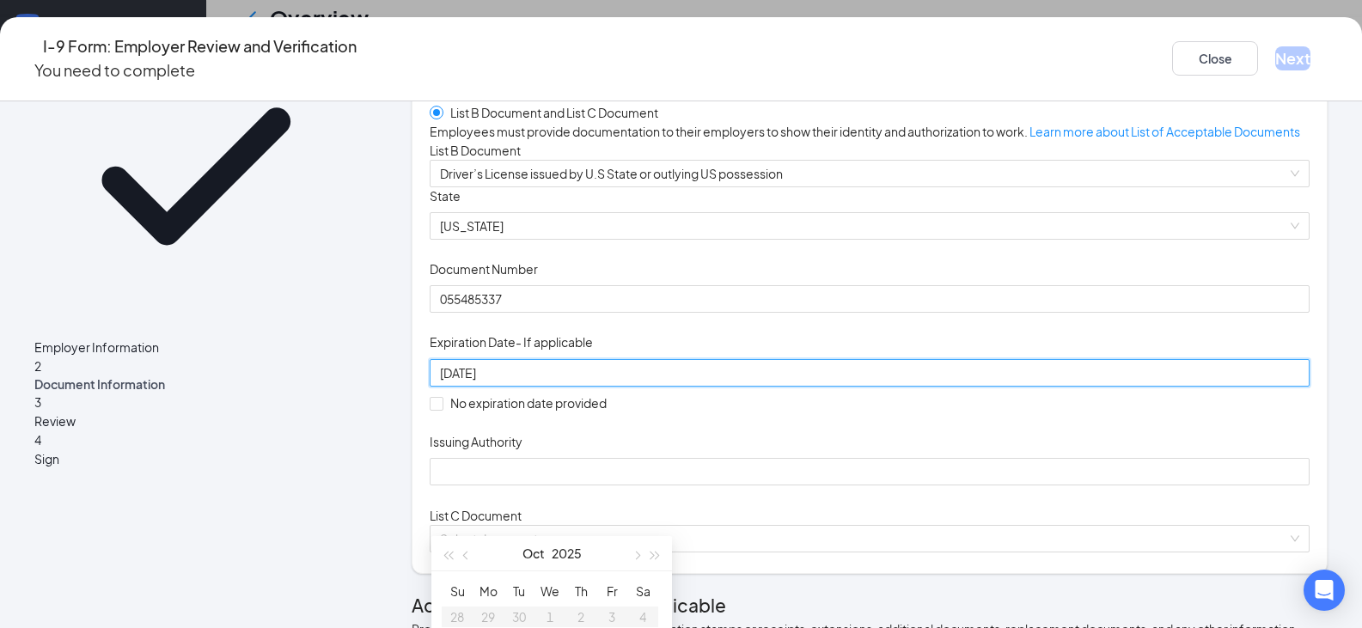
type input "[DATE]"
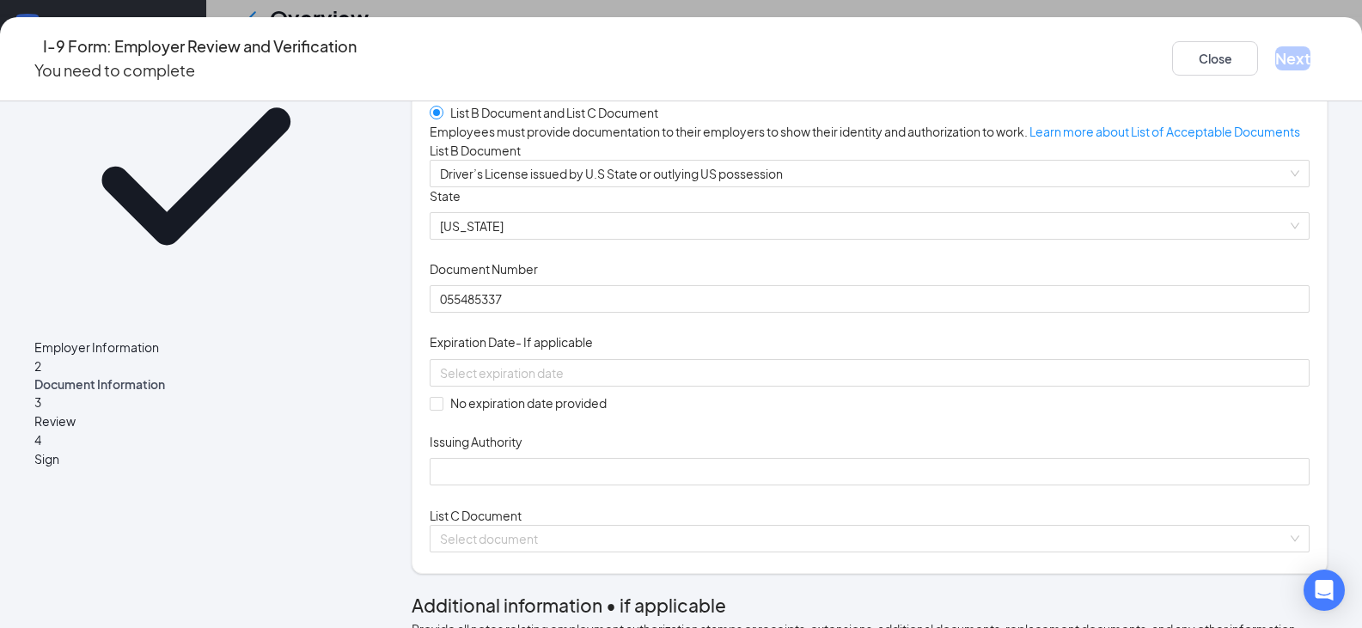
click at [1078, 486] on div "Document Title Driver’s License issued by U.S State or outlying US possession S…" at bounding box center [870, 336] width 880 height 299
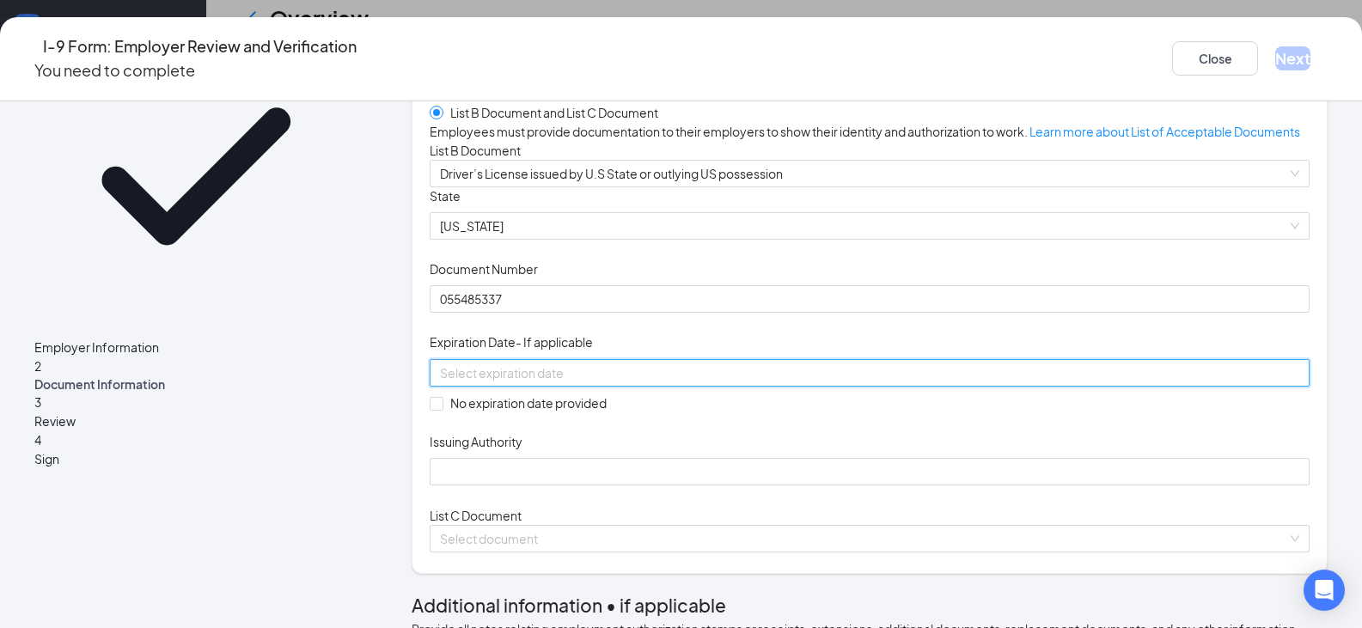
click at [611, 382] on input at bounding box center [868, 372] width 856 height 19
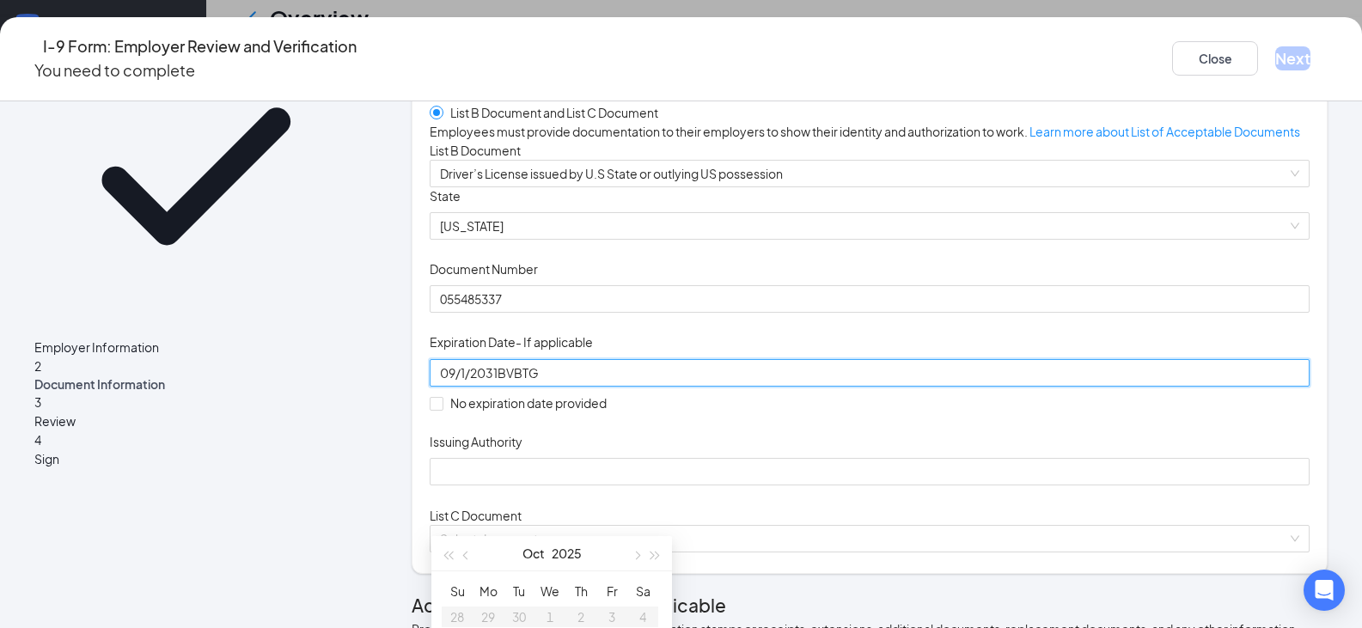
type input "09/1/2031BVBTG"
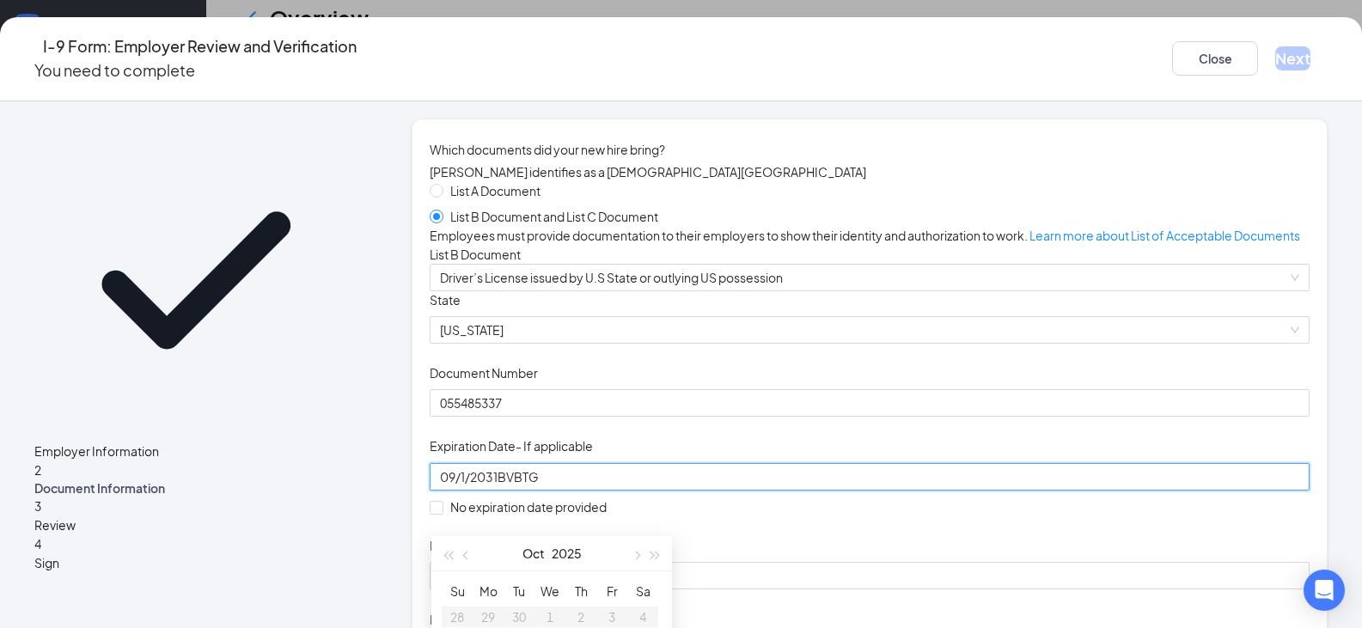
click at [1194, 431] on div "Document Title Driver’s License issued by U.S State or outlying US possession S…" at bounding box center [870, 440] width 880 height 299
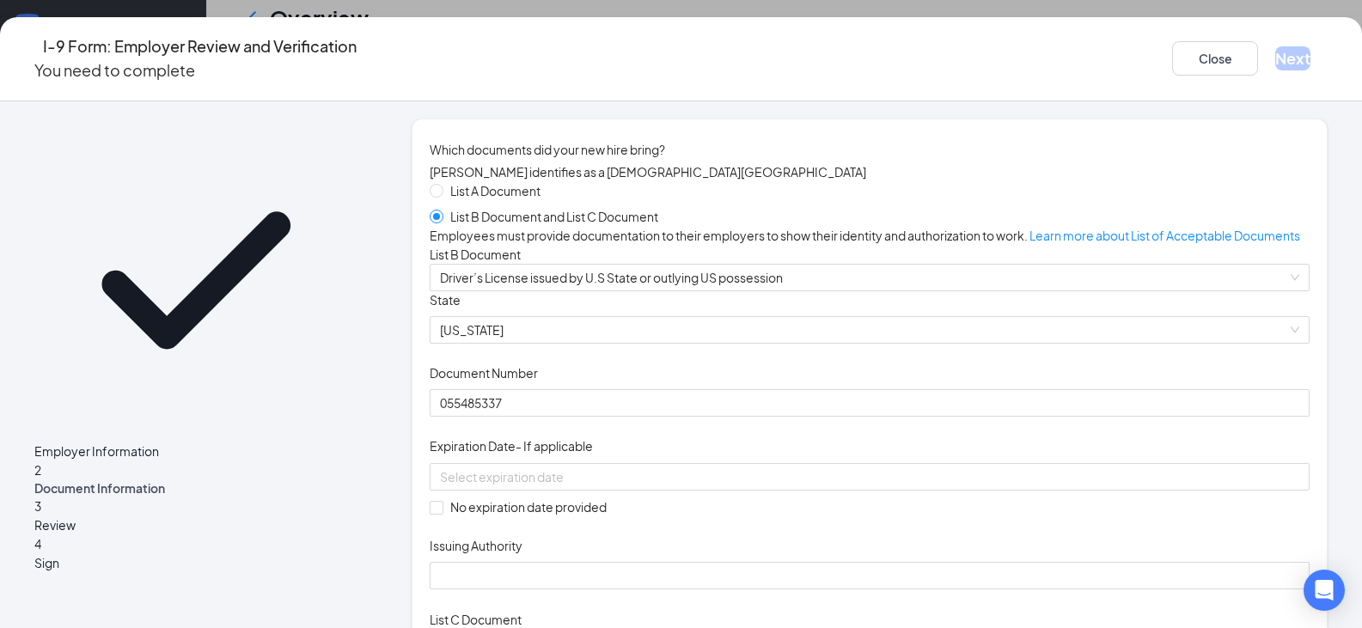
click at [1346, 455] on div "Employer Information 2 Document Information 3 Review 4 Sign Which documents did…" at bounding box center [681, 364] width 1362 height 527
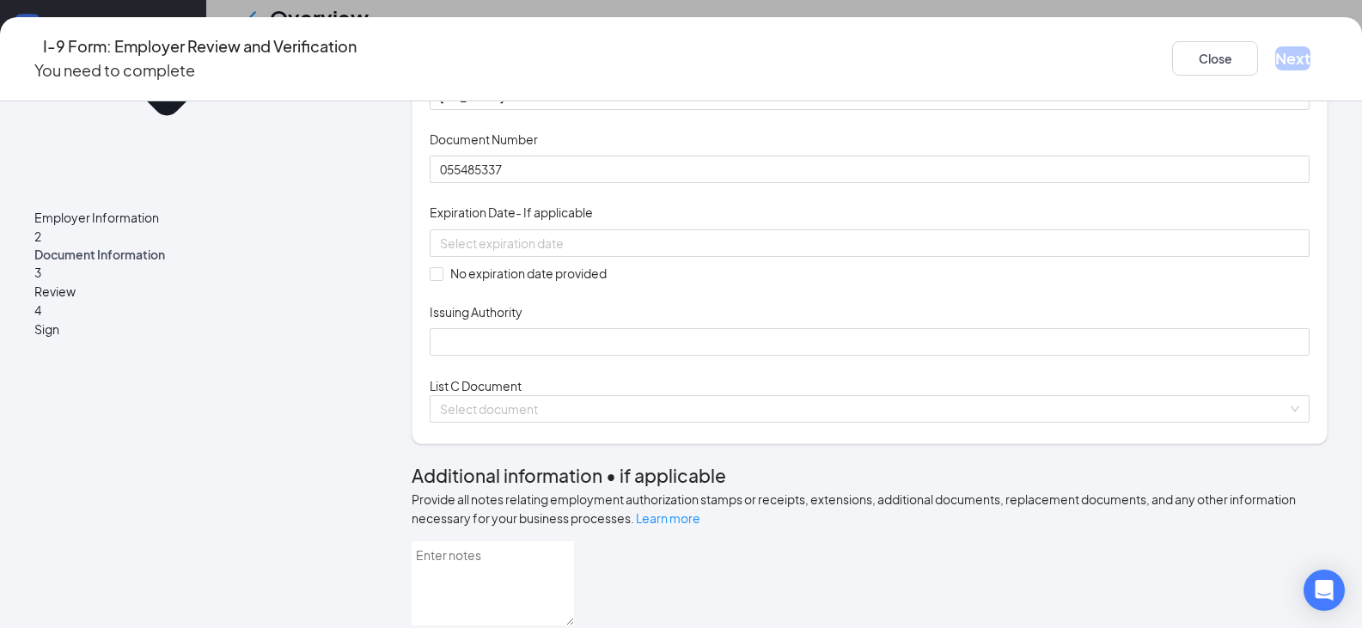
scroll to position [241, 0]
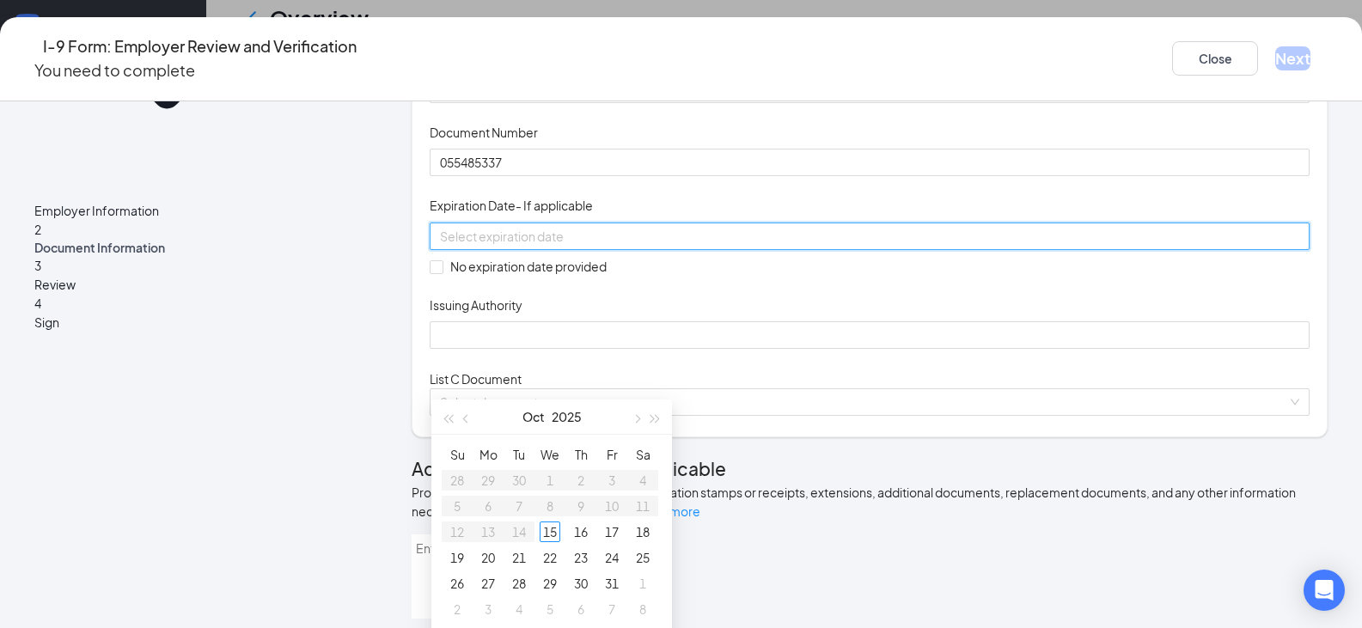
click at [606, 246] on input at bounding box center [868, 236] width 856 height 19
click at [725, 246] on div "09/01/20231" at bounding box center [869, 236] width 859 height 19
click at [724, 246] on div "09/01/20231" at bounding box center [869, 236] width 859 height 19
click at [593, 246] on input "09/01/20231" at bounding box center [868, 236] width 856 height 19
click at [486, 474] on div "1" at bounding box center [488, 480] width 21 height 21
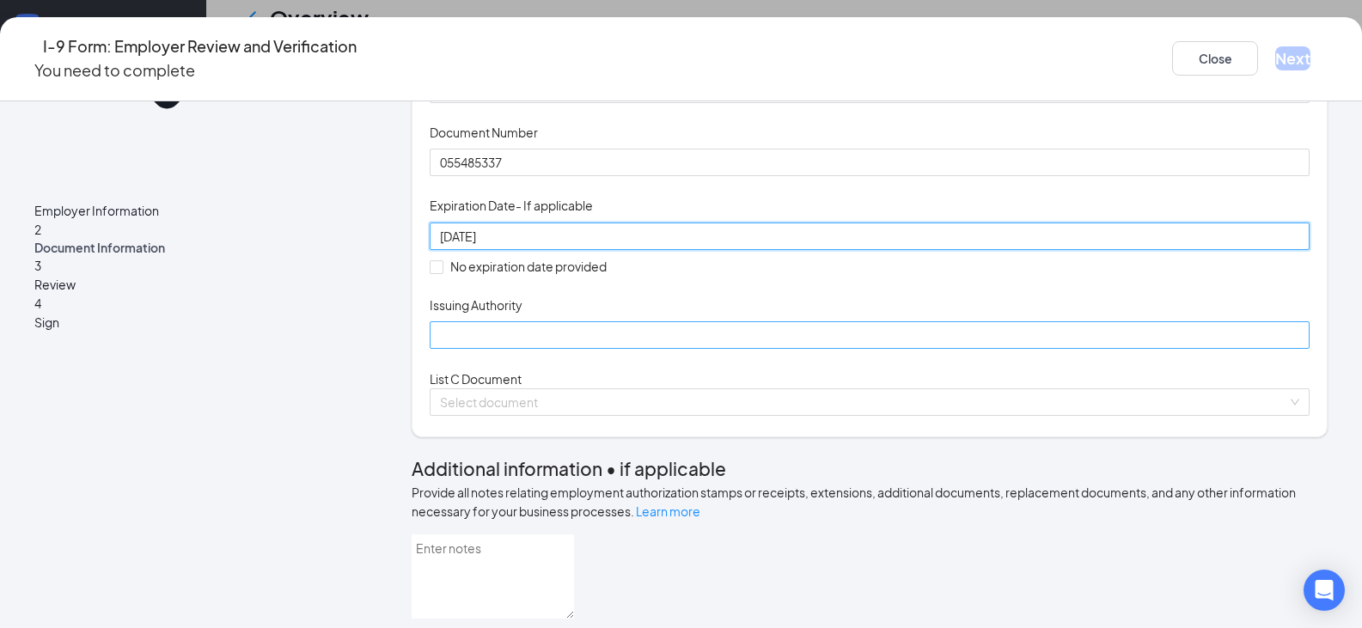
type input "[DATE]"
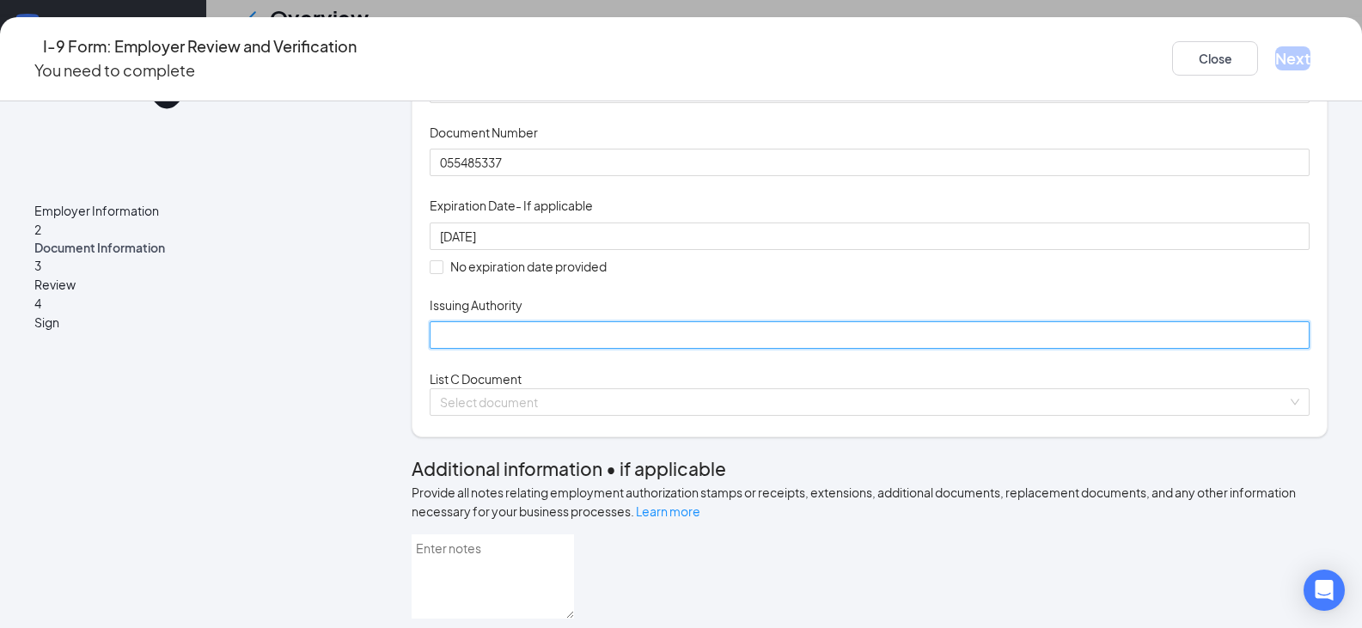
click at [649, 349] on input "Issuing Authority" at bounding box center [870, 334] width 880 height 27
type input "[US_STATE]"
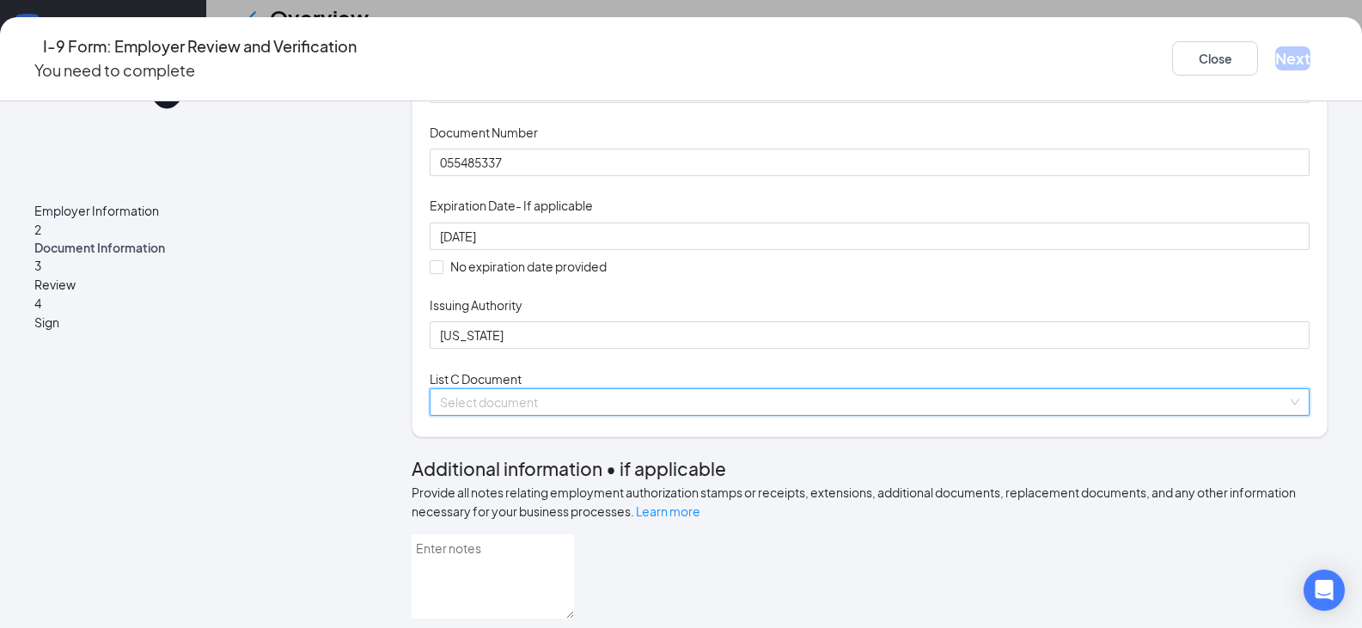
click at [674, 415] on input "search" at bounding box center [863, 402] width 847 height 26
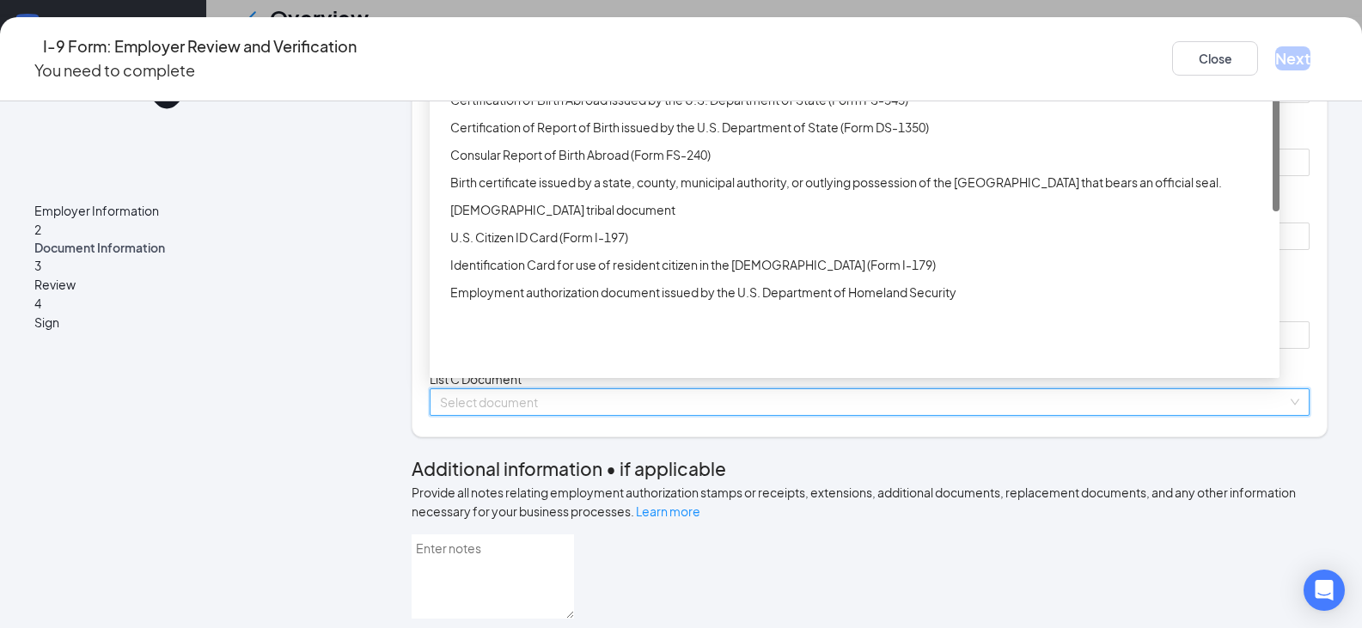
click at [561, 82] on div "Unrestricted Social Security Card" at bounding box center [859, 72] width 819 height 19
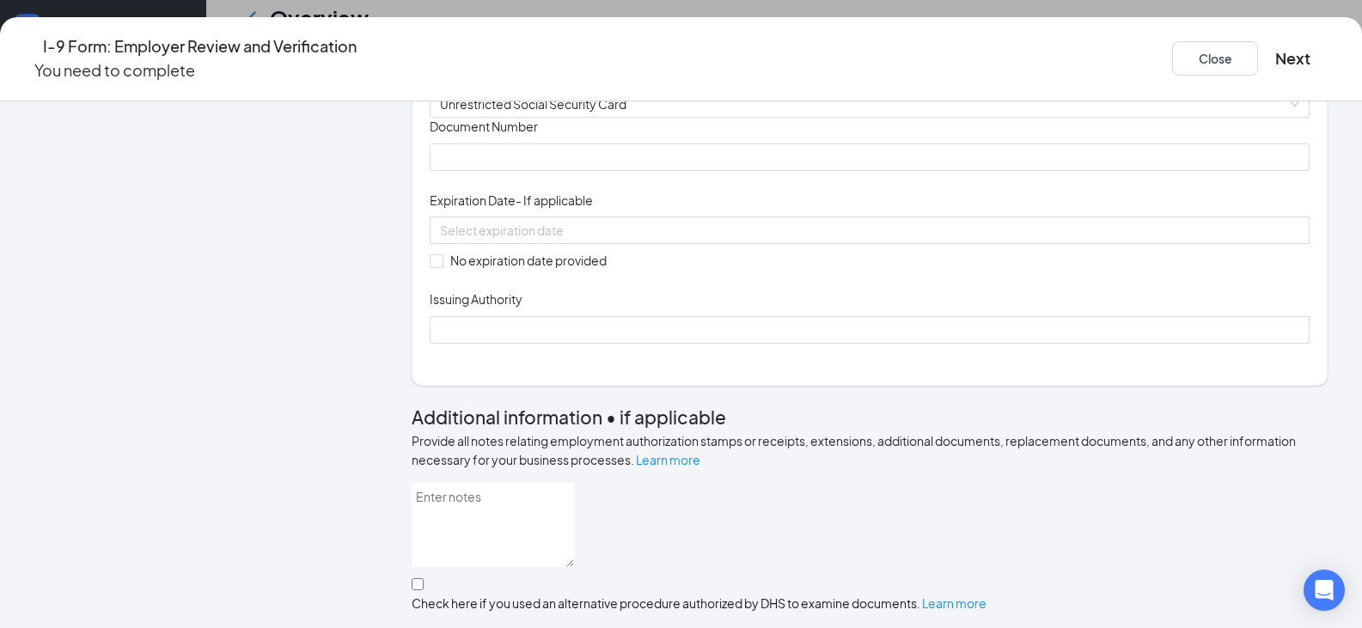
scroll to position [584, 0]
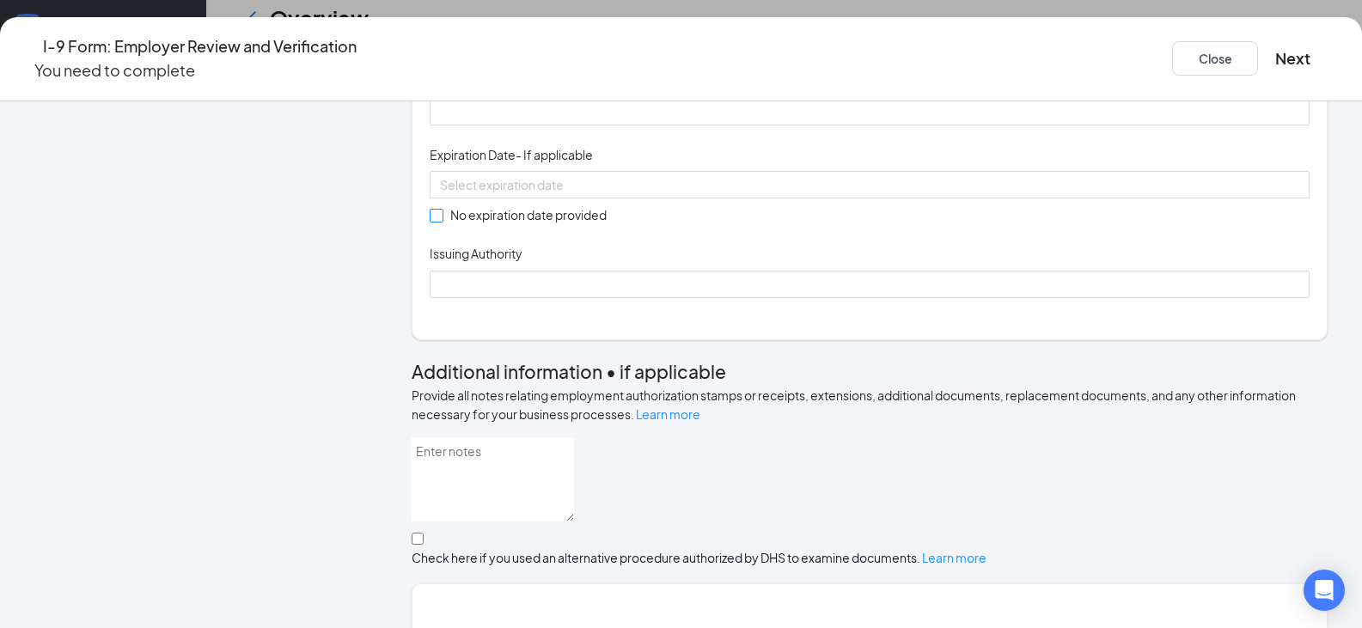
click at [451, 224] on span "No expiration date provided" at bounding box center [528, 214] width 170 height 19
click at [442, 221] on input "No expiration date provided" at bounding box center [436, 215] width 12 height 12
checkbox input "true"
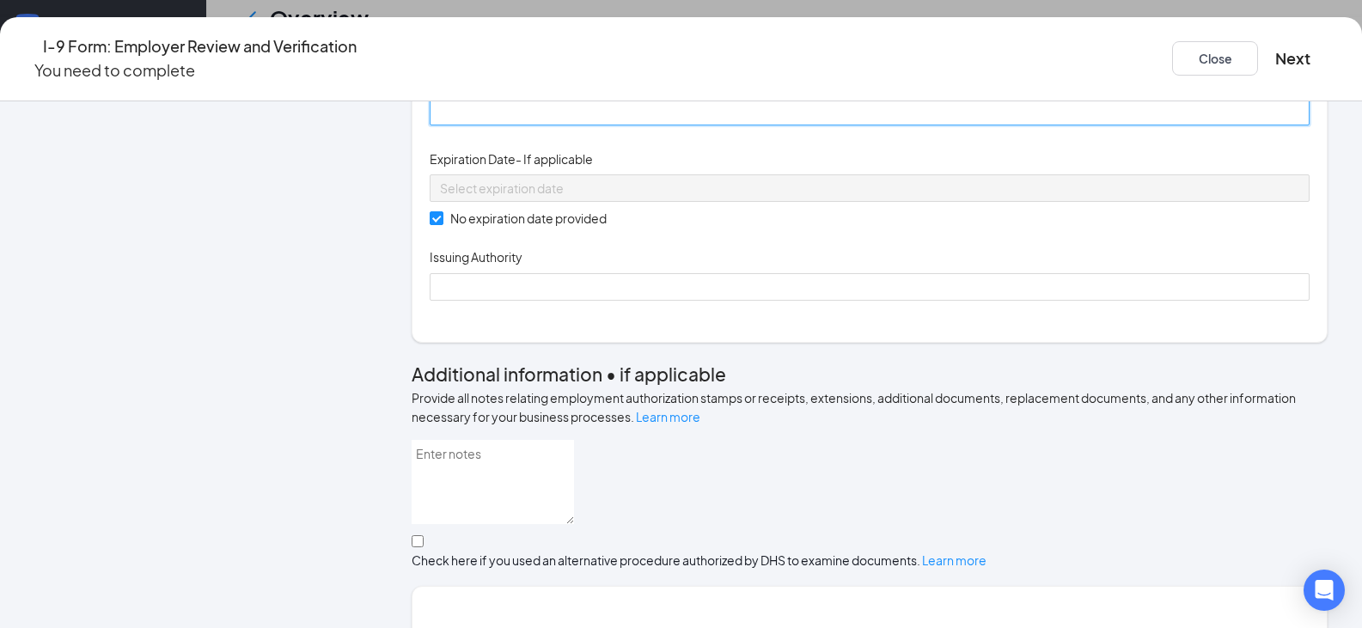
click at [519, 125] on input "Document Number" at bounding box center [870, 111] width 880 height 27
type input "253674210"
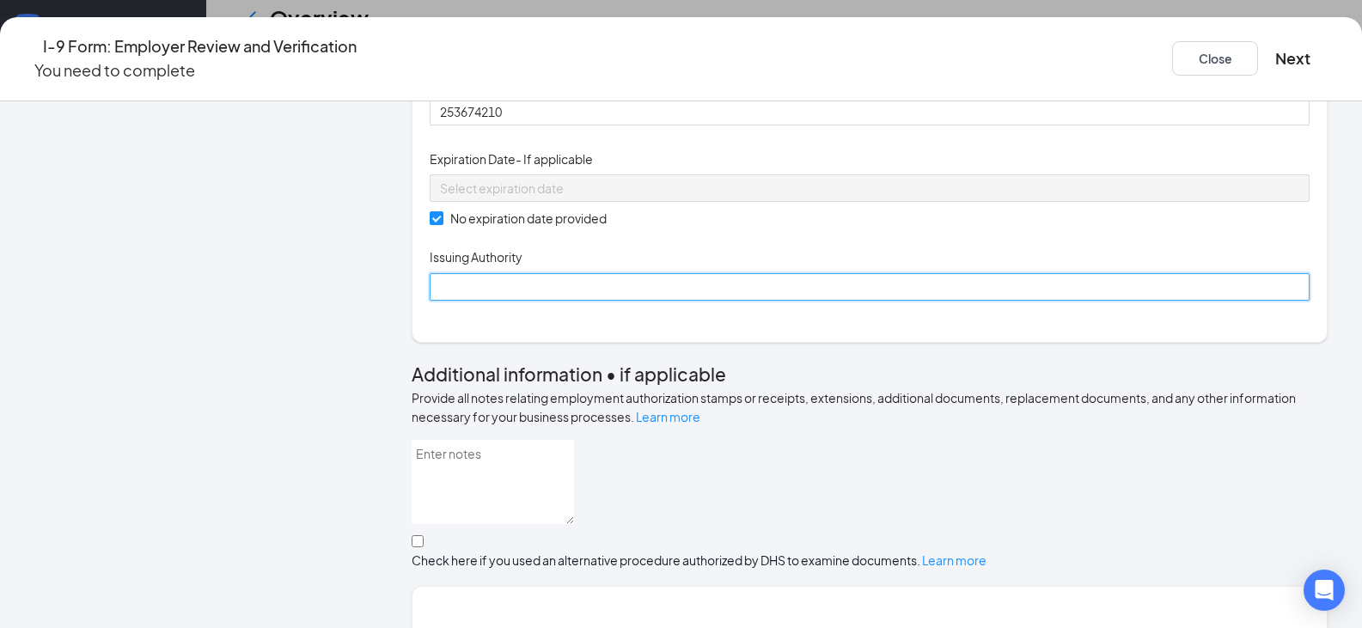
click at [510, 301] on input "Issuing Authority" at bounding box center [870, 286] width 880 height 27
type input "Social Security"
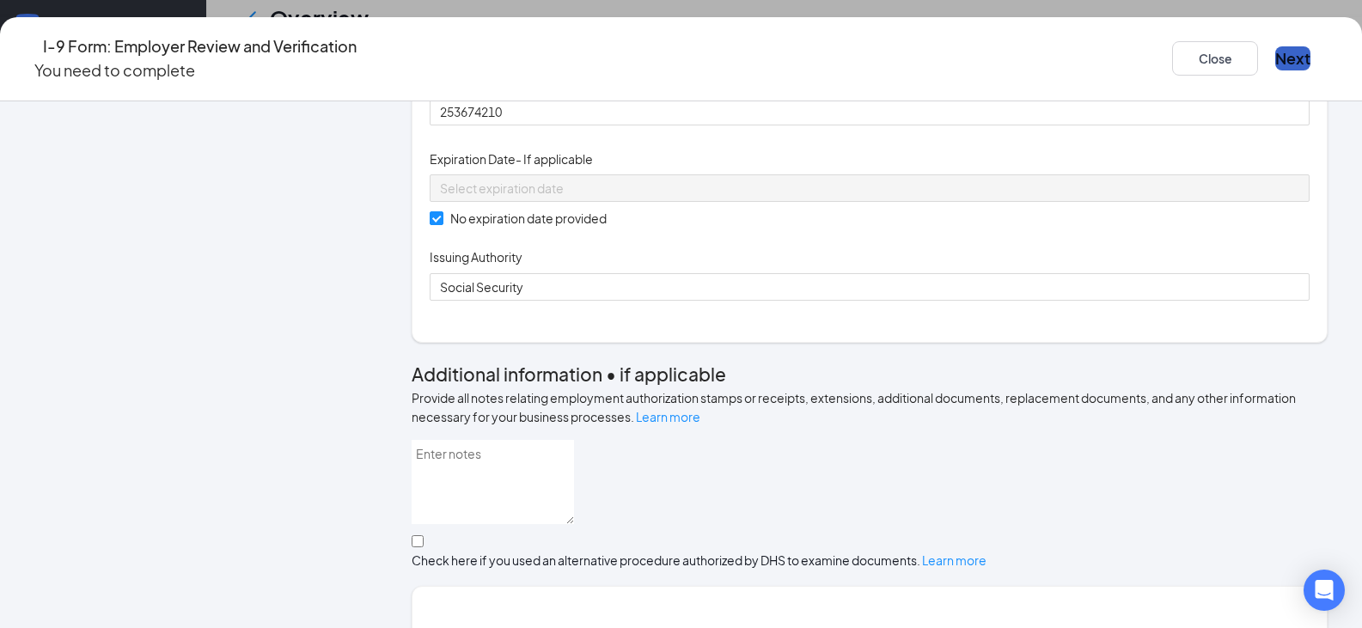
click at [1275, 60] on button "Next" at bounding box center [1292, 58] width 35 height 24
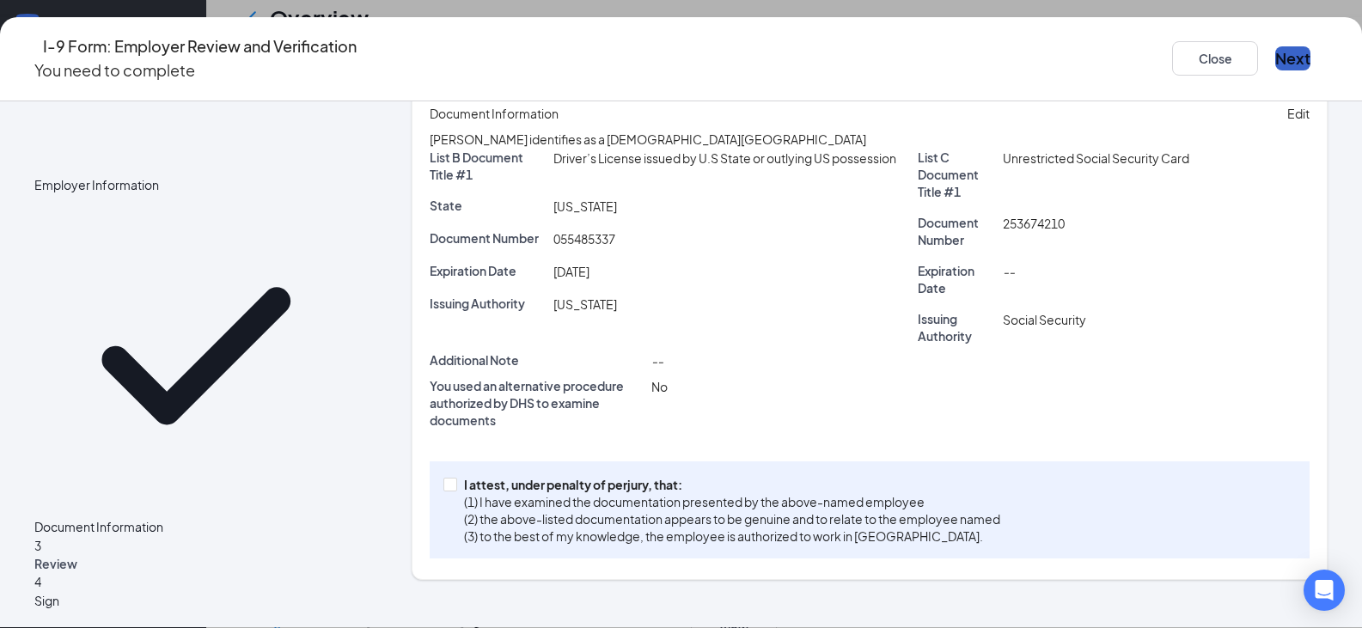
scroll to position [367, 0]
click at [455, 490] on input "I attest, under penalty of [PERSON_NAME], that: (1) I have examined the documen…" at bounding box center [449, 484] width 12 height 12
checkbox input "true"
click at [1275, 46] on button "Next" at bounding box center [1292, 58] width 35 height 24
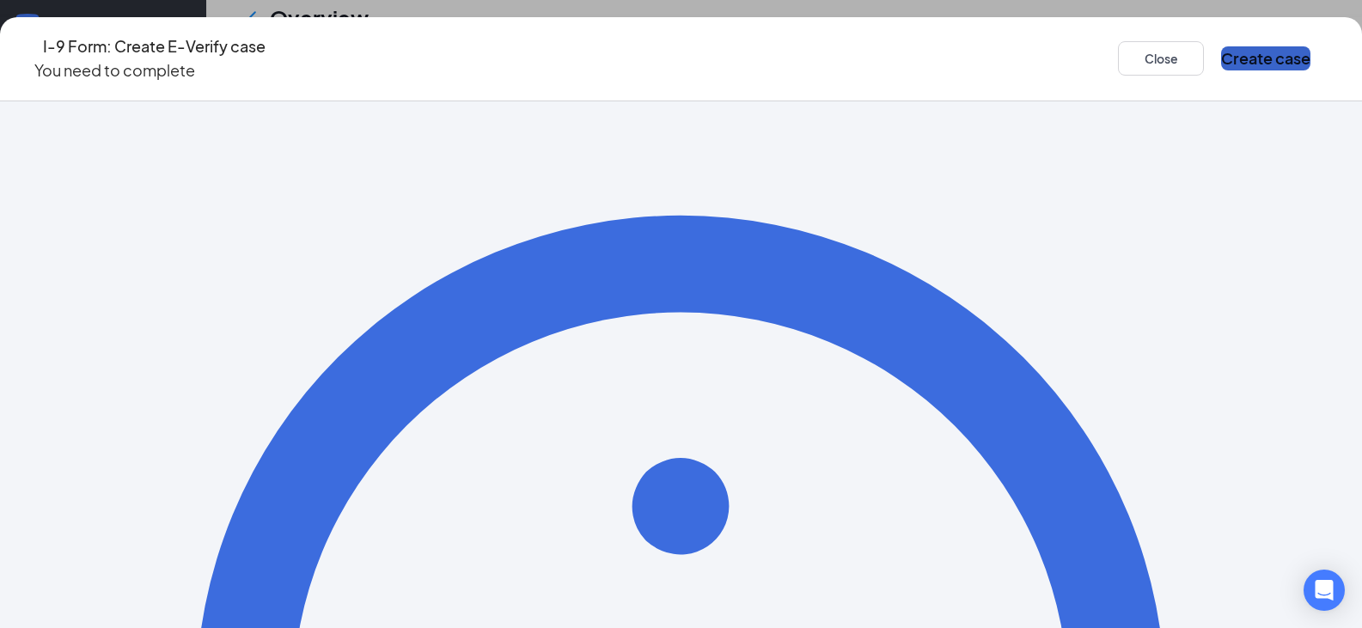
click at [1221, 56] on button "Create case" at bounding box center [1265, 58] width 89 height 24
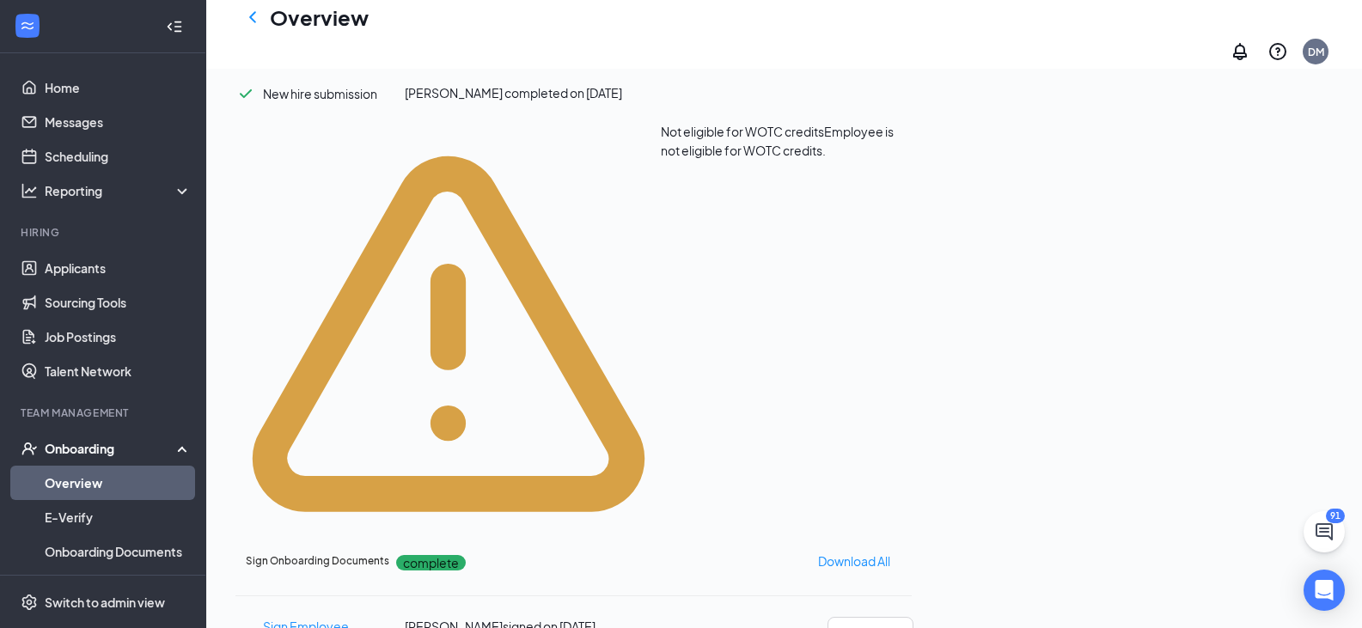
scroll to position [789, 0]
